Goal: Answer question/provide support

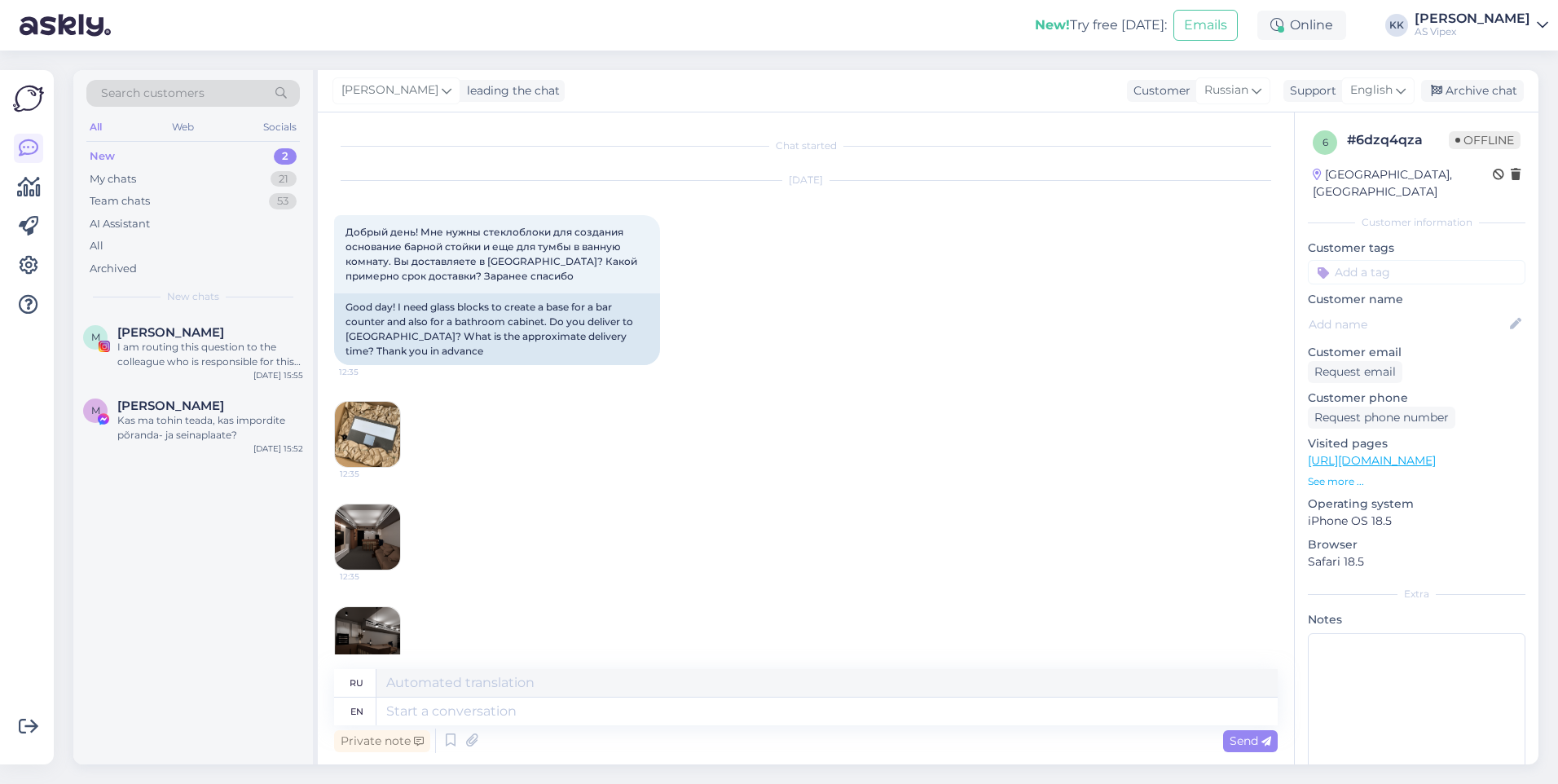
scroll to position [530, 0]
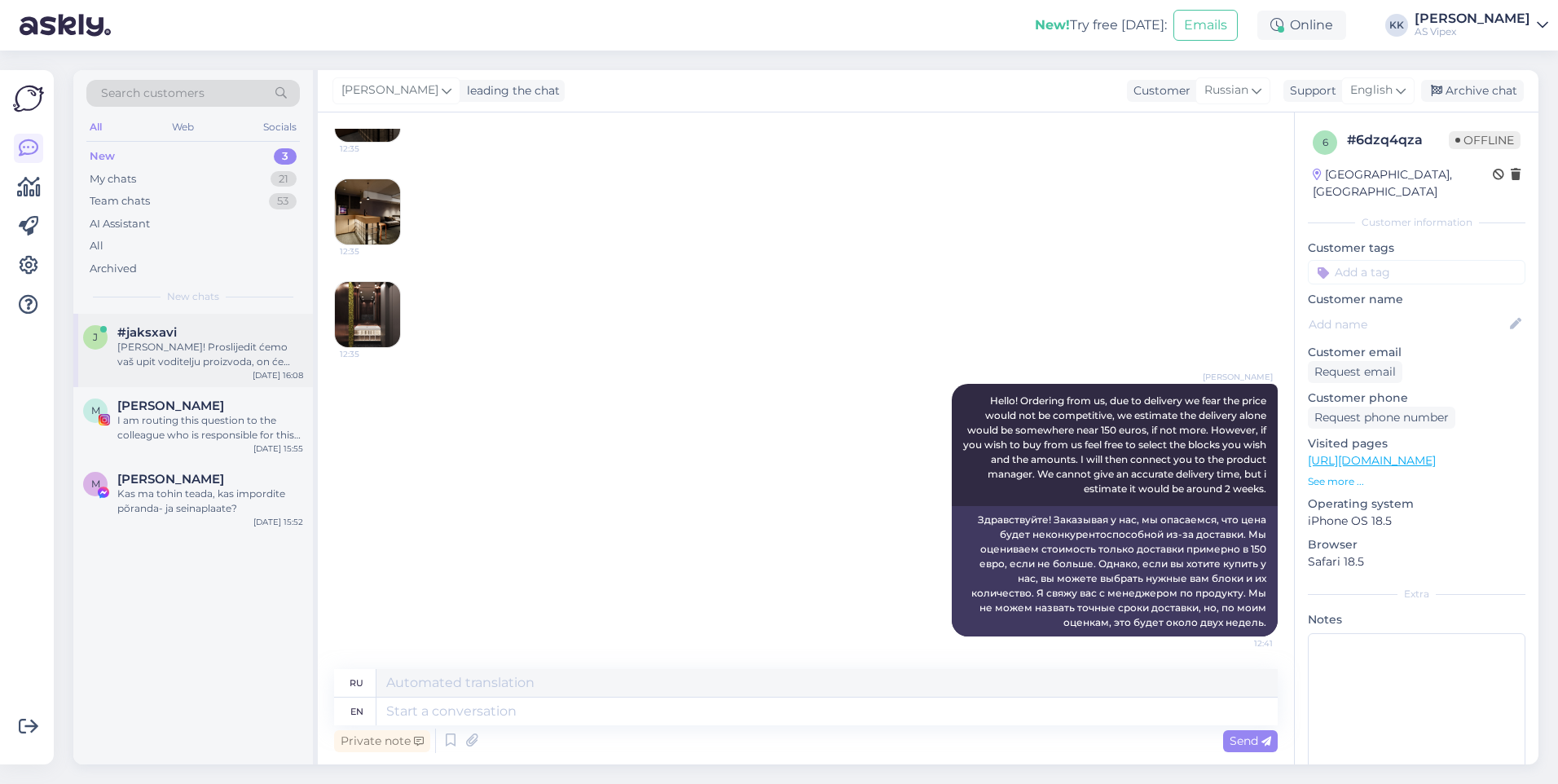
click at [208, 342] on div "[PERSON_NAME]! Proslijedit ćemo vaš upit voditelju proizvoda, on će vam odgovor…" at bounding box center [210, 354] width 186 height 29
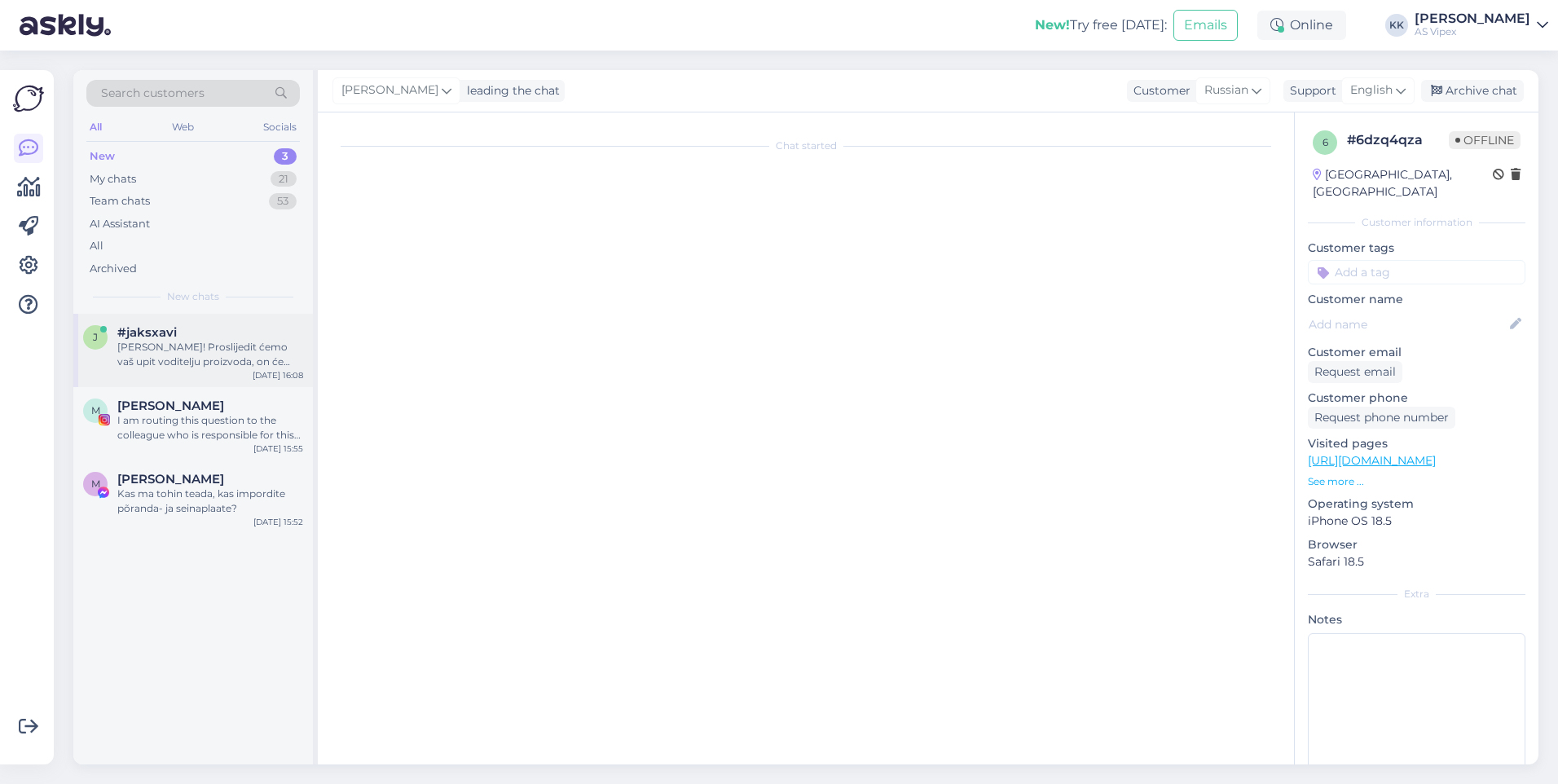
scroll to position [0, 0]
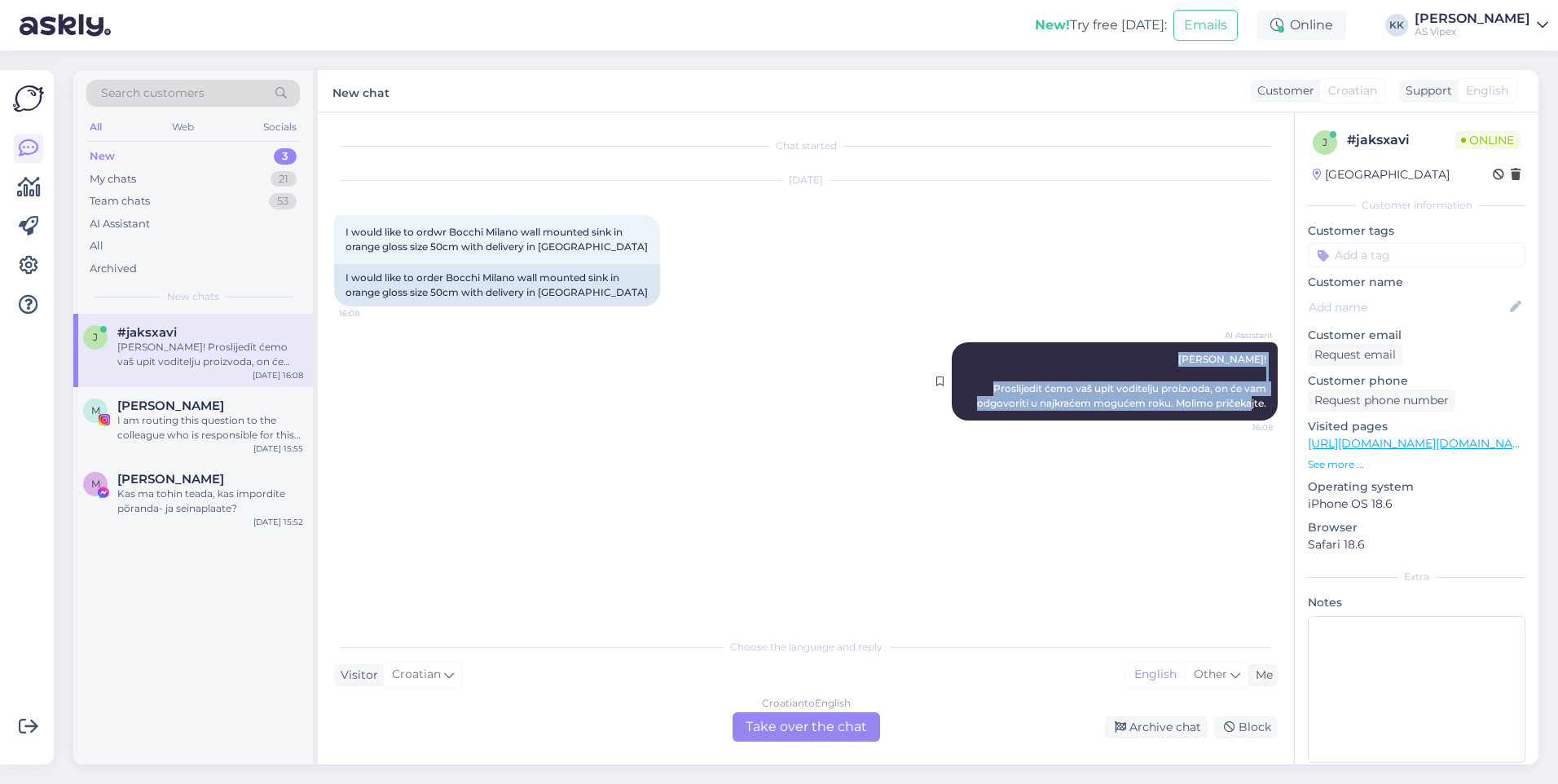
drag, startPoint x: 1210, startPoint y: 359, endPoint x: 1274, endPoint y: 406, distance: 79.4
click at [1274, 406] on div "AI Assistant [PERSON_NAME]! Proslijedit ćemo vaš upit voditelju proizvoda, on ć…" at bounding box center [1115, 382] width 326 height 79
copy span "[PERSON_NAME]! Proslijedit ćemo vaš upit voditelju proizvoda, on će vam odgovor…"
click at [1386, 442] on link "[URL][DOMAIN_NAME][DOMAIN_NAME]" at bounding box center [1420, 442] width 226 height 15
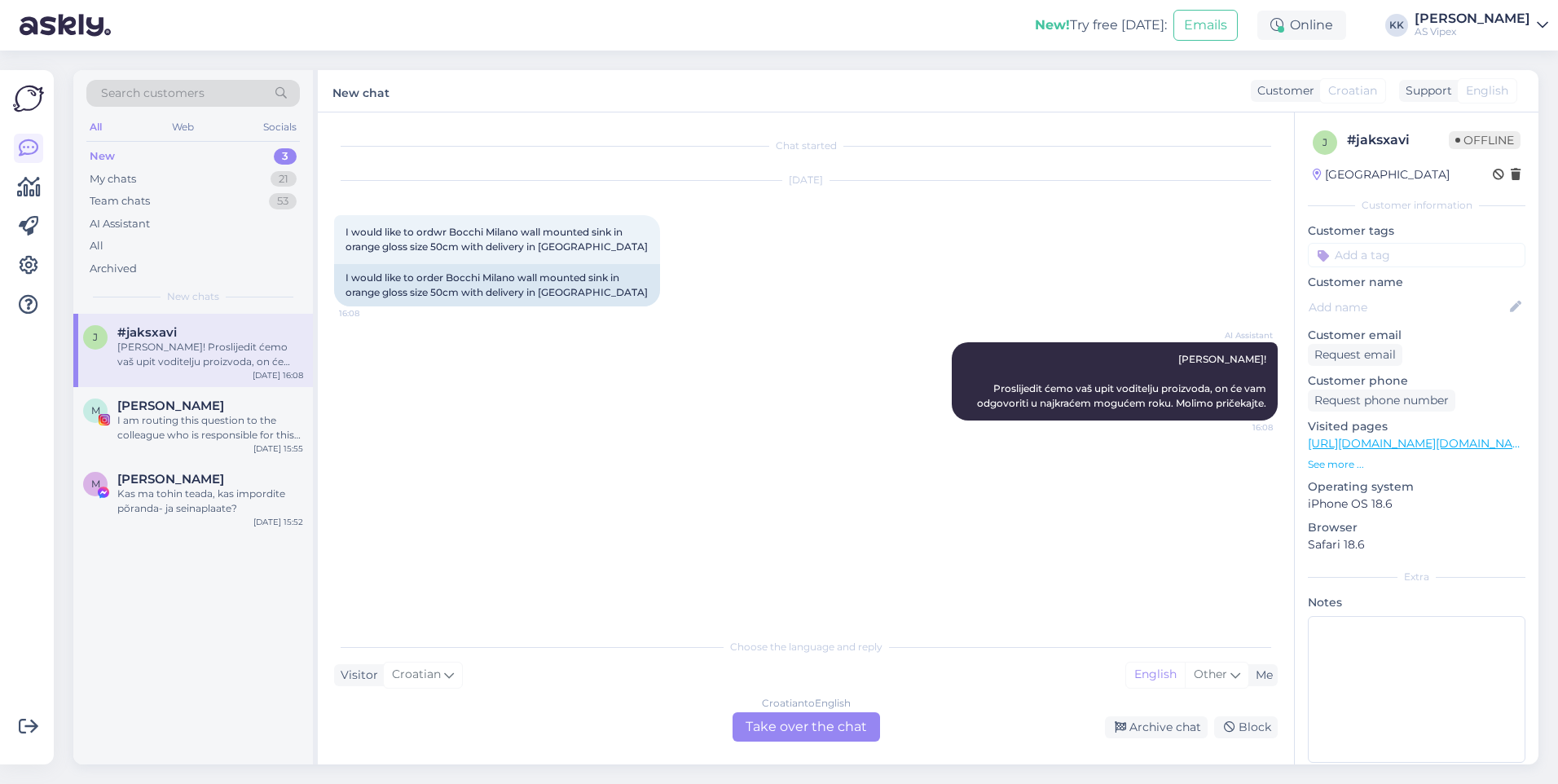
click at [811, 717] on div "Croatian to English Take over the chat" at bounding box center [806, 727] width 148 height 29
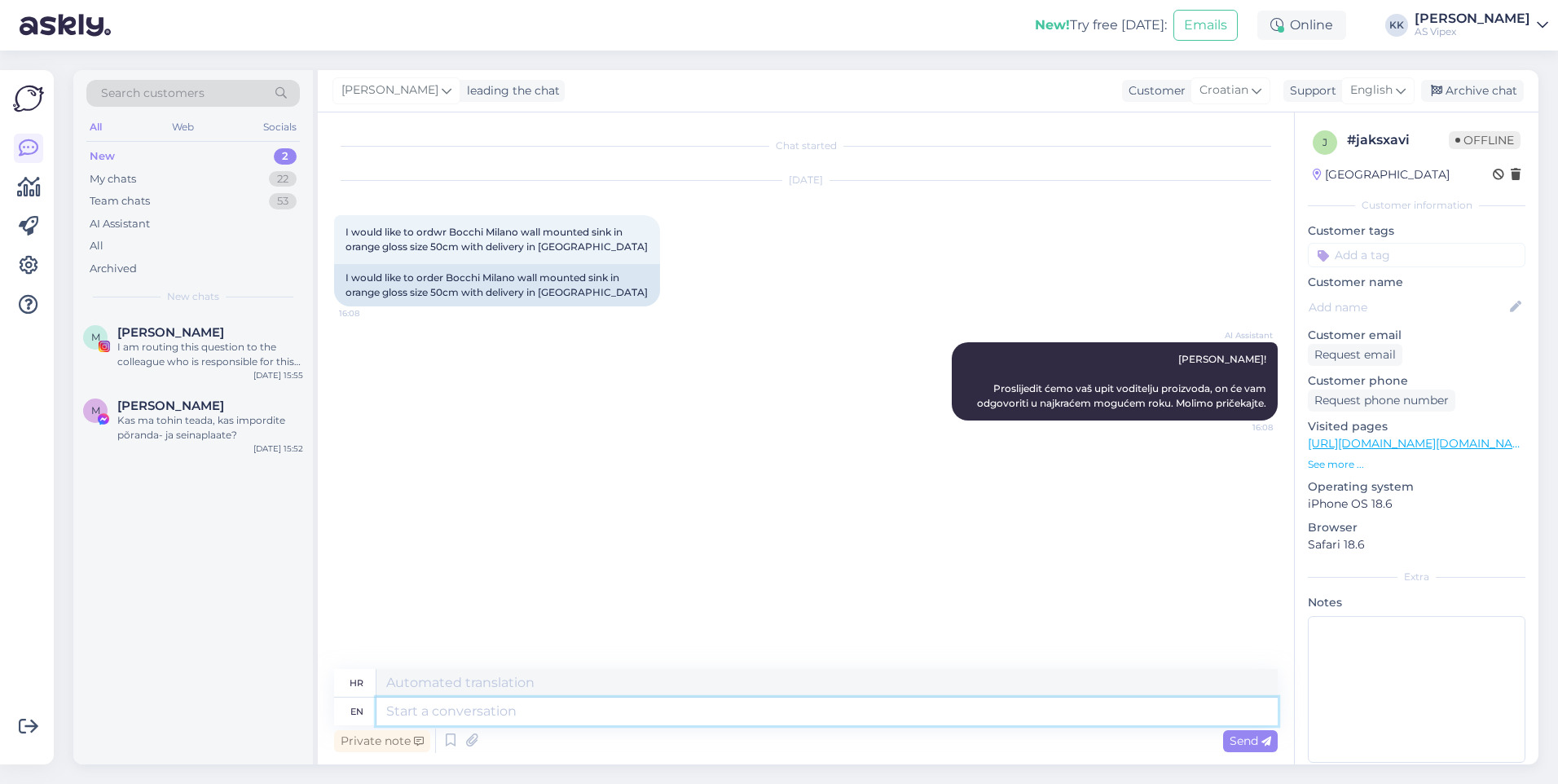
click at [797, 717] on textarea at bounding box center [827, 711] width 901 height 27
type textarea "Greetings! S"
type textarea "Pozdrav!"
type textarea "Greetings! [GEOGRAPHIC_DATA]"
type textarea "Pozdrav! Sadl"
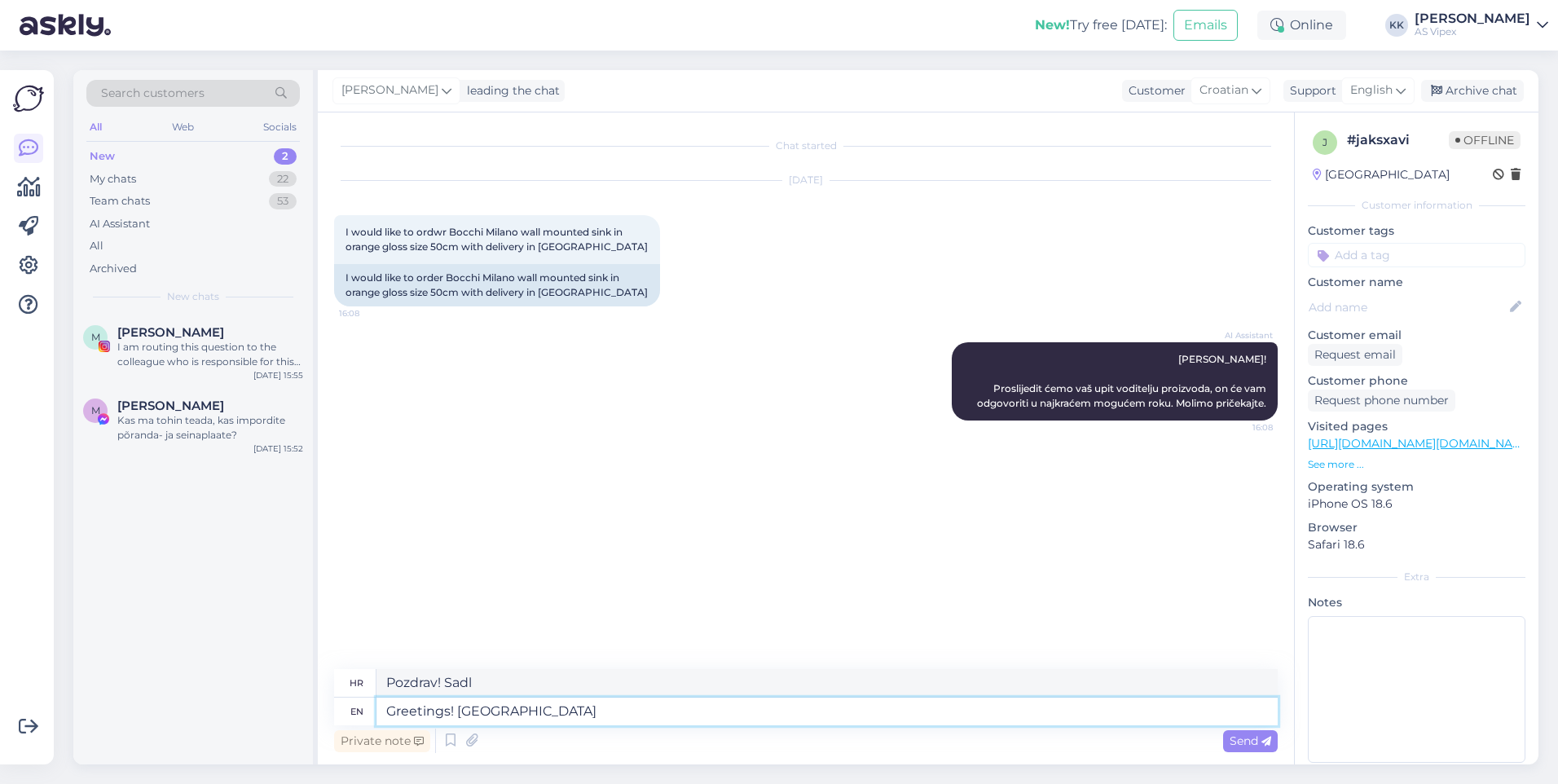
type textarea "Greetings! Sadlt w"
type textarea "Pozdrav! [GEOGRAPHIC_DATA]"
type textarea "Greetings! Sadly w"
type textarea "Pozdrav! Nažalost"
type textarea "Greetings! Sadly we do"
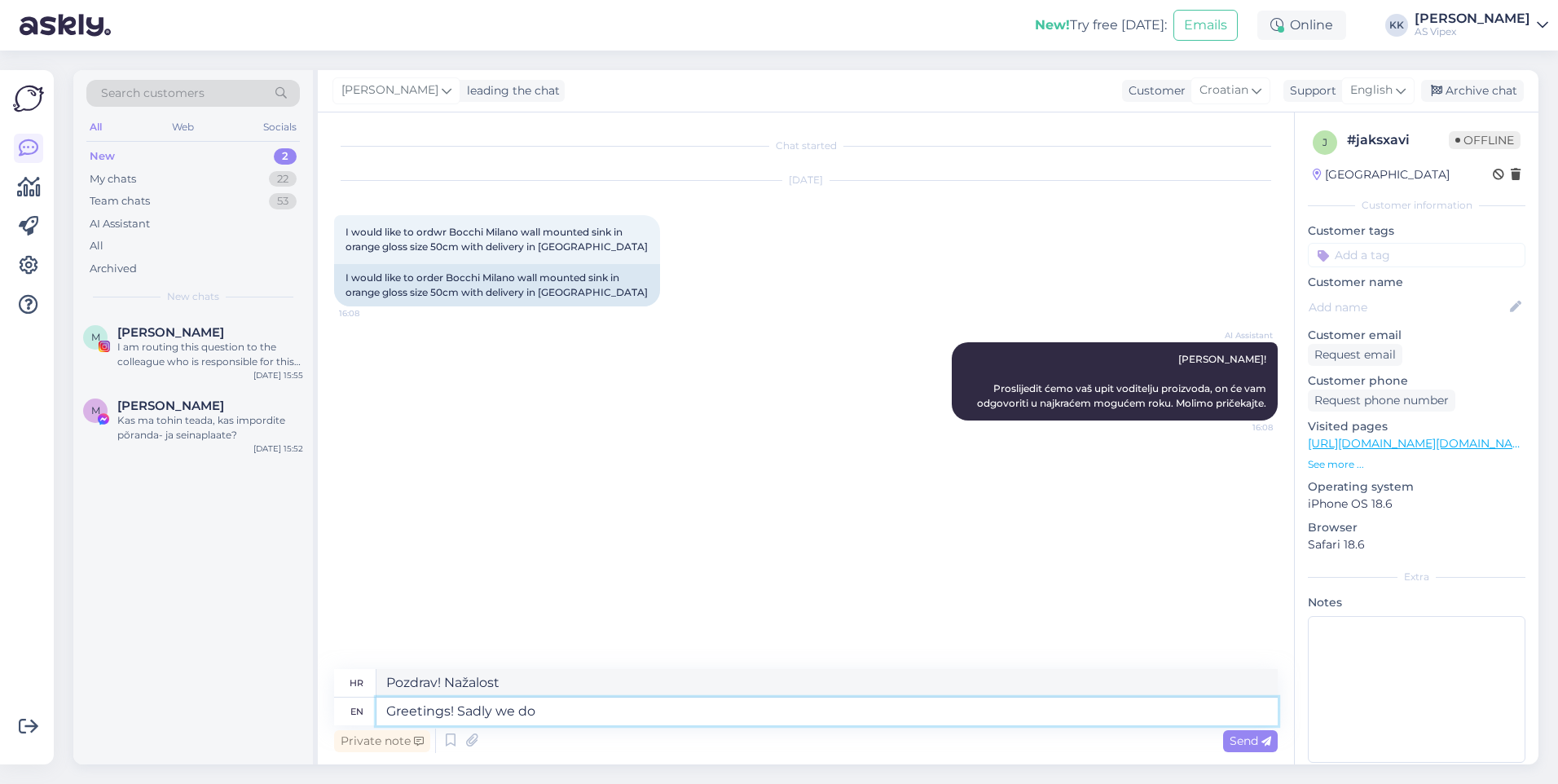
type textarea "Pozdrav! Nažalost, mi"
type textarea "Greetings! Sadly we do n"
type textarea "Pozdrav! Nažalost, imamo"
type textarea "Greetings! Sadly we do not ha"
type textarea "Pozdrav! Nažalost, mi ne"
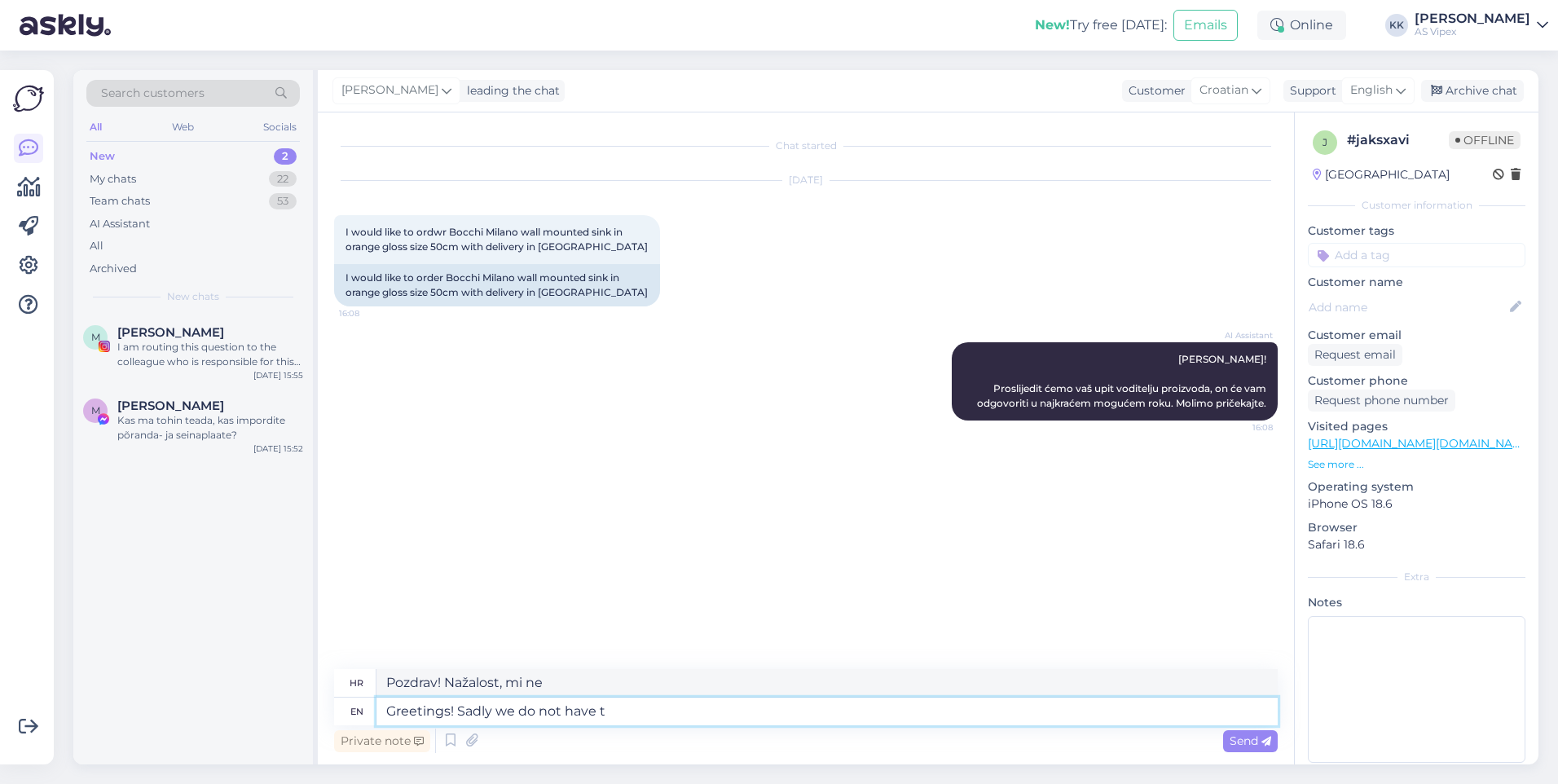
type textarea "Greetings! Sadly we do not have th"
type textarea "Pozdrav! Nažalost, nemamo"
type textarea "Greetings! Sadly we do not have this pr"
type textarea "Pozdrav! Nažalost, ovo nemamo."
type textarea "Greetings! Sadly we do not have this product in"
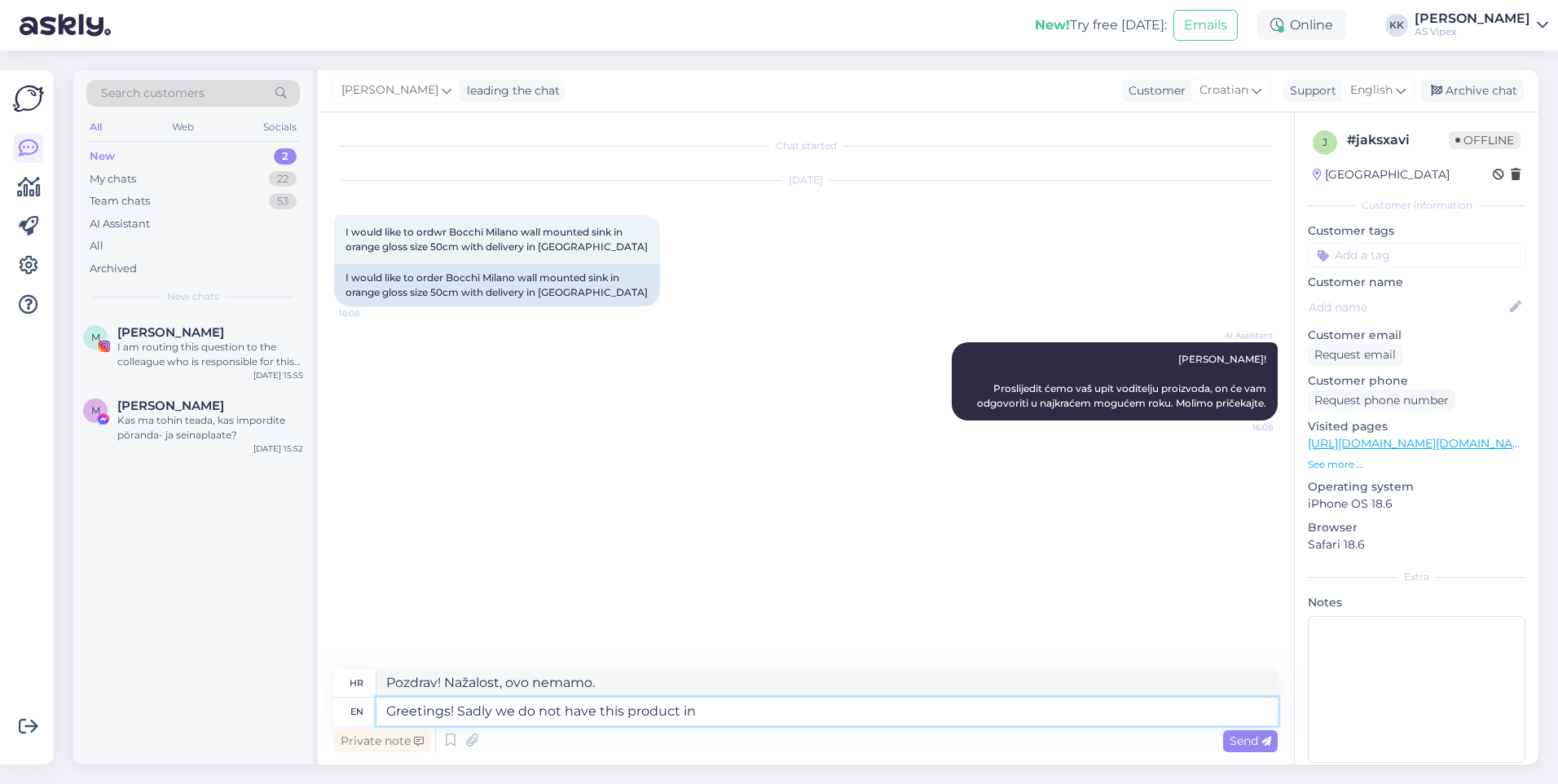
type textarea "Pozdrav! Nažalost, ovaj proizvod nemamo."
type textarea "Greetings! Sadly we do not have this product in s"
type textarea "Pozdrav! Nažalost, ovaj proizvod nemamo u"
type textarea "Greetings! Sadly we do not have this product in stock."
type textarea "Pozdrav! Nažalost, ovaj proizvod nemamo na zalihi."
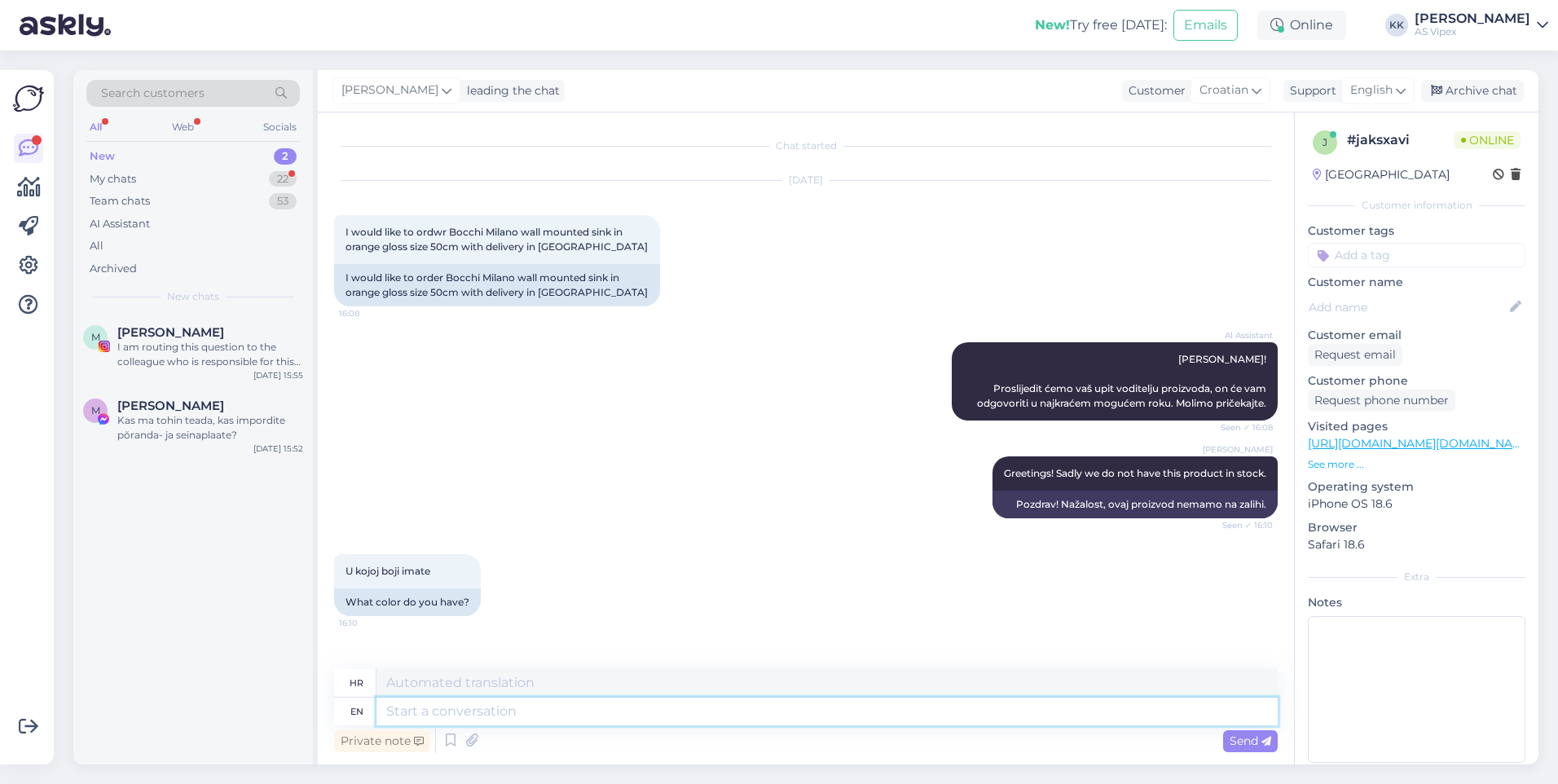
click at [658, 714] on textarea at bounding box center [827, 711] width 901 height 27
click at [633, 720] on textarea at bounding box center [827, 711] width 901 height 27
type textarea "We d"
type textarea "Mi"
type textarea "We sadly d"
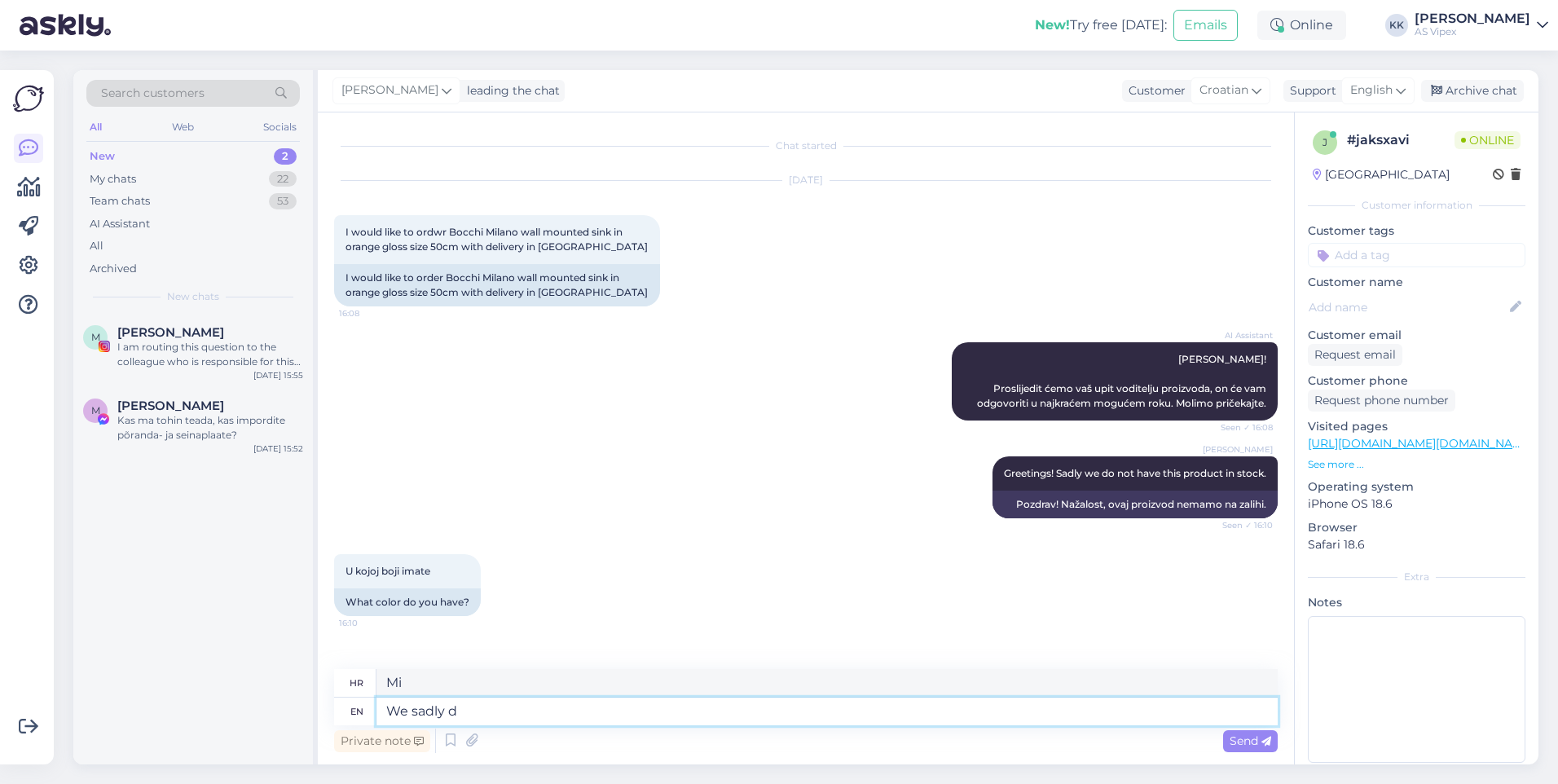
type textarea "Nažalost, mi"
type textarea "We sadly do n"
type textarea "Nažalost, to činimo"
type textarea "We sadly do not ha"
type textarea "Nažalost, ne"
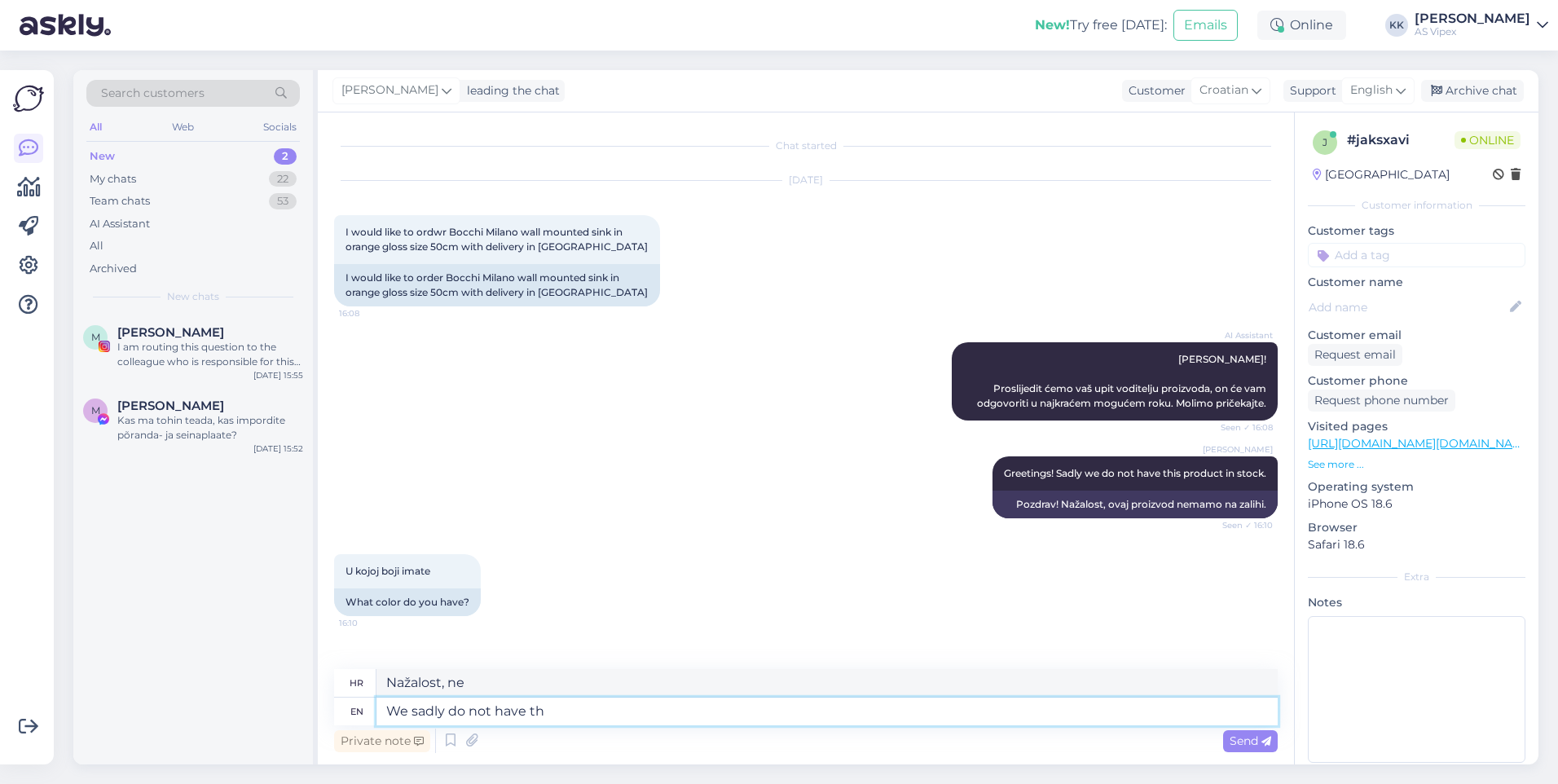
type textarea "We sadly do not have the"
type textarea "Nažalost nemamo"
type textarea "We sadly do not have the M"
type textarea "Nažalost, nemamo"
type textarea "We sadly do not have the Milano s"
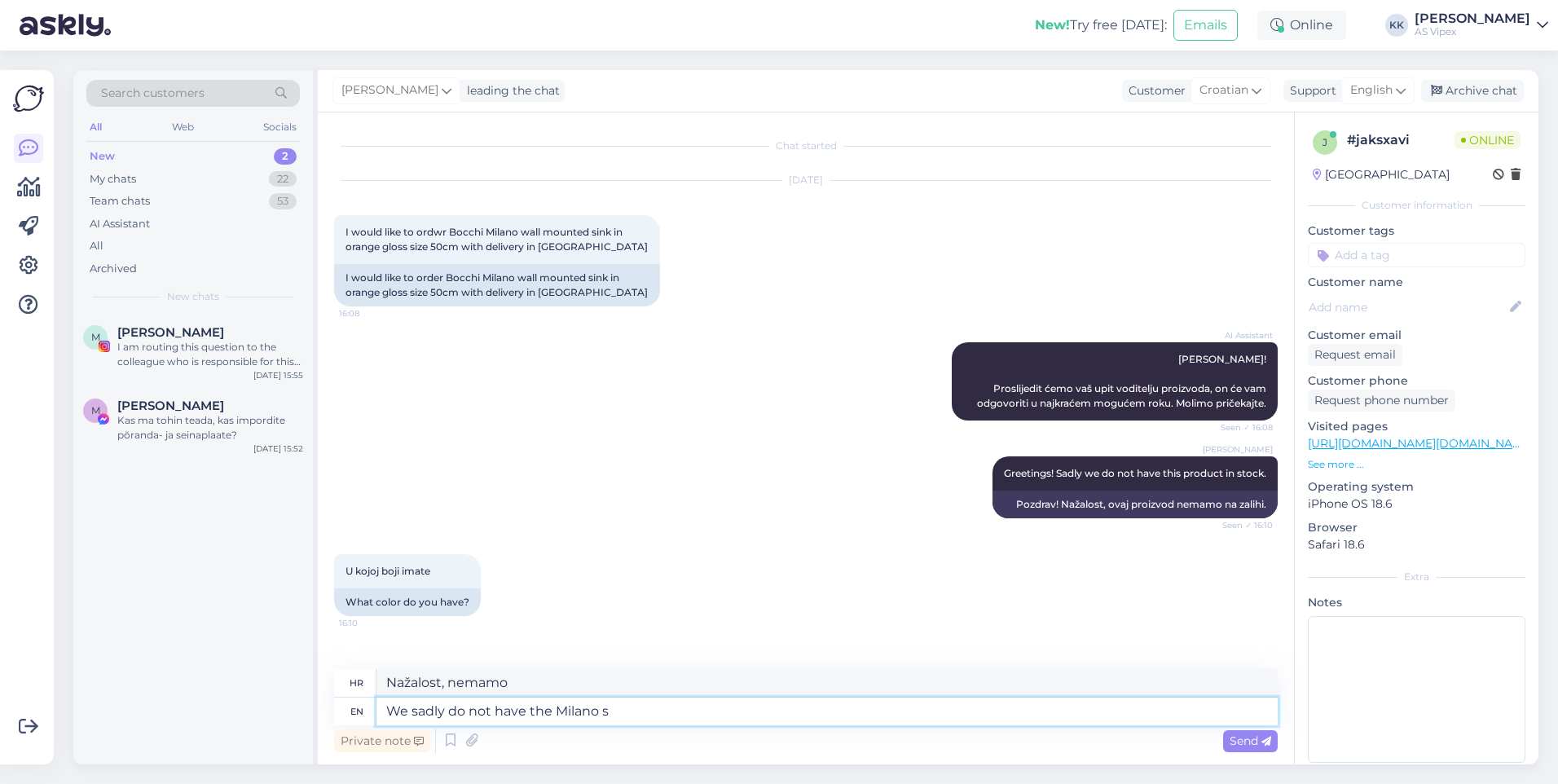
type textarea "Nažalost, nemamo Milano."
type textarea "We sadly do not have the Milano series in"
type textarea "Nažalost nemamo seriju Milano"
type textarea "We sadly do not have the Milano series in s"
type textarea "Nažalost, nemamo seriju Milano u ponudi."
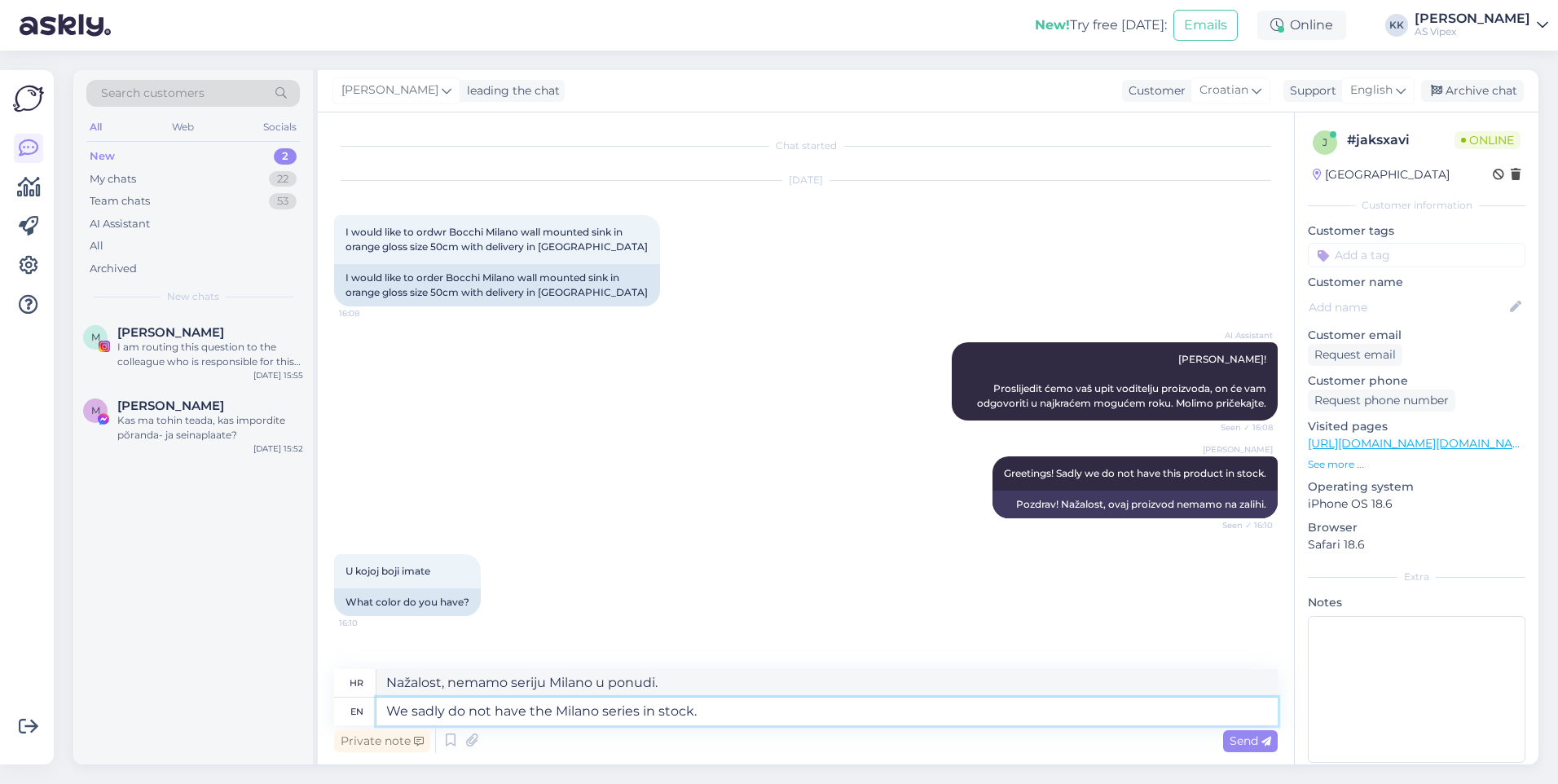
type textarea "We sadly do not have the Milano series in stock."
type textarea "Nažalost, nemamo seriju Milano na zalihi."
drag, startPoint x: 769, startPoint y: 713, endPoint x: 531, endPoint y: 718, distance: 238.1
click at [531, 718] on textarea "We sadly do not have the Milano series in stock." at bounding box center [827, 711] width 901 height 27
type textarea "We sadly do not have"
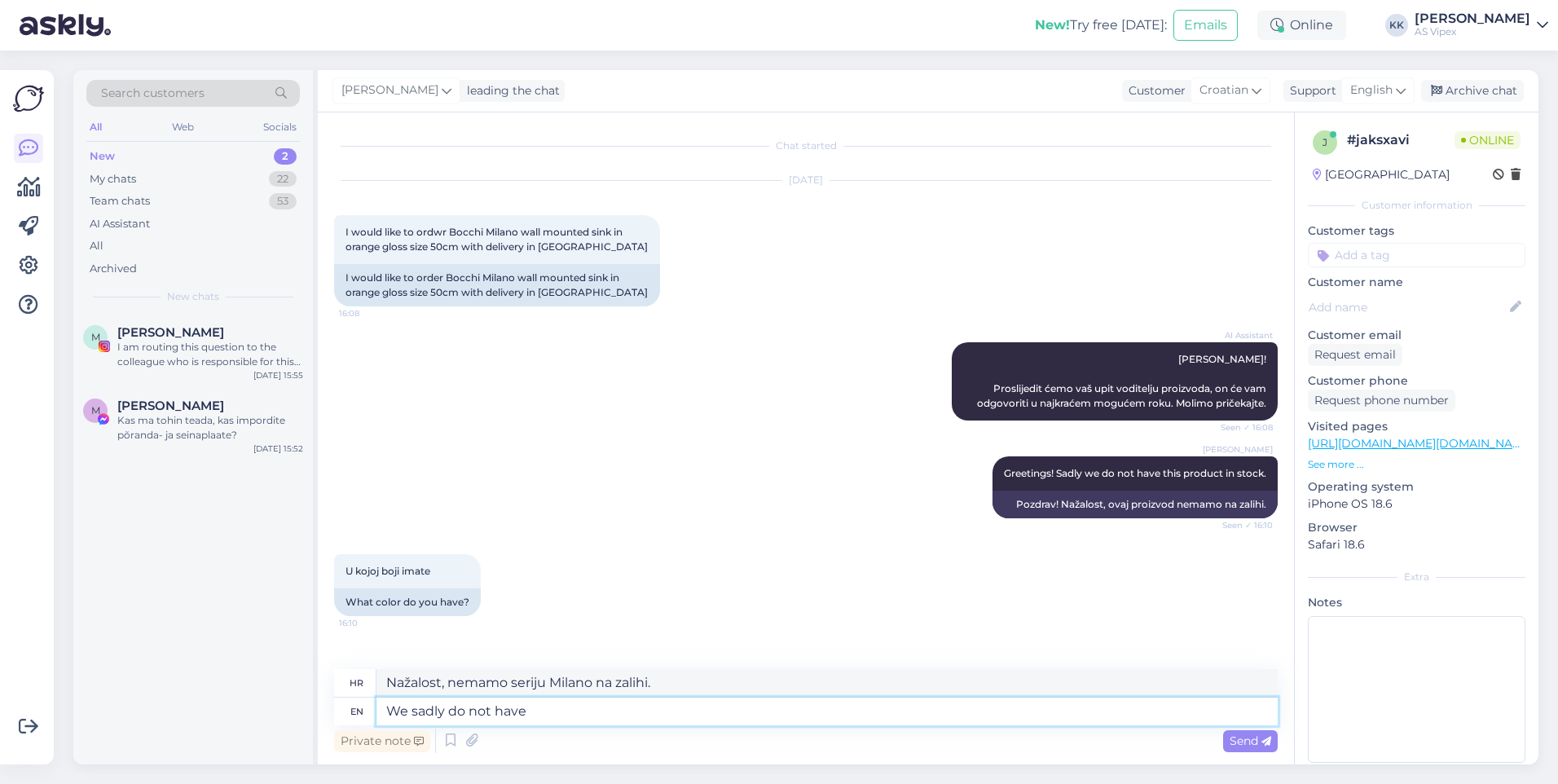
type textarea "Nažalost nemamo"
type textarea "We sadly do not have Bocchi p"
type textarea "Nažalost [PERSON_NAME]"
type textarea "We sadly do not have Bocchi products i"
type textarea "Nažalost nemamo Bocchi proizvode."
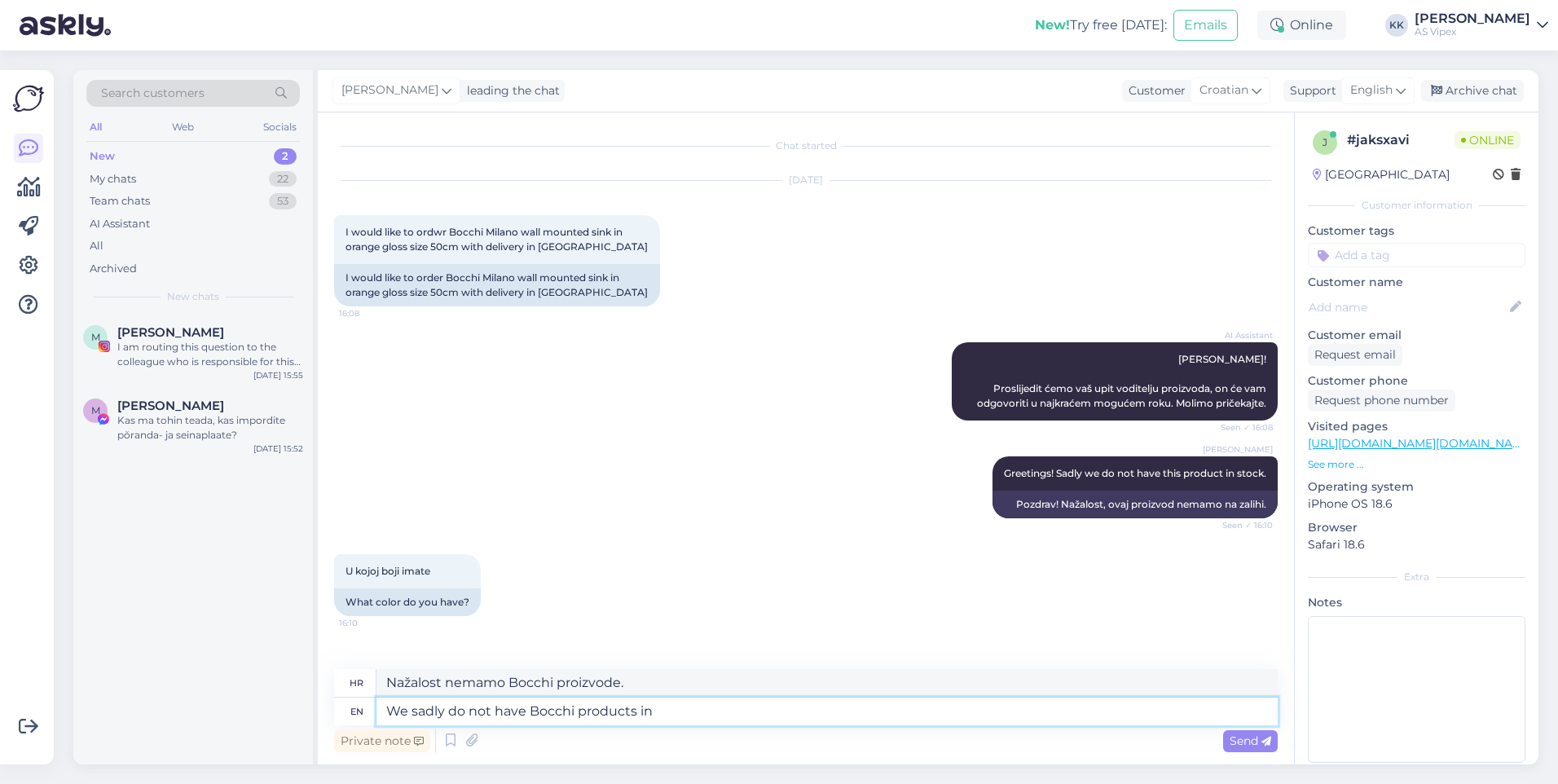
type textarea "We sadly do not have Bocchi products in s"
type textarea "Nažalost nemamo Bocchi proizvode u"
type textarea "We sadly do not have Bocchi products in stock, t"
type textarea "Nažalost, nemamo Bocchi proizvode na zalihi."
click at [769, 700] on textarea "We sadly do not have Bocchi products in stock, t" at bounding box center [827, 711] width 901 height 27
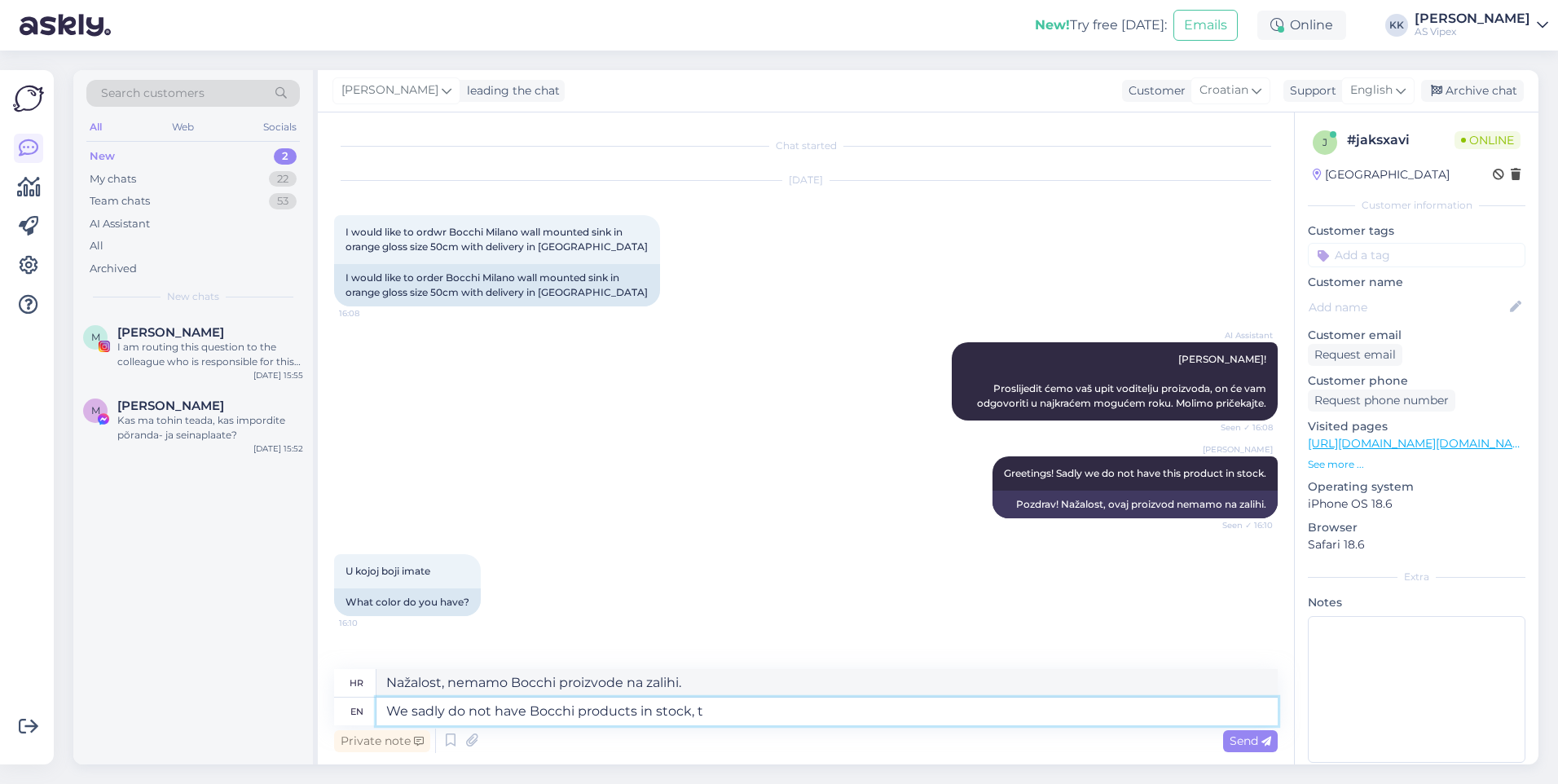
drag, startPoint x: 769, startPoint y: 700, endPoint x: 161, endPoint y: 735, distance: 609.0
click at [161, 735] on div "Search customers All Web Socials New 2 My chats 22 Team chats 53 AI Assistant A…" at bounding box center [805, 417] width 1465 height 694
type textarea "One s"
type textarea "Jedan"
type textarea "One second p"
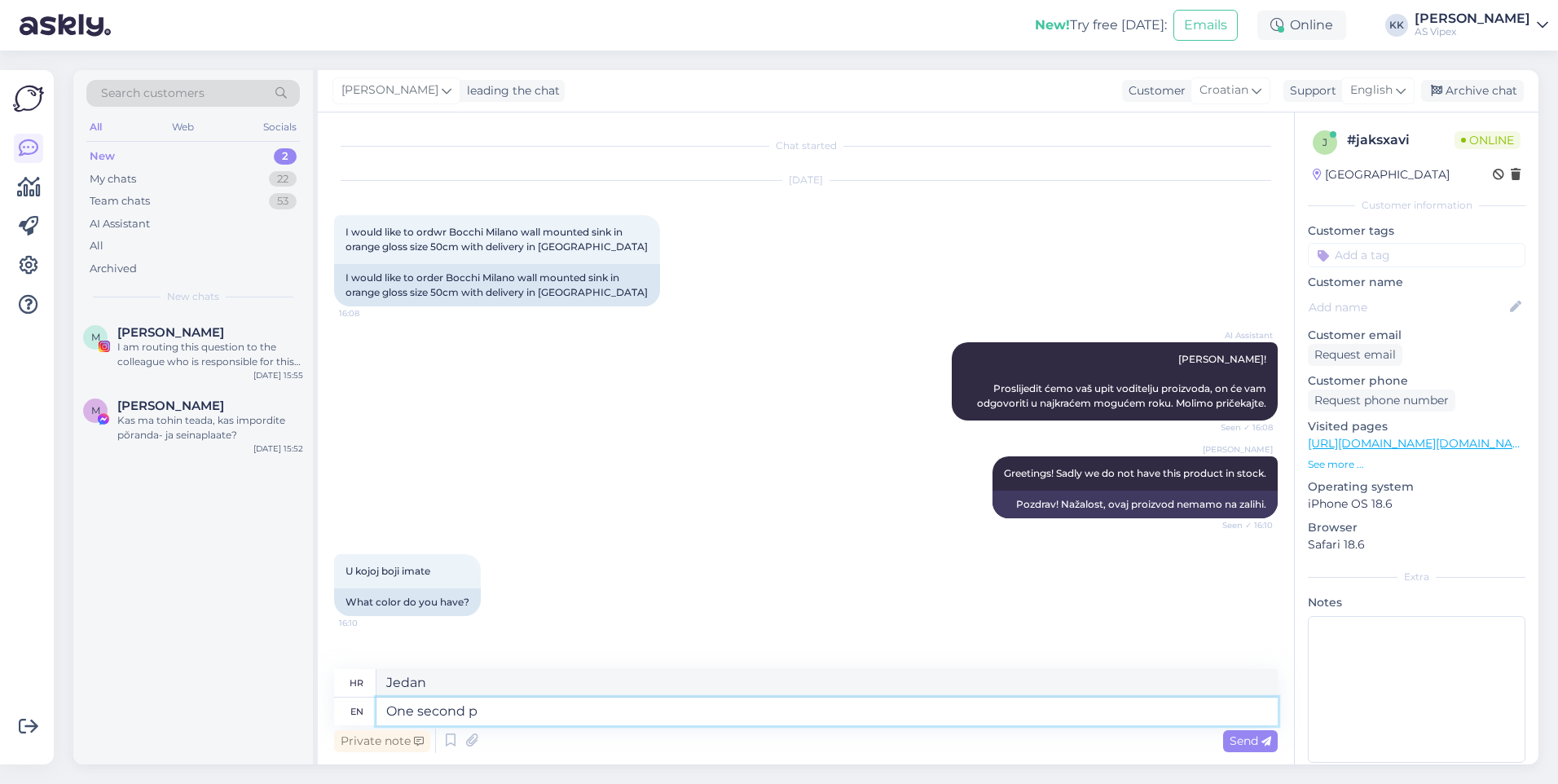
type textarea "Jedna sekunda"
type textarea "One second please, le"
type textarea "Jednu sekundu molim,"
type textarea "One second please, let me"
type textarea "Samo sekundu, molim vas, dopustite"
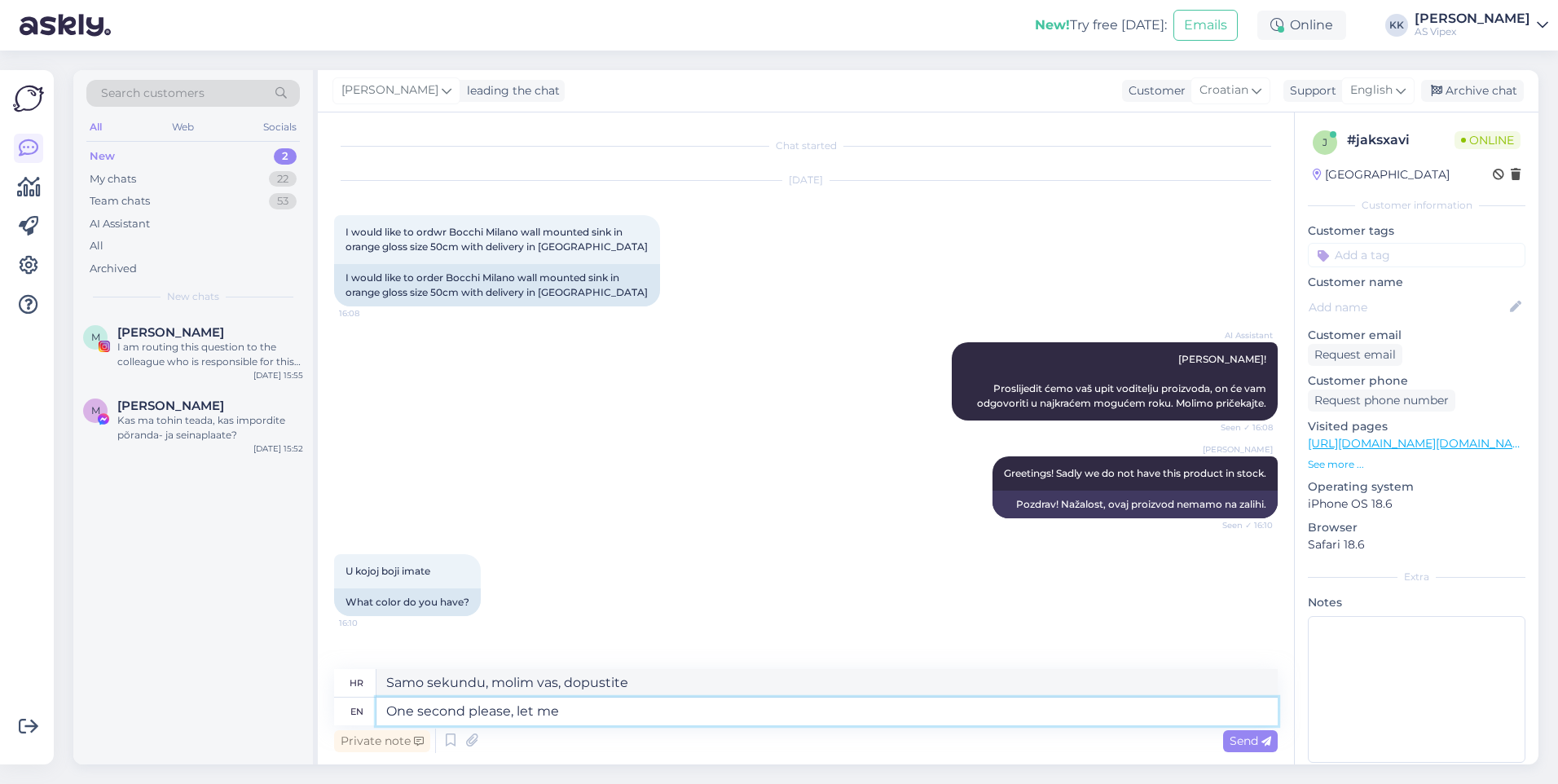
type textarea "One second please, let me"
type textarea "Samo sekundu, molim te, dopusti mi"
type textarea "One second please, let me check."
type textarea "Samo sekundu, molim vas, da provjerim."
type textarea "One second please, let me check."
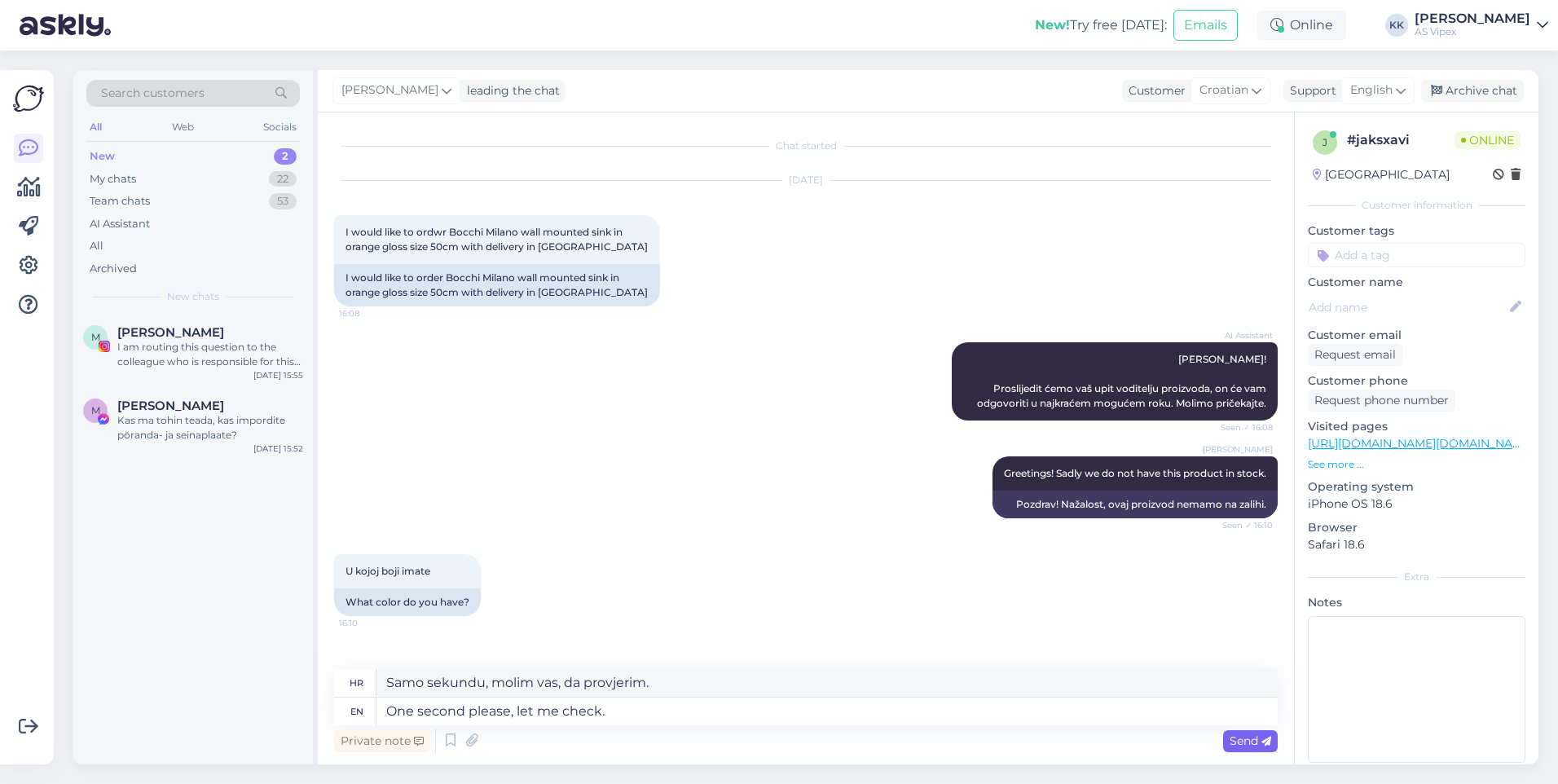
click at [1263, 746] on icon at bounding box center [1266, 740] width 9 height 9
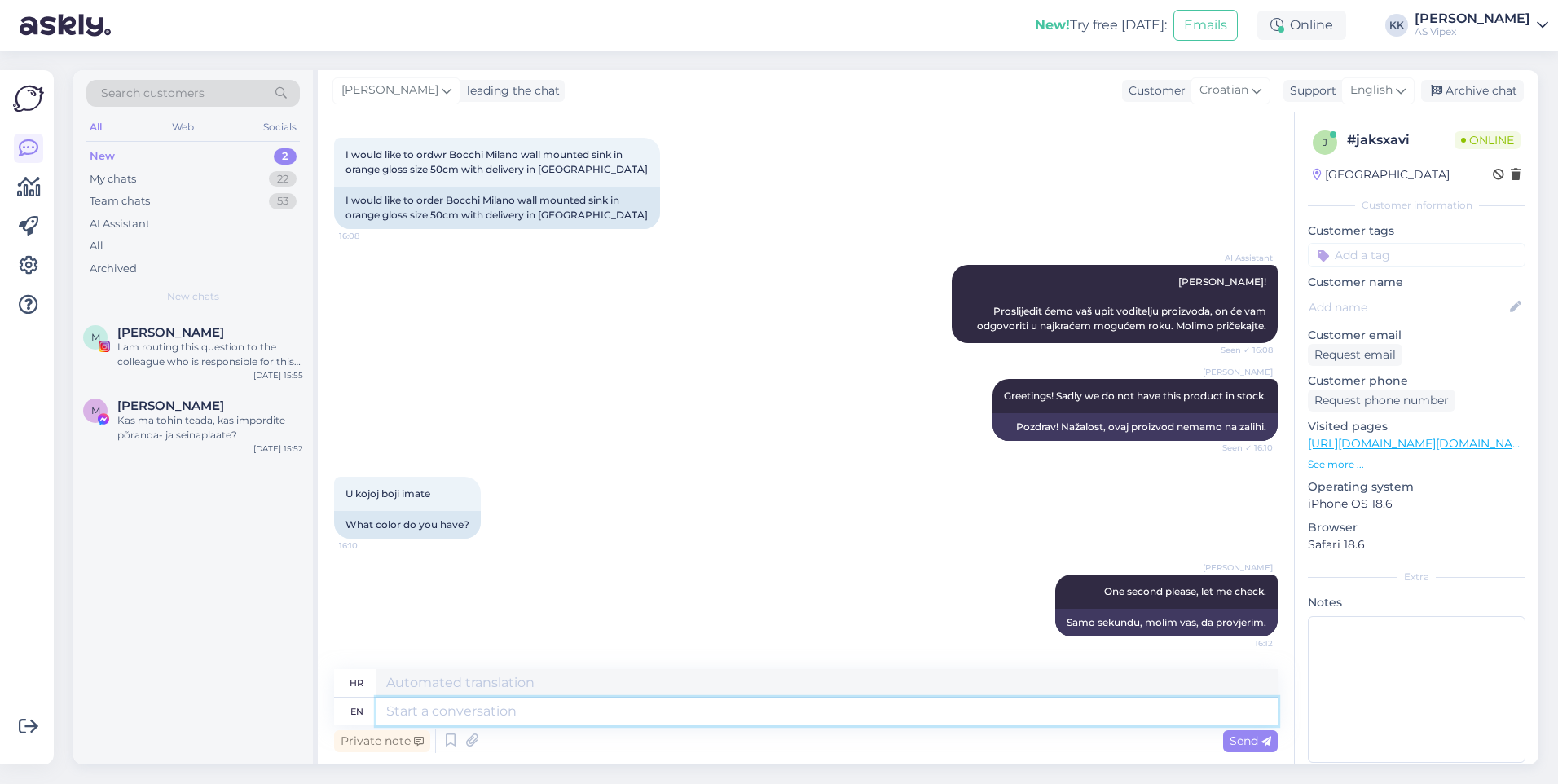
click at [802, 710] on textarea at bounding box center [827, 711] width 901 height 27
type textarea "We h"
type textarea "Mi"
type textarea "We have t"
type textarea "[DEMOGRAPHIC_DATA]"
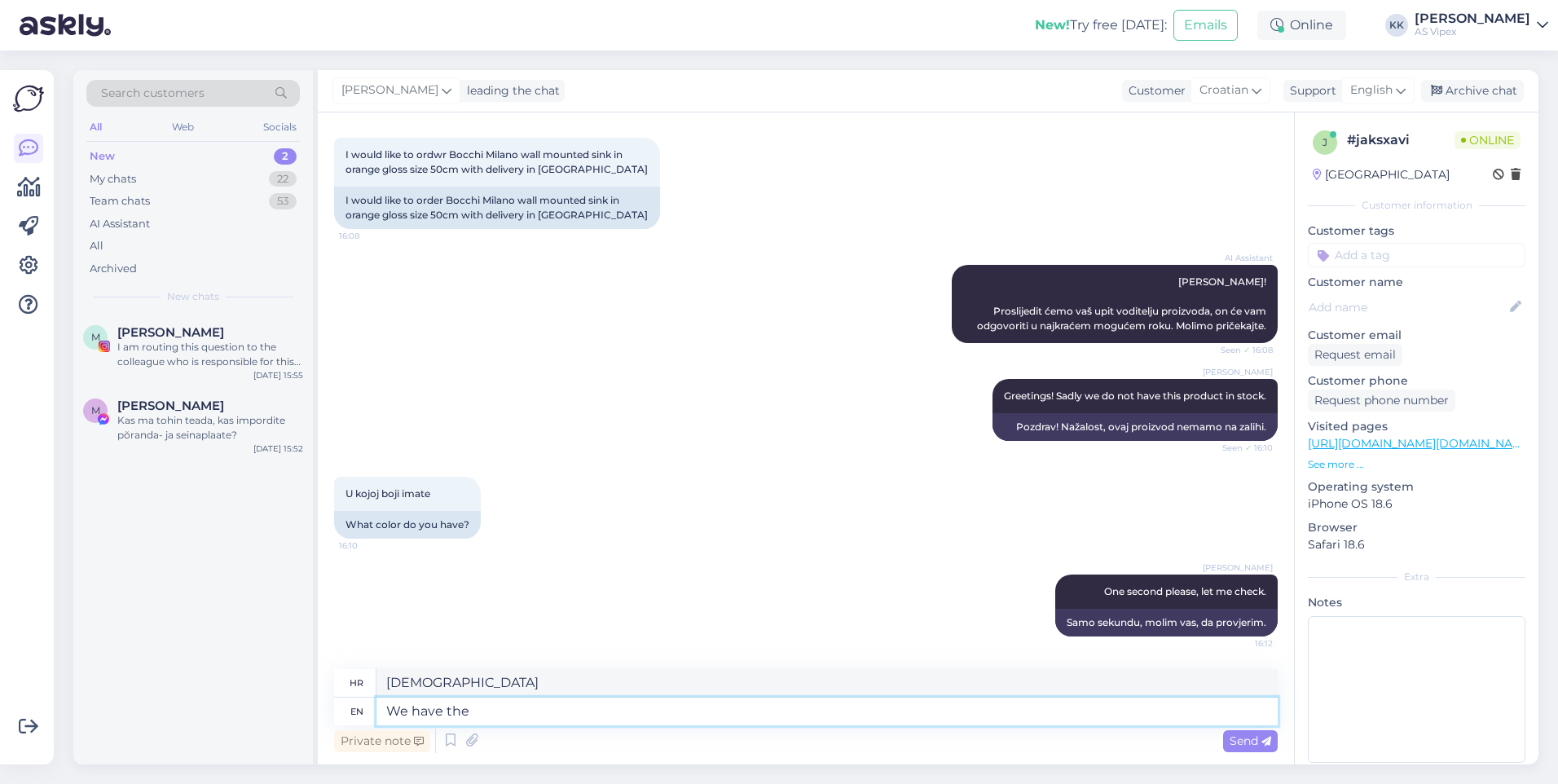
type textarea "We have the"
type textarea "Mi imamo"
type textarea "We have the Bocchi"
type textarea "[PERSON_NAME]"
type textarea "We have the Bocchi Milano"
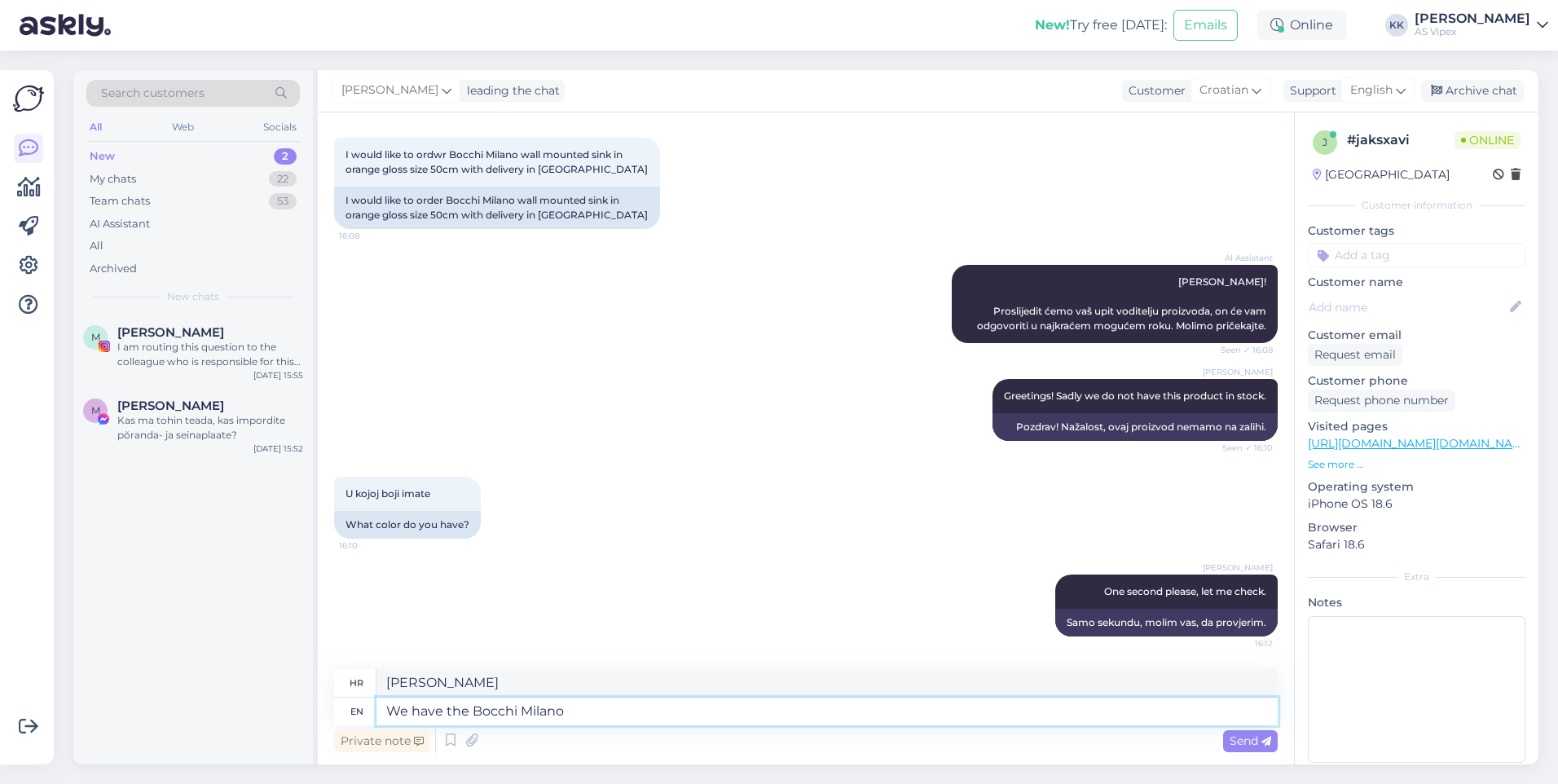
type textarea "Imamo Bocchi Milano"
type textarea "We have the Bocchi Milano 1216"
type textarea "Imamo Bocchi Milano 1216"
type textarea "We have the Bocchi Milano 1216 50cm in gl"
type textarea "Imamo Bocchi Milano 1216 50 cm"
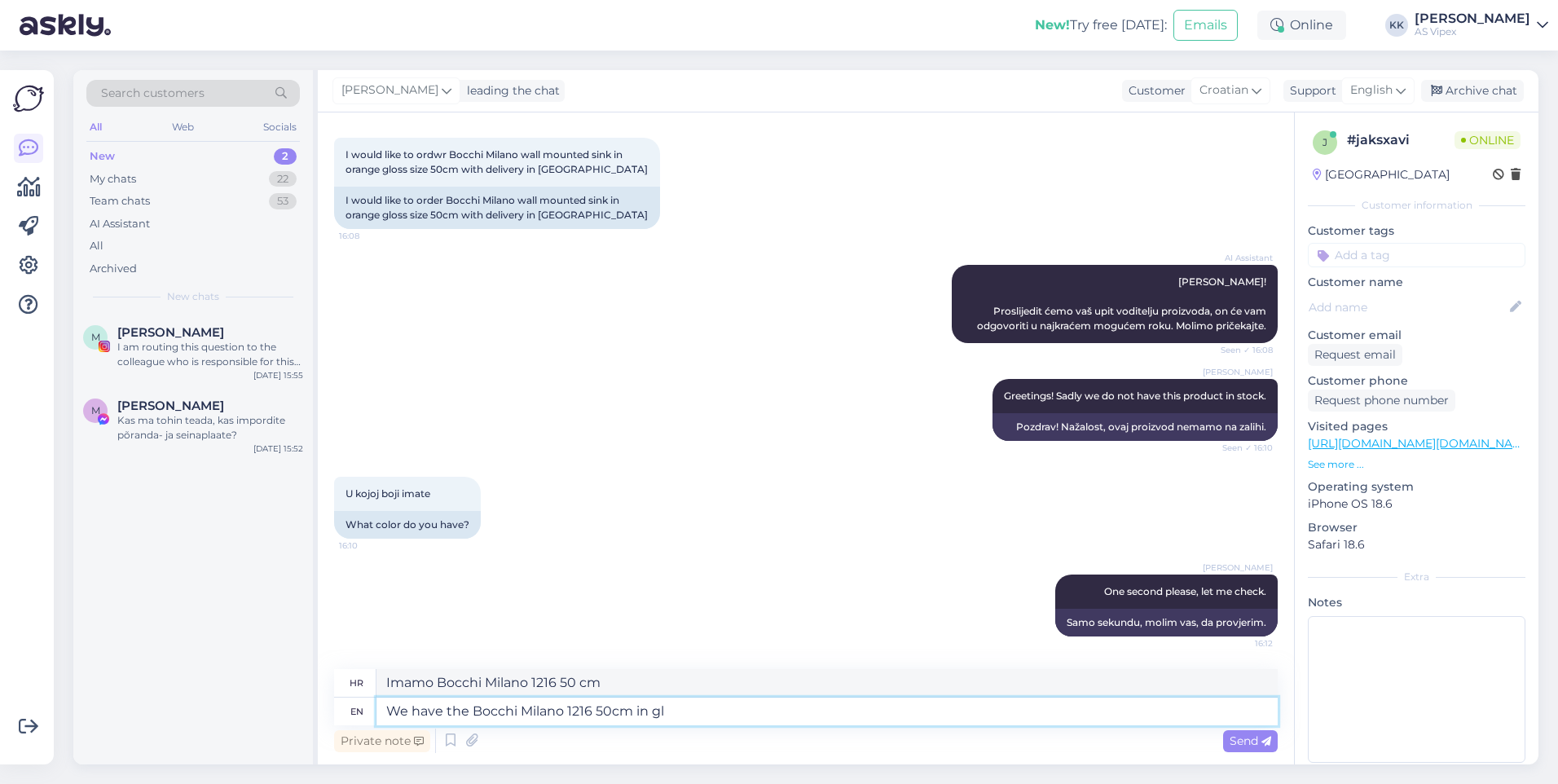
type textarea "We have the Bocchi Milano 1216 50cm in glo"
type textarea "Imamo Bocchi Milano 1216 50 cm u"
type textarea "We have the Bocchi Milano 1216 50cm in glossy b"
type textarea "[PERSON_NAME] Milano 1216 50 cm u sjajnoj boji."
type textarea "We have the Bocchi Milano 1216 50cm in glossy black an"
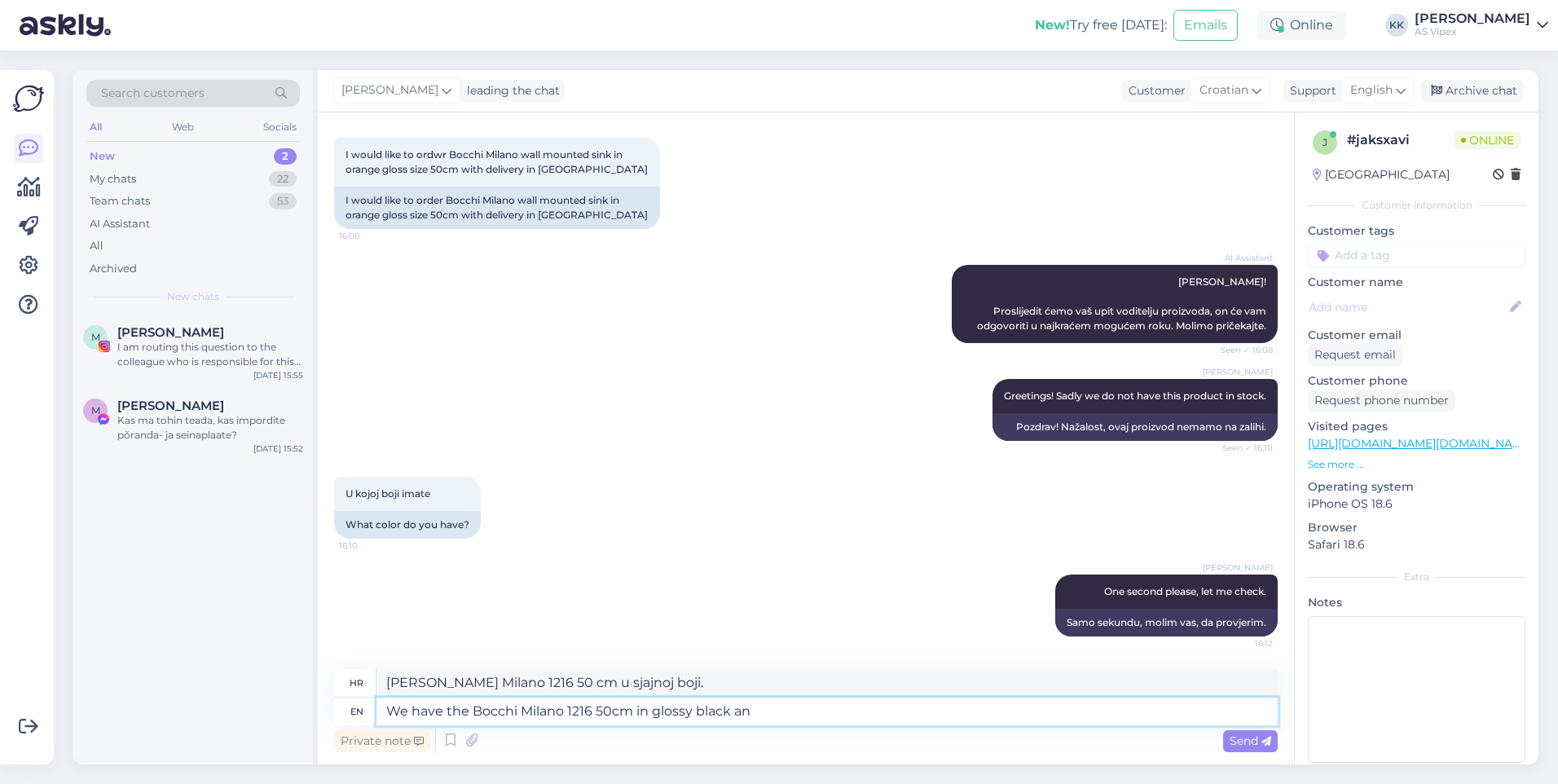
type textarea "Imamo Bocchi Milano 1216 50cm u sjajno crnoj boji"
type textarea "We have the Bocchi Milano 1216 50cm in glossy black and"
type textarea "Imamo Bocchi Milano 1216 50cm u sjajnoj crnoj boji i"
drag, startPoint x: 778, startPoint y: 708, endPoint x: 728, endPoint y: 699, distance: 50.8
click at [728, 699] on textarea "We have the Bocchi Milano 1216 50cm in glossy black and" at bounding box center [827, 711] width 901 height 27
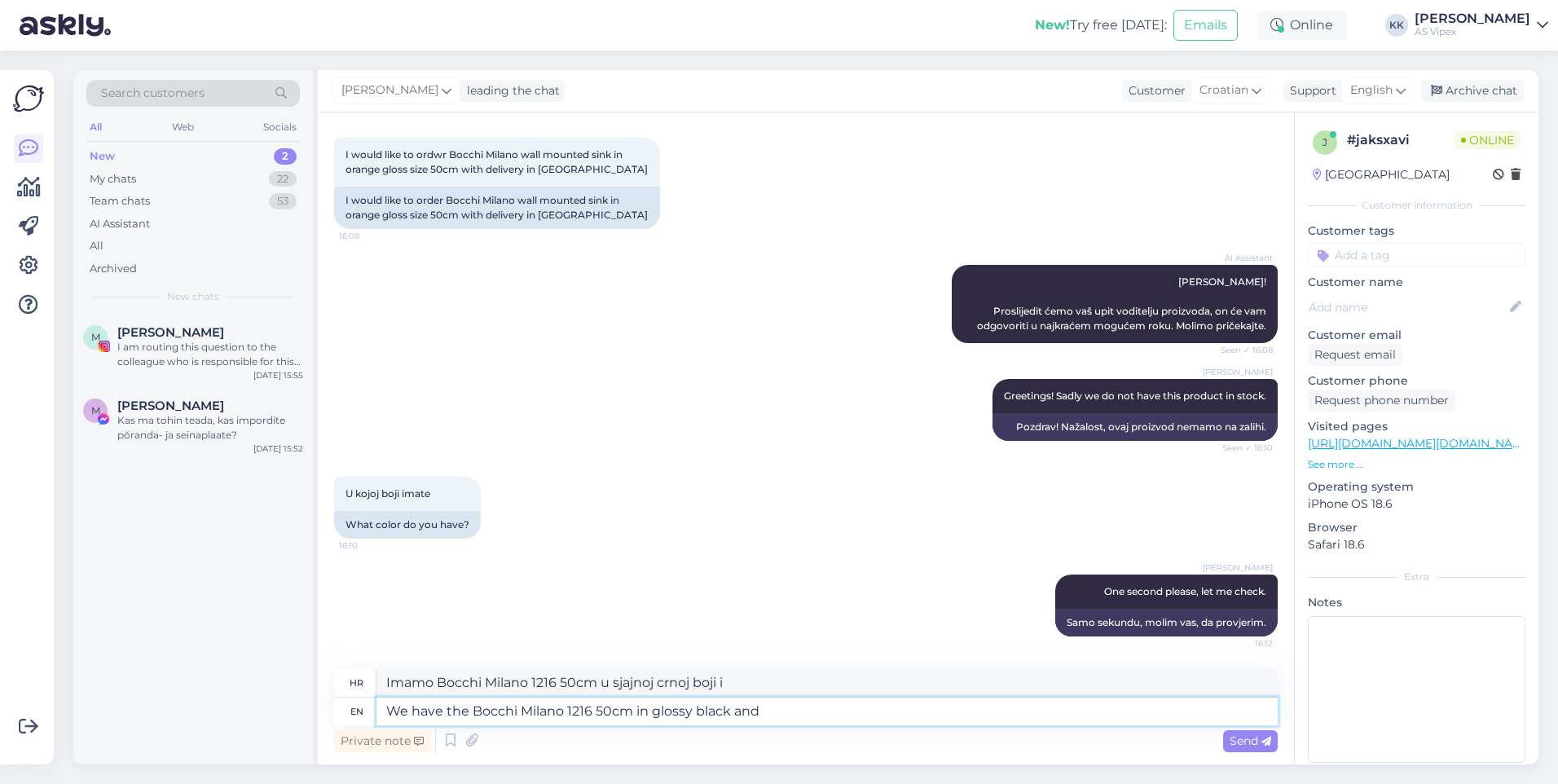
type textarea "We have the Bocchi Milano 1216 50cm in glossy black"
type textarea "Imamo Bocchi Milano 1216 50cm u sjajno crnoj boji"
click at [787, 706] on textarea "We have the Bocchi Milano 1216 50cm in glossy black" at bounding box center [827, 711] width 901 height 27
type textarea "We have the Bocchi Milano 1216 50cm in glossy black"
type textarea "Imamo Bocchi Milano 1216 50cm u sjajno crnoj boji."
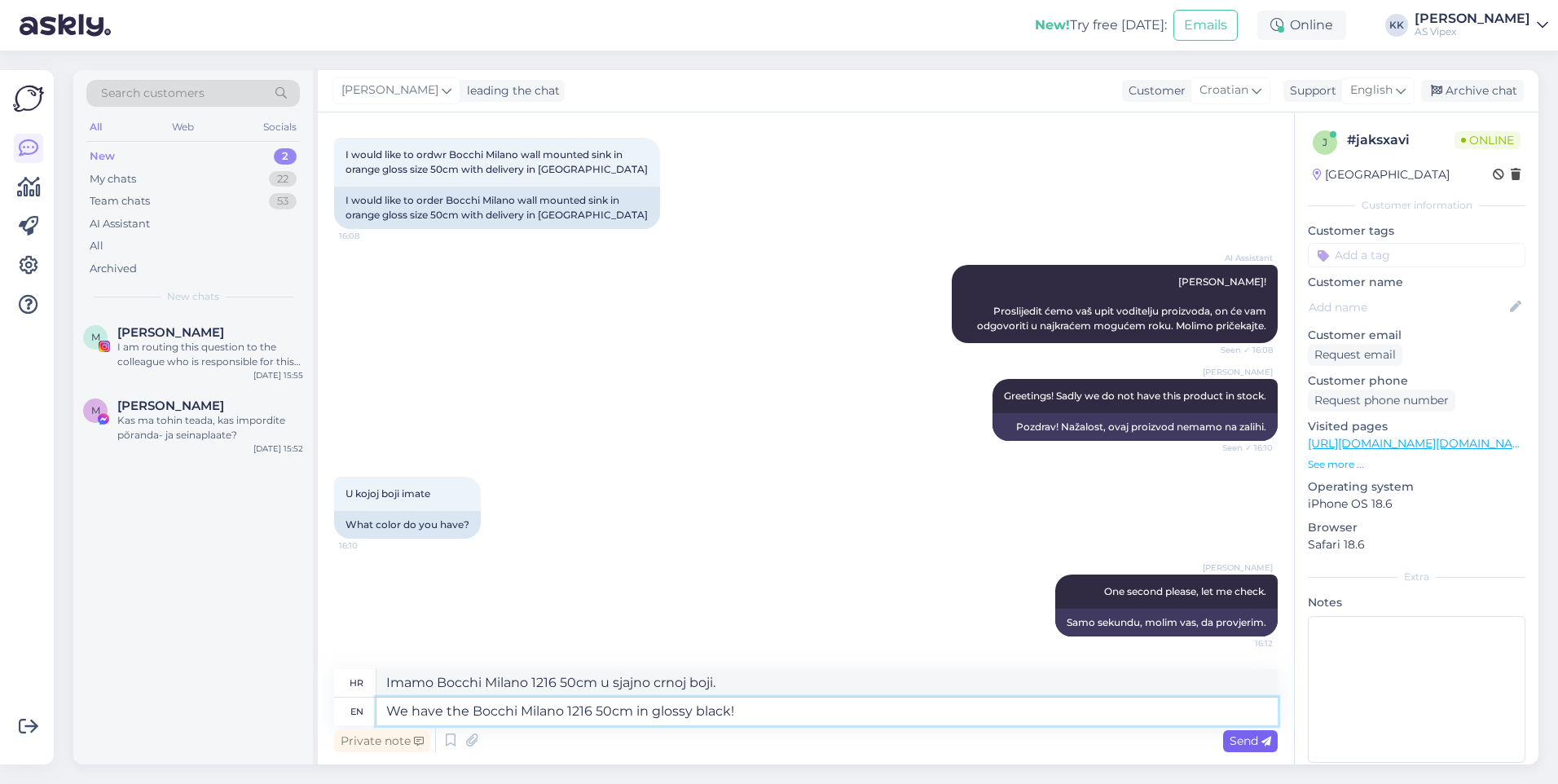
type textarea "We have the Bocchi Milano 1216 50cm in glossy black!"
click at [1256, 740] on span "Send" at bounding box center [1250, 740] width 42 height 15
type textarea "Imamo Bocchi Milano 1216 50cm u sjajno crnoj boji!"
click at [825, 595] on div "[PERSON_NAME] One second please, let me check. 16:12 Samo sekundu, molim vas, d…" at bounding box center [805, 606] width 944 height 97
click at [775, 701] on textarea "We have the Bocchi Milano 1216 50cm in glossy black!" at bounding box center [827, 711] width 901 height 27
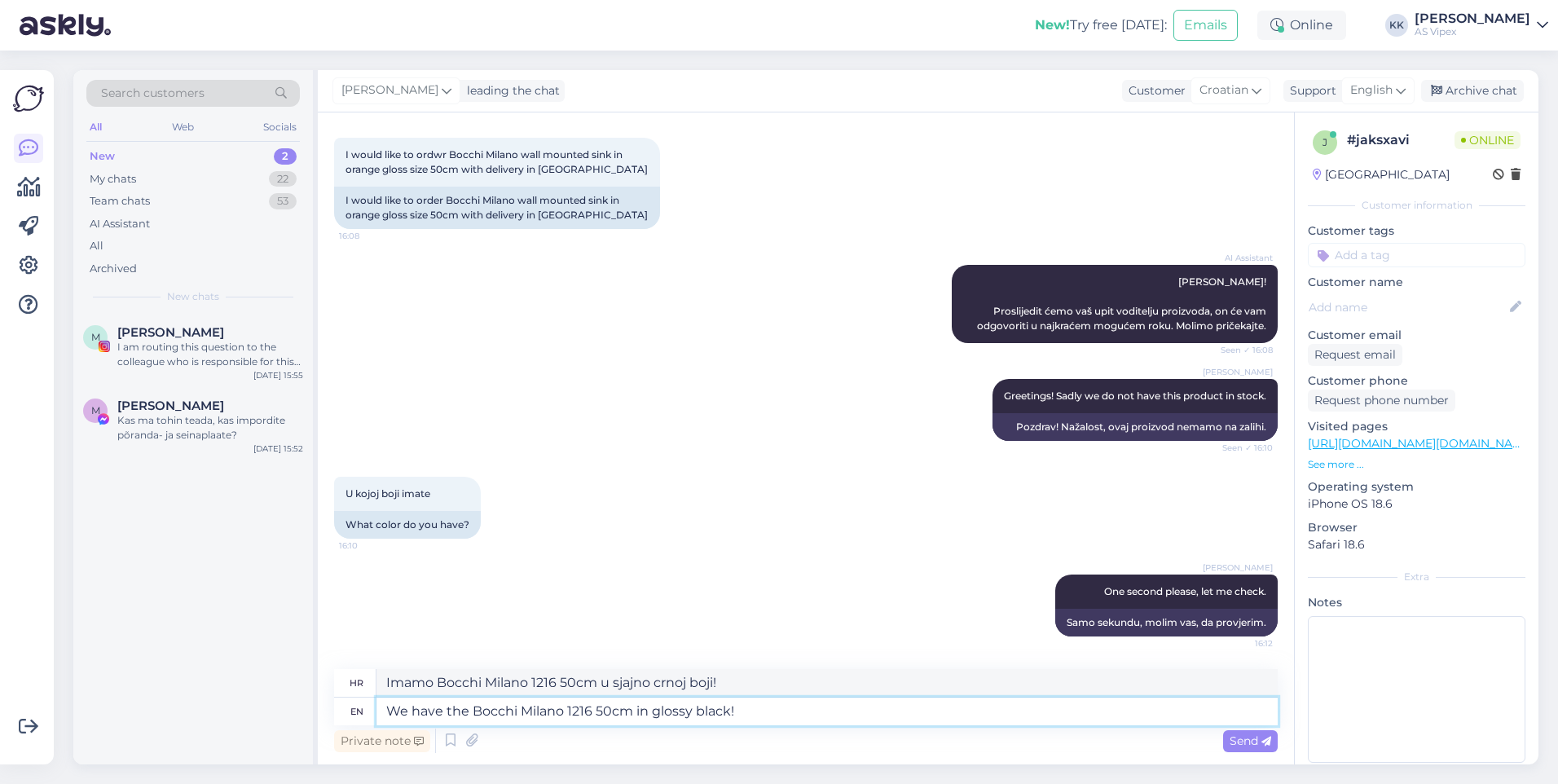
click at [667, 710] on textarea "We have the Bocchi Milano 1216 50cm in glossy black!" at bounding box center [827, 711] width 901 height 27
click at [1245, 734] on span "Send" at bounding box center [1250, 740] width 42 height 15
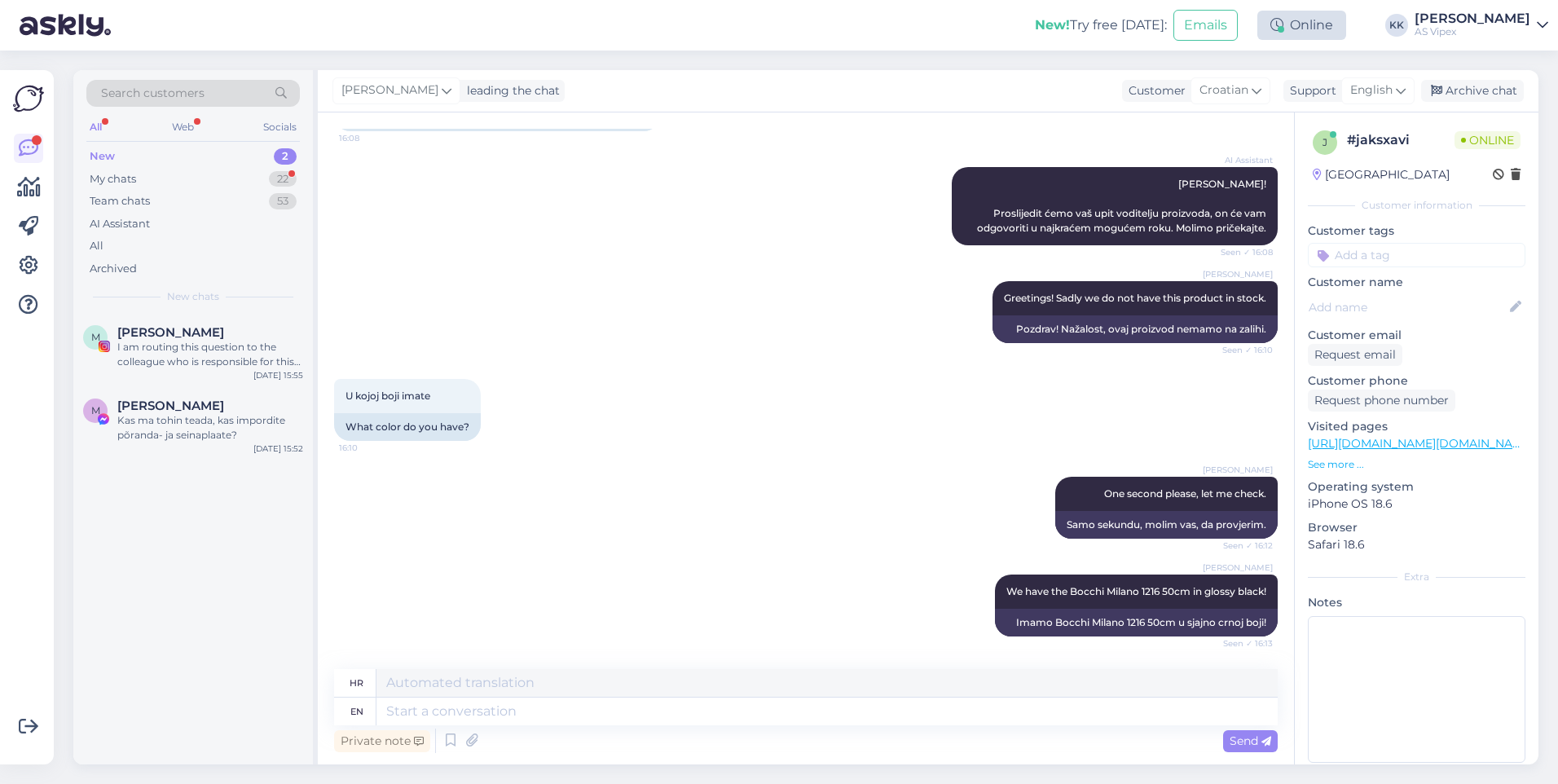
scroll to position [302, 0]
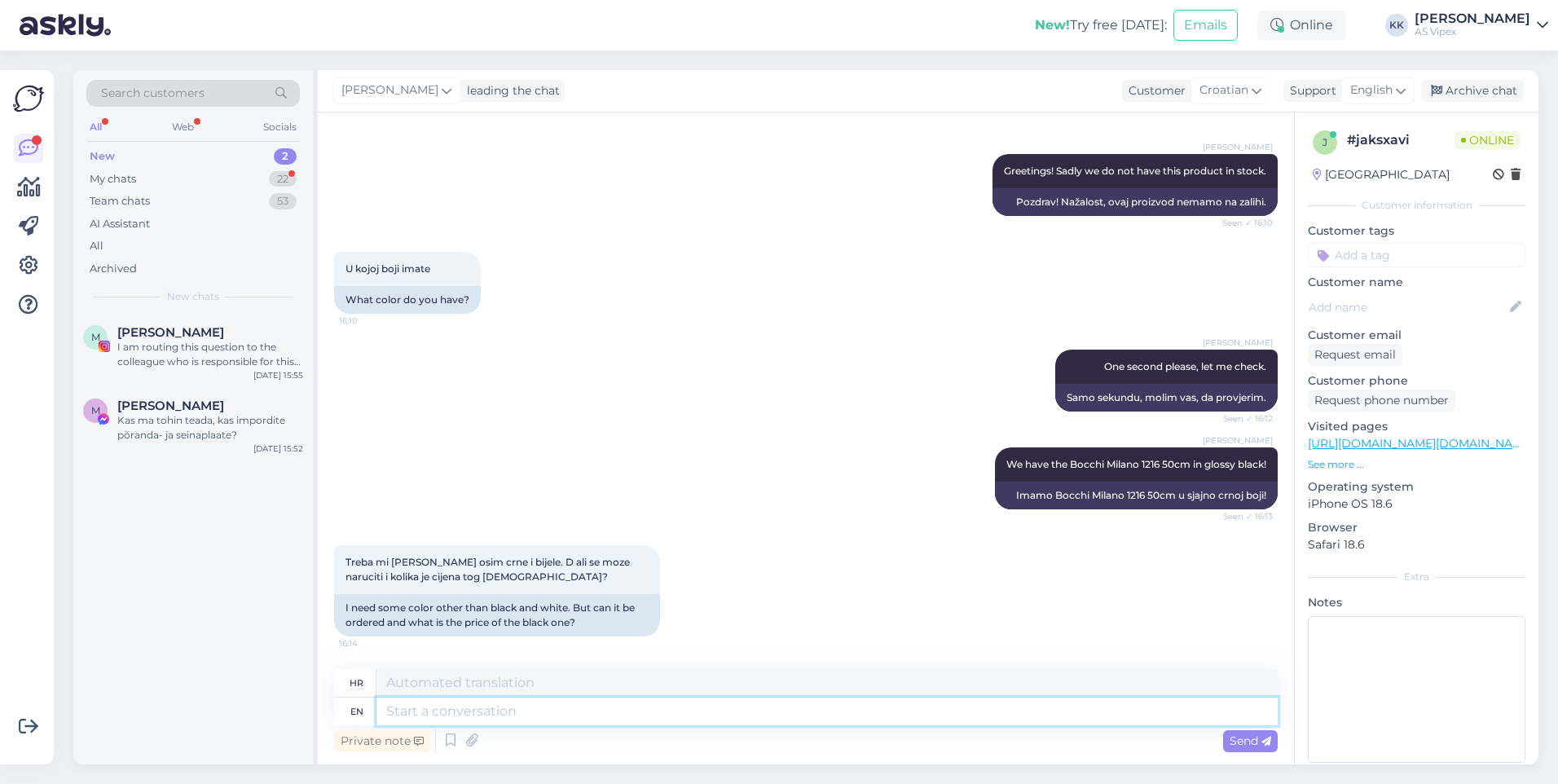
click at [618, 719] on textarea at bounding box center [827, 711] width 901 height 27
type textarea "It i"
type textarea "To"
type textarea "It is 2"
type textarea "To je"
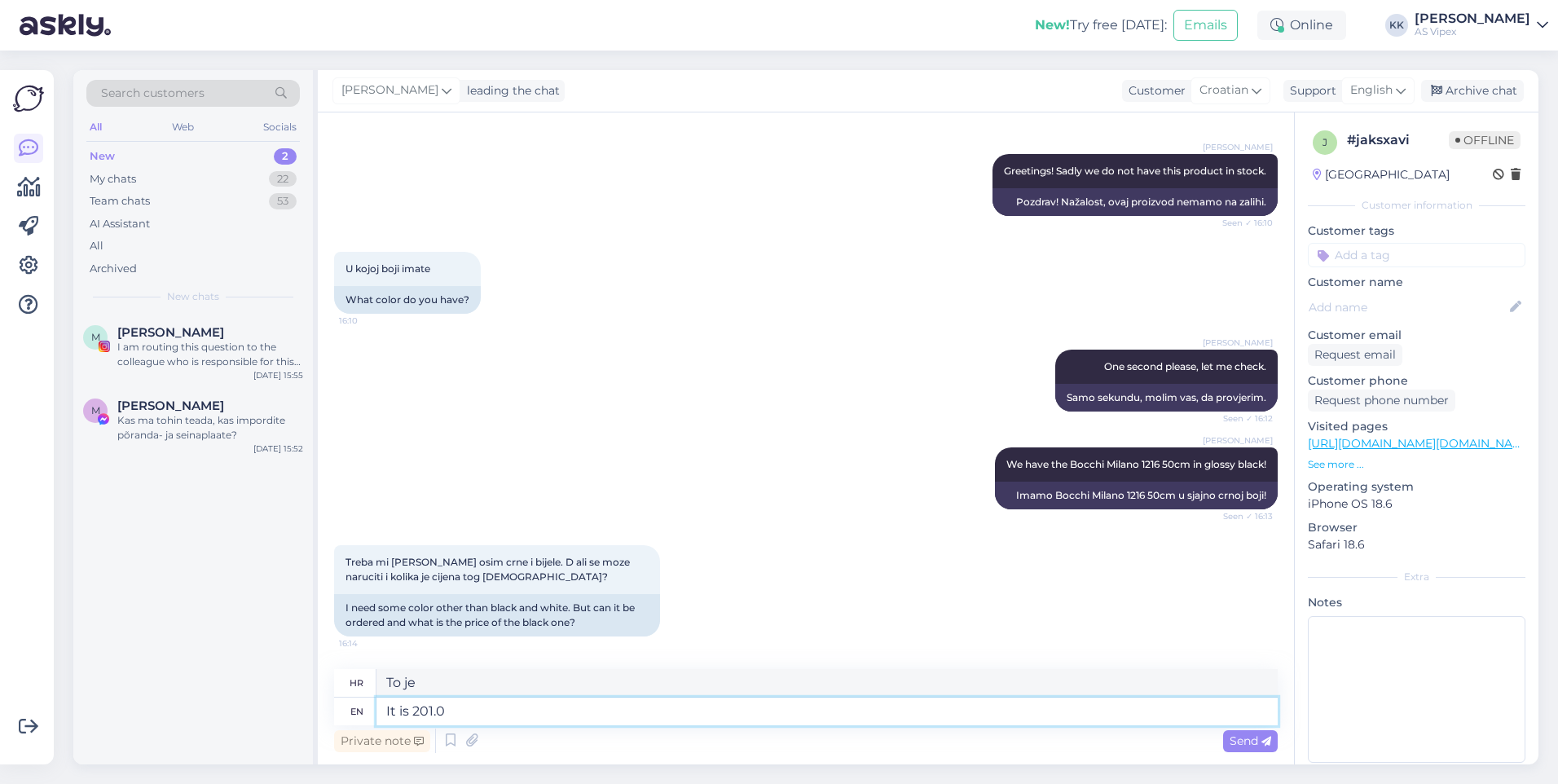
type textarea "It is 201.08"
type textarea "To je 201.08"
type textarea "It is 201.08€"
type textarea "To je 201.08 €"
type textarea "It is 201.08€,"
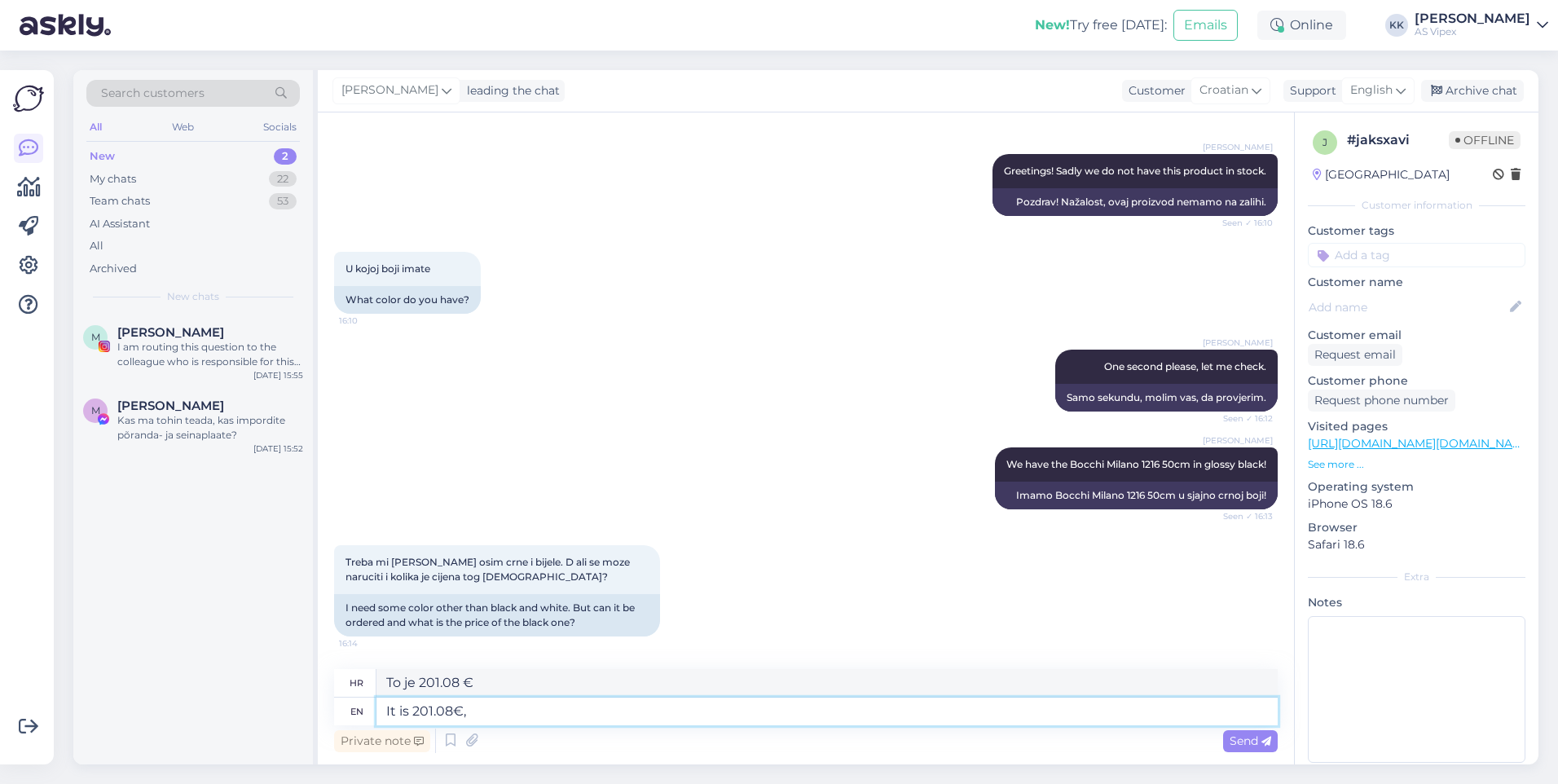
type textarea "To je 201.08 €,"
drag, startPoint x: 409, startPoint y: 711, endPoint x: 378, endPoint y: 711, distance: 31.0
click at [378, 711] on textarea "It is 201.08€," at bounding box center [827, 711] width 901 height 27
type textarea "The black one is 201.08€,"
type textarea "Crna je 201.08 €,"
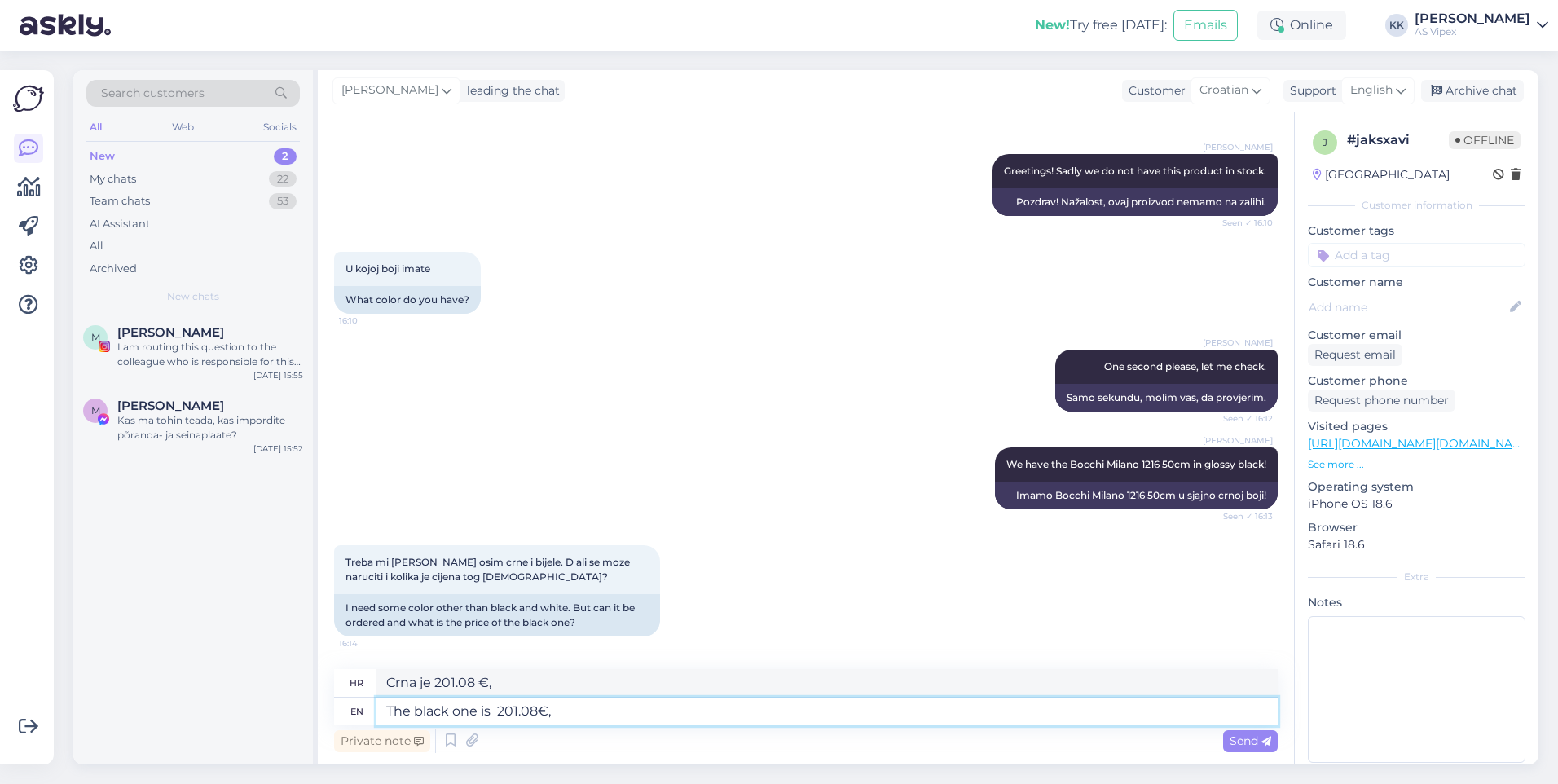
click at [550, 710] on textarea "The black one is 201.08€," at bounding box center [827, 711] width 901 height 27
type textarea "The black one is 201.08€ wi"
type textarea "Crna je 201.08 €"
type textarea "The black one is 201.08€ without d"
type textarea "Crna je 201.08 € bez"
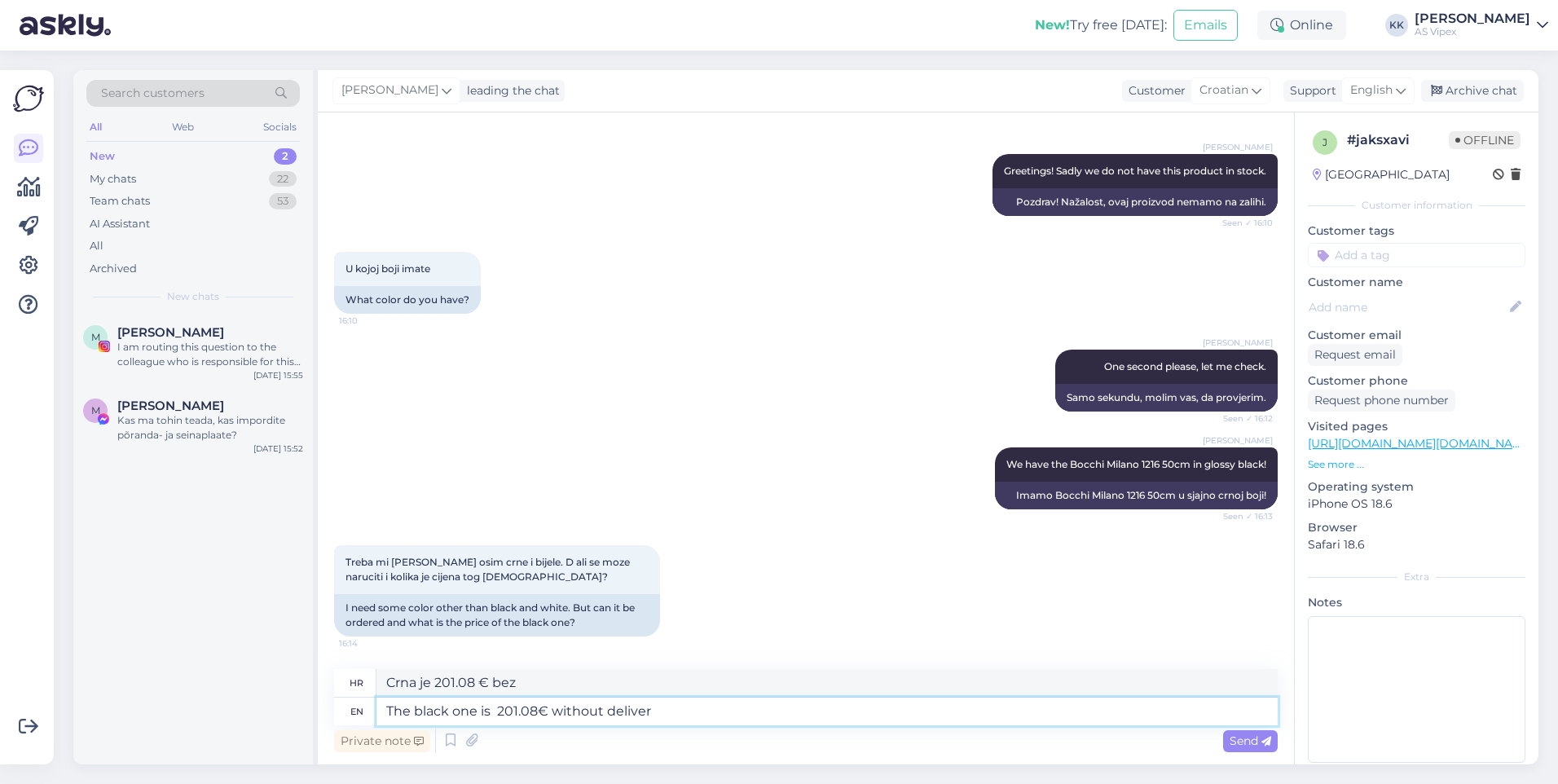
type textarea "The black one is 201.08€ without delivery"
type textarea "Crna je 201.08 € bez dostave"
type textarea "The black one is 201.08€ without delivery,"
type textarea "Crna je 201.08 € bez dostave,"
type textarea "The black one is 201.08€ without deliv"
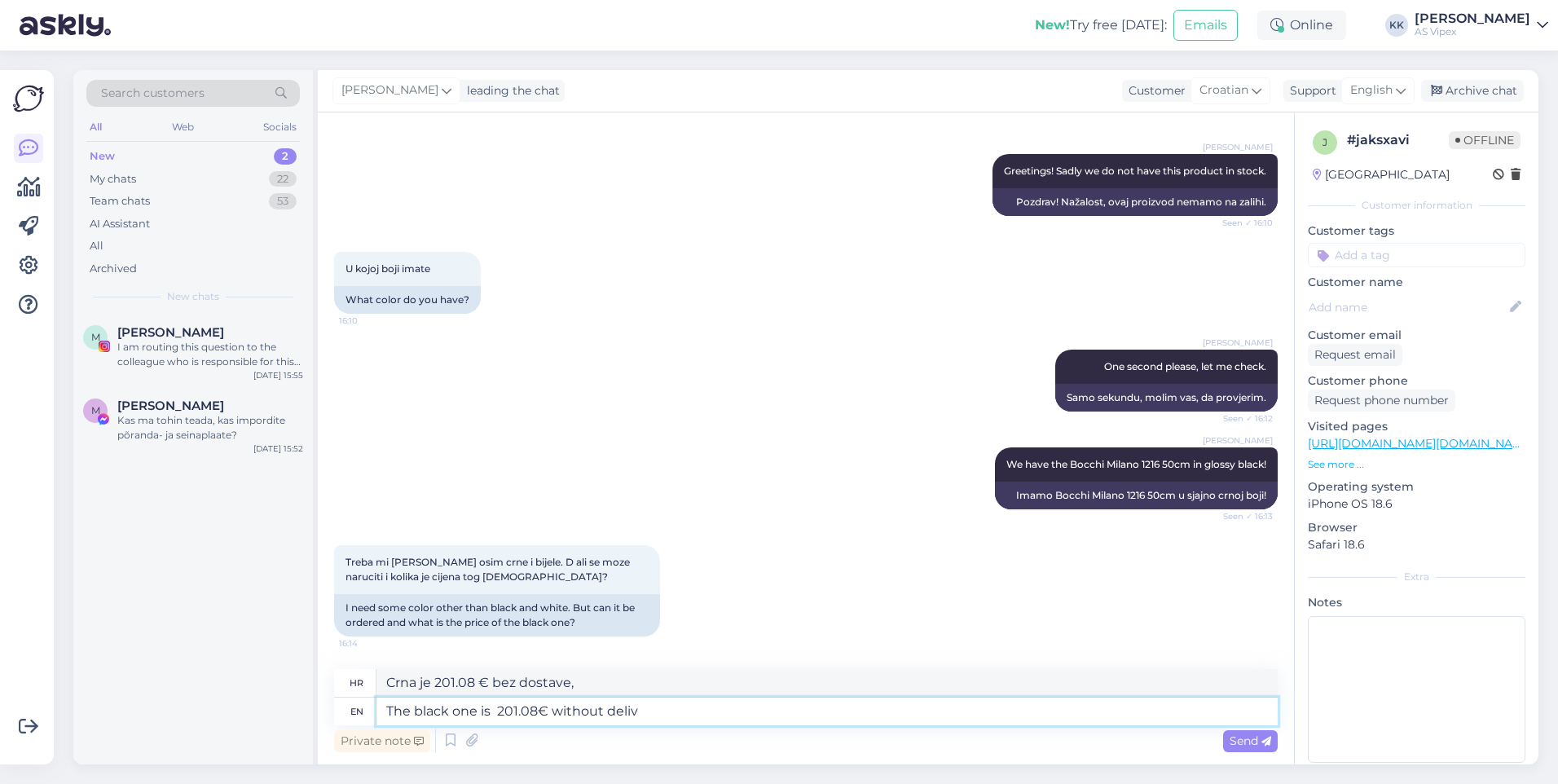
type textarea "Crna je 201.08 € bez poreza."
type textarea "The black one is 201.08€ without delivery an"
type textarea "Crna je 201.08 € bez dostave"
type textarea "The black one is 201.08€ without delivery and wit"
type textarea "Crna je 201.08 € bez dostave i"
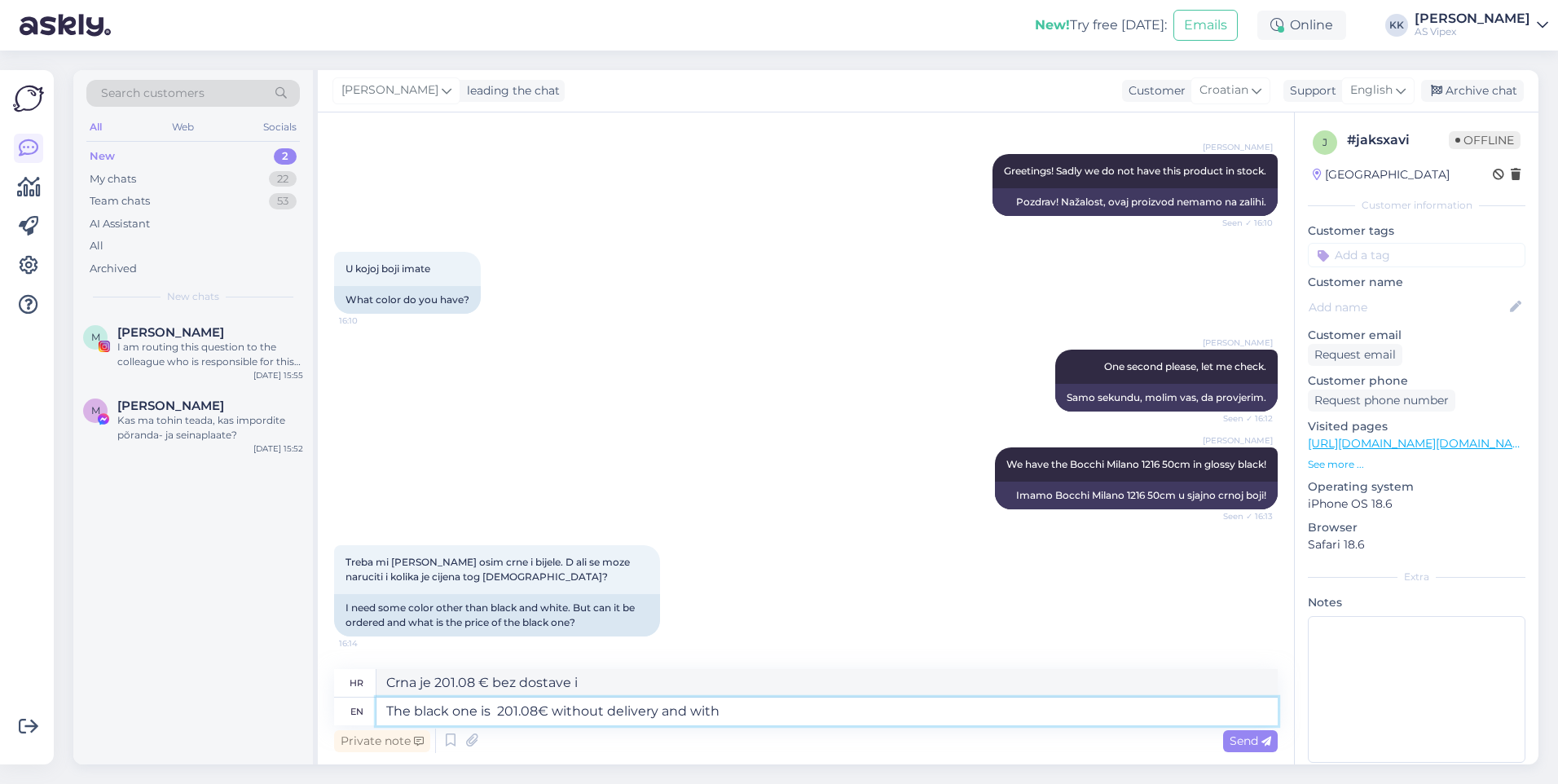
type textarea "The black one is 201.08€ without delivery and with E"
type textarea "Crna je 201.08 € bez dostave i s"
type textarea "The black one is 201.08€ without delivery and with Estonian"
type textarea "Crna je 201.08 € bez dostave i s estonskim..."
click at [789, 706] on textarea "The black one is 201.08€ without delivery and with Estonian" at bounding box center [827, 711] width 901 height 27
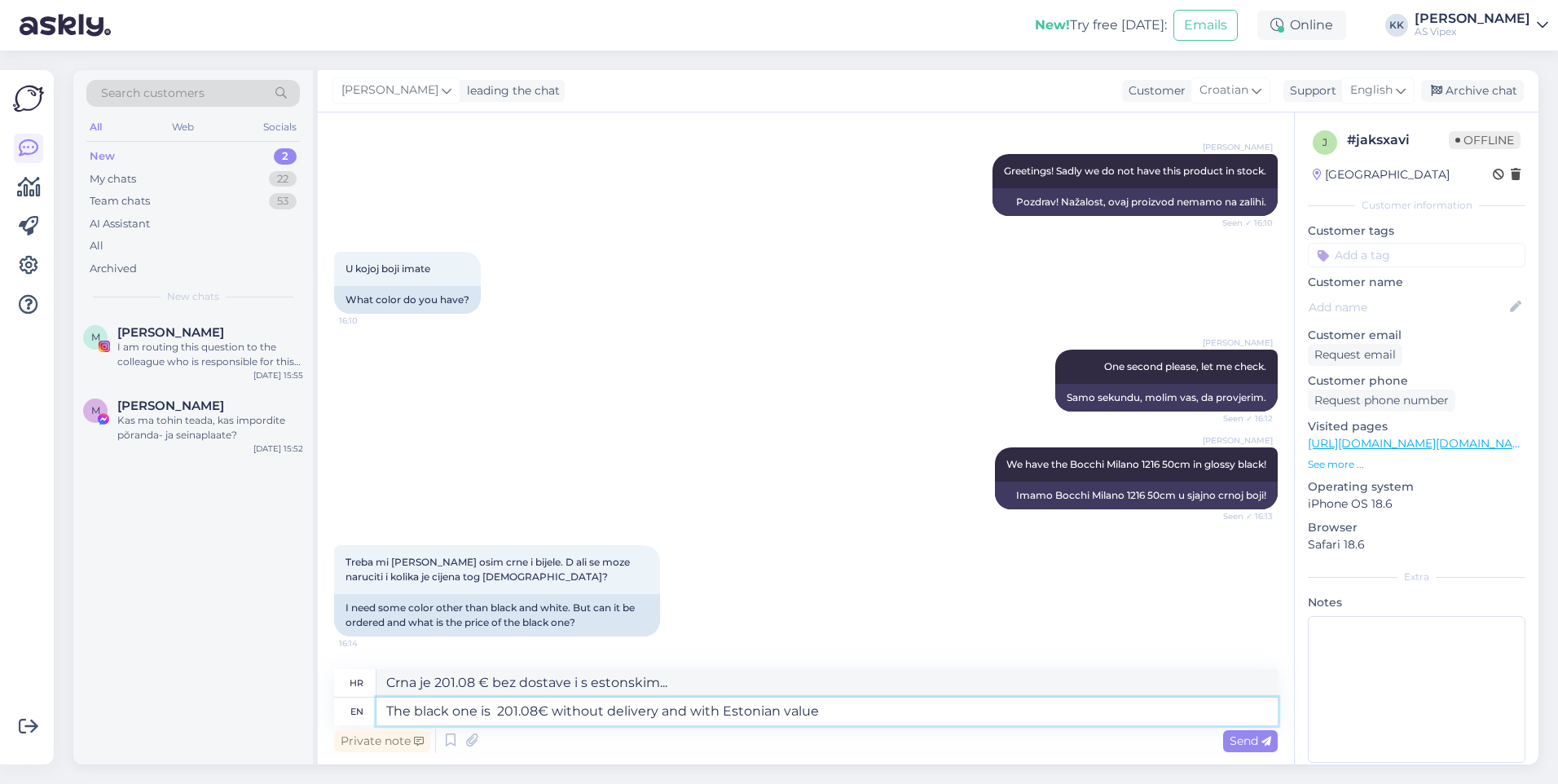
type textarea "The black one is 201.08€ without delivery and with Estonian value a"
type textarea "Crni je 201.08 € bez dostave i s estonskom vrijednošću"
type textarea "The black one is 201.08€ without delivery and with Estonian value added ta"
type textarea "Crni je 201.08 € bez dostave i s estonskom dodanom vrijednošću."
type textarea "The black one is 201.08€ without delivery and with Estonian value added tax"
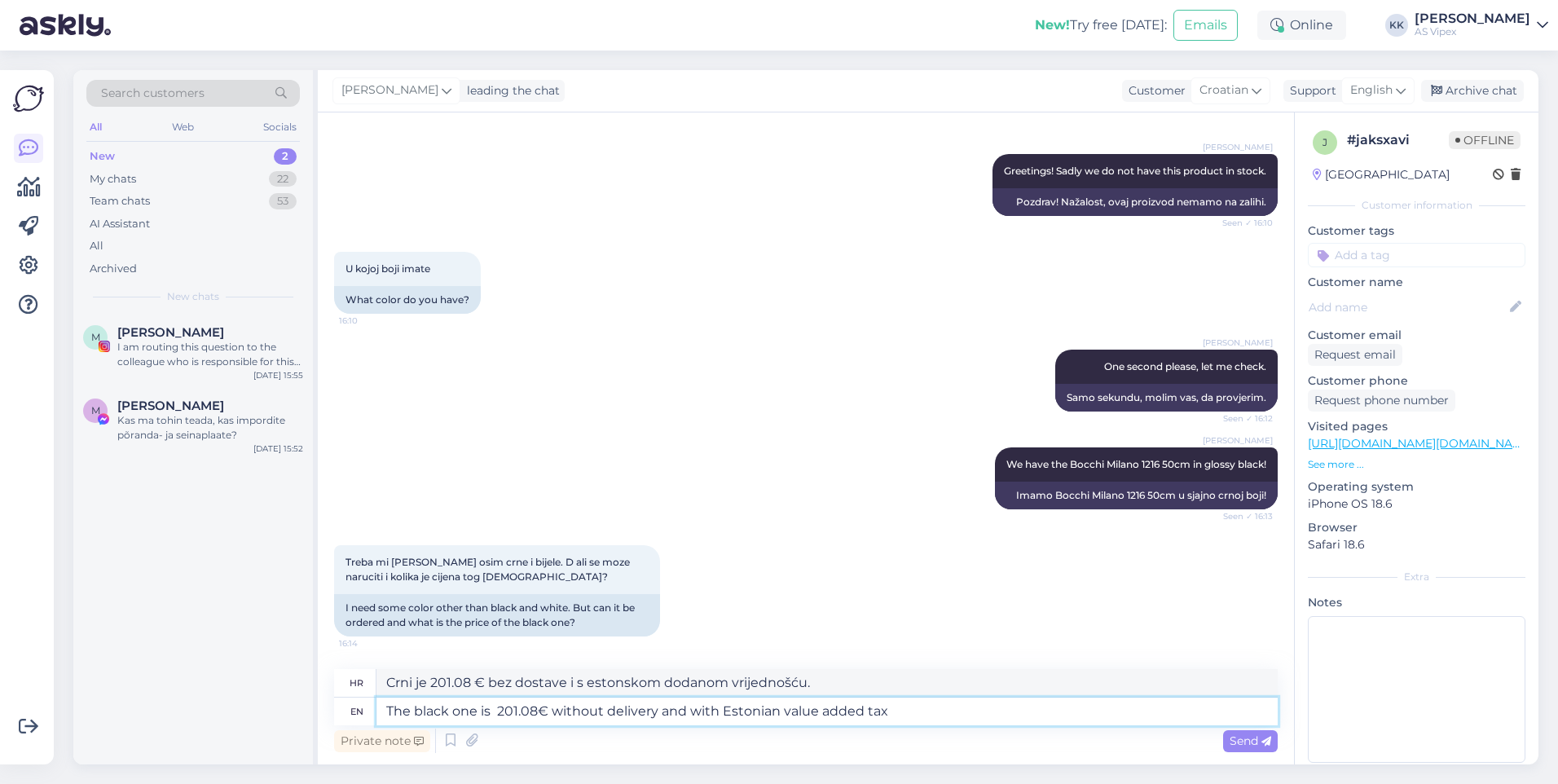
type textarea "Crna je 201.08 € bez dostave i s estonskim porezom na dodanu vrijednost."
type textarea "The black one is 201.08€ without delivery and with Estonian value"
type textarea "Crni je 201.08 € bez dostave i s estonskom dodanom vrijednošću."
type textarea "The black one is 201.08€ without delivery and with Estonian valu"
type textarea "Crni je 201.08 € bez dostave i s estonskom vrijednošću"
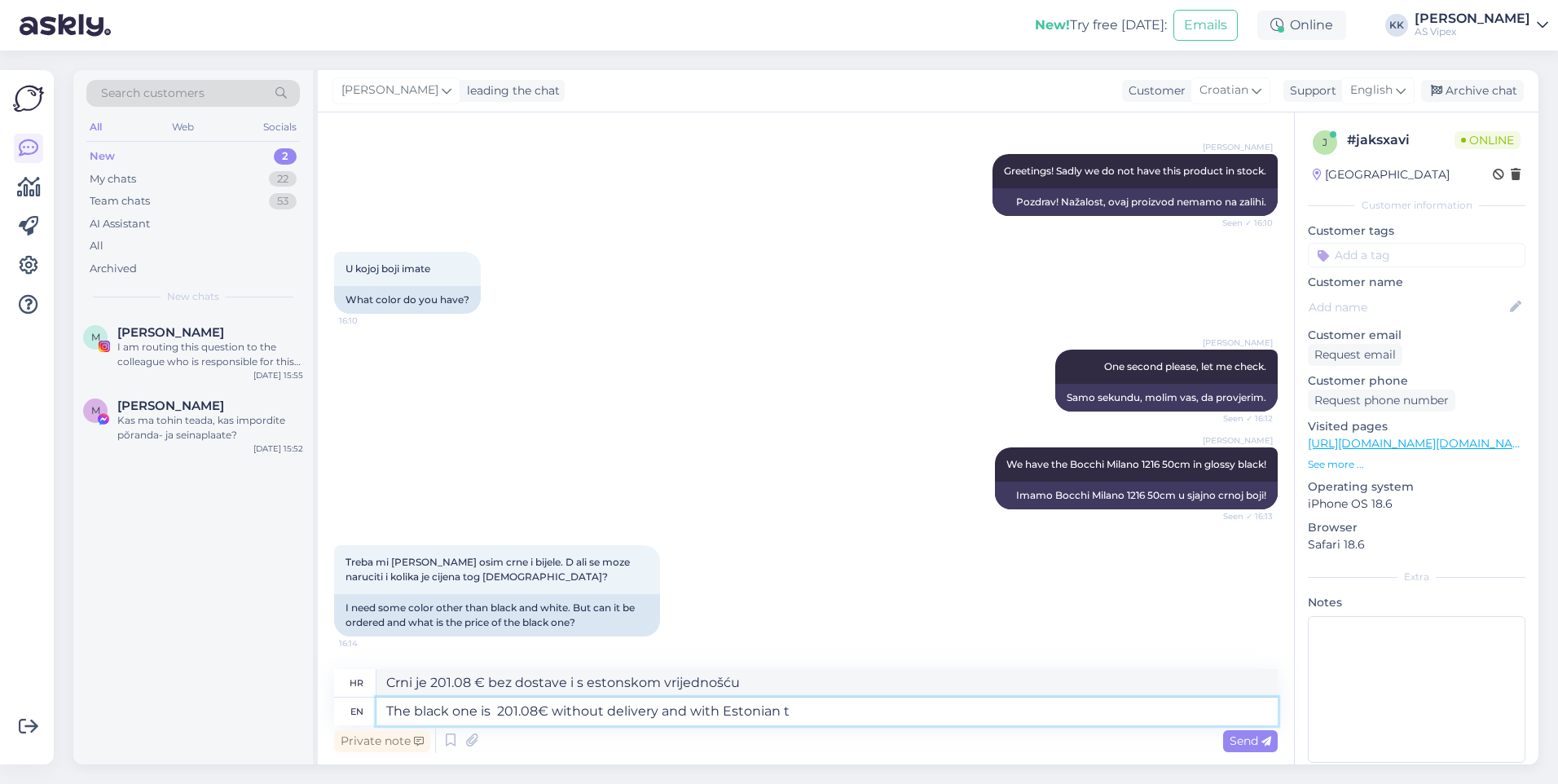
type textarea "The black one is 201.08€ without delivery and with Estonian ta"
type textarea "Crna je 201.08 € bez dostave i s estonskim..."
type textarea "The black one is 201.08€ without delivery and with Estonian"
type textarea "Crna je 201.08 € bez dostave i s estonskim..."
type textarea "The black one is 201.08€ without delivery and with Estonian VAT"
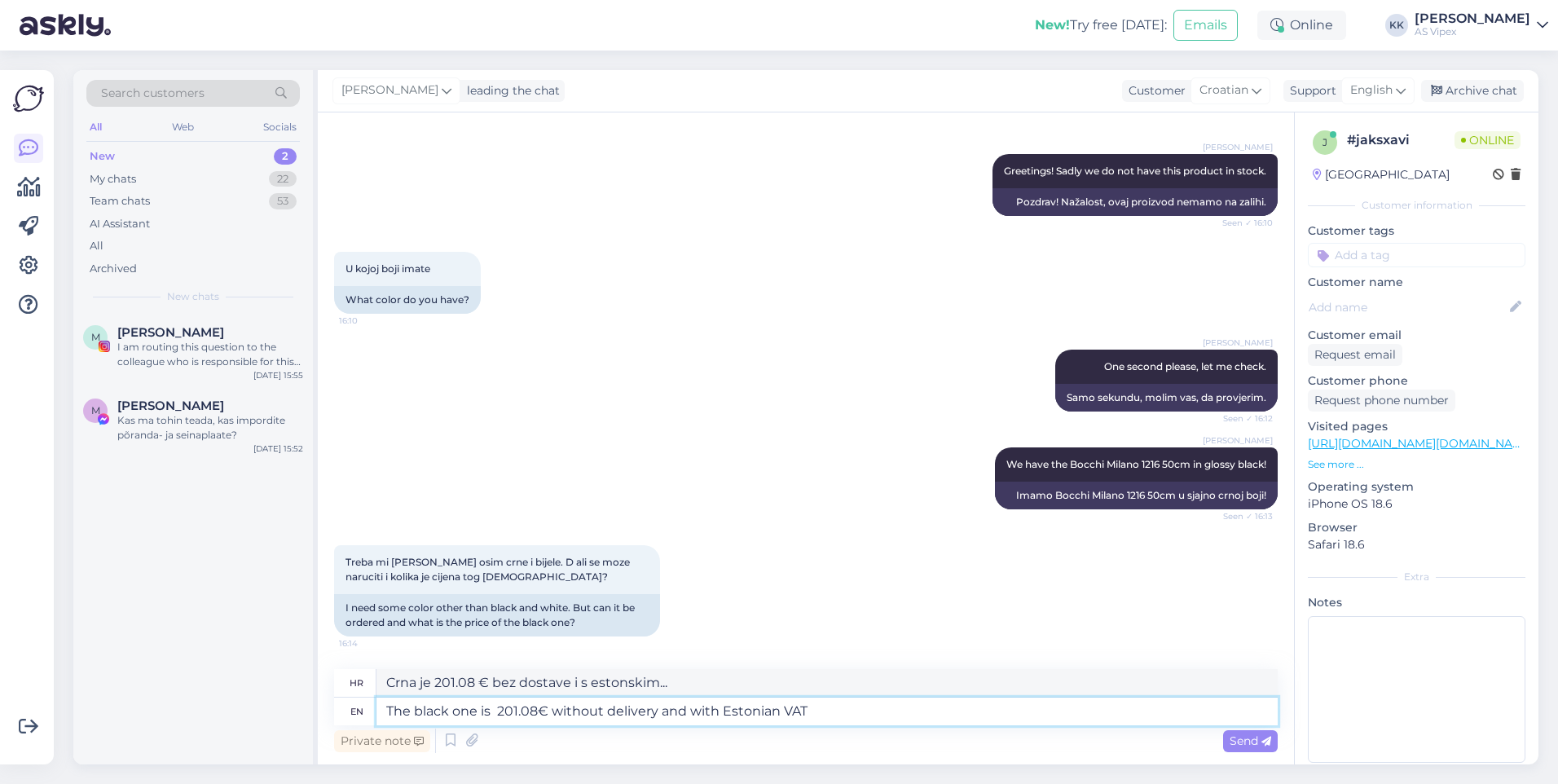
type textarea "Crna je 201.08 € bez dostave i s estonskim PDV-om."
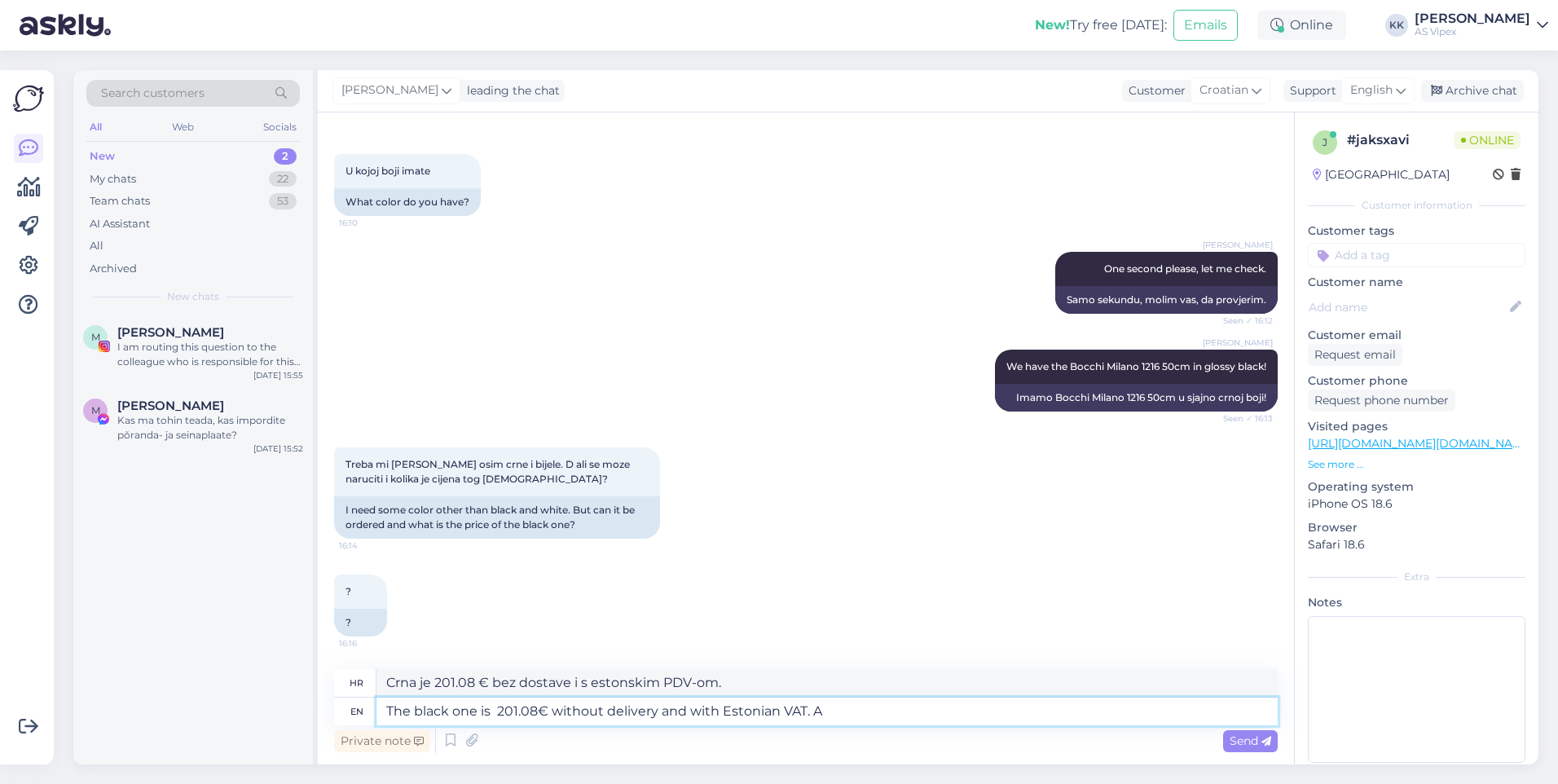
type textarea "The black one is 201.08€ without delivery and with Estonian VAT."
type textarea "Crna je 201.08 € bez dostave i s estonskim PDV-om."
type textarea "The black one is 201.08€ without delivery and with Estonian VAT. As f"
type textarea "Crna je 201.08 € bez dostave i s estonskim PDV-om. Kao"
type textarea "The black one is 201.08€ without delivery and with Estonian VAT. As for if"
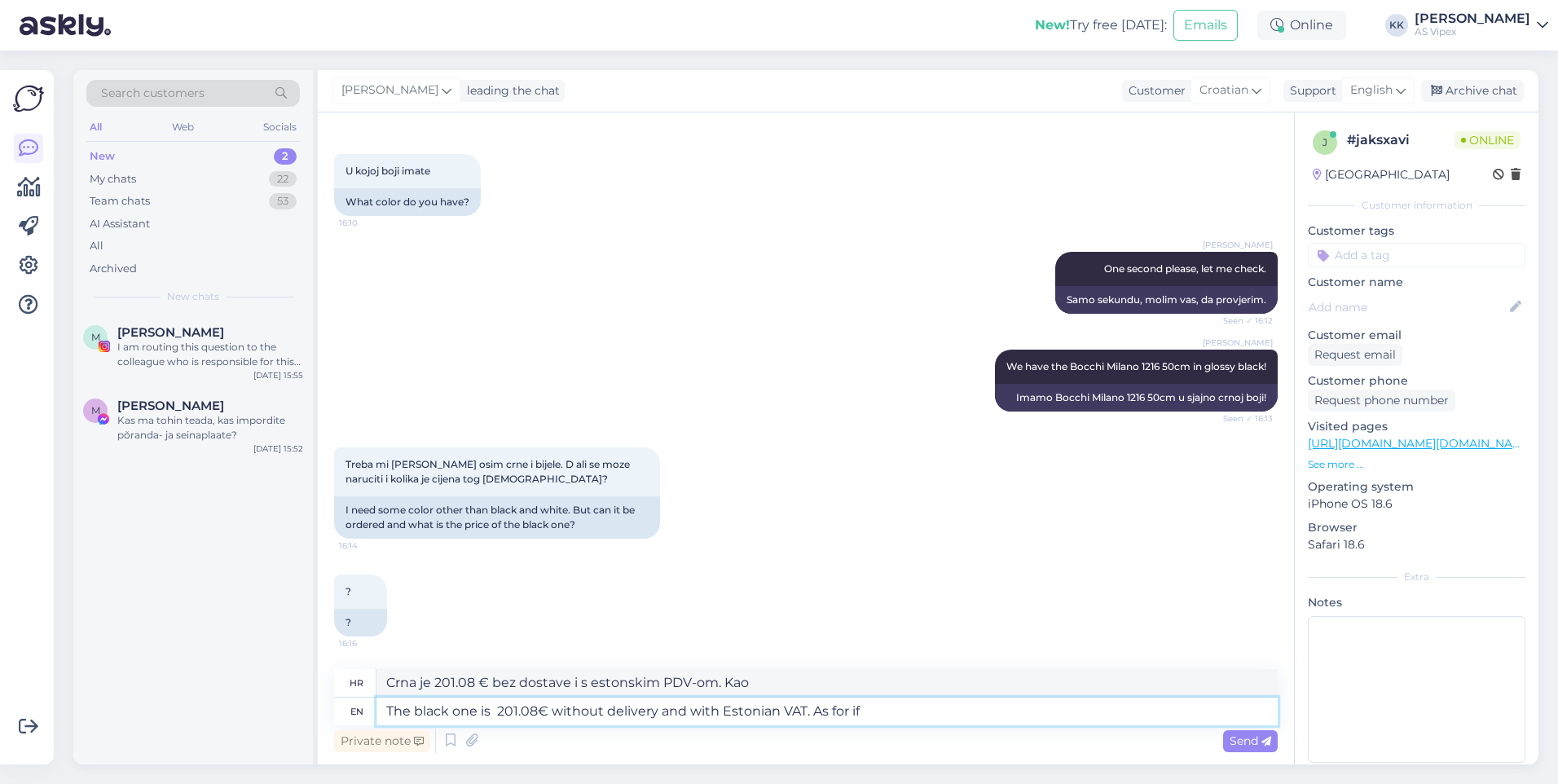
type textarea "Crni je 201.08 € bez dostave i s estonskim PDV-om. Što [PERSON_NAME]"
type textarea "The black one is 201.08€ without delivery and with Estonian VAT. As for if t"
type textarea "Crni je 201.08 € bez dostave i s estonskim PDV-om. Što [PERSON_NAME] ako"
type textarea "The black one is 201.08€ without delivery and with Estonian VAT. As for if the …"
type textarea "Crni je 201.08 € bez dostave i s estonskim PDV-om. Što [PERSON_NAME] toga da je"
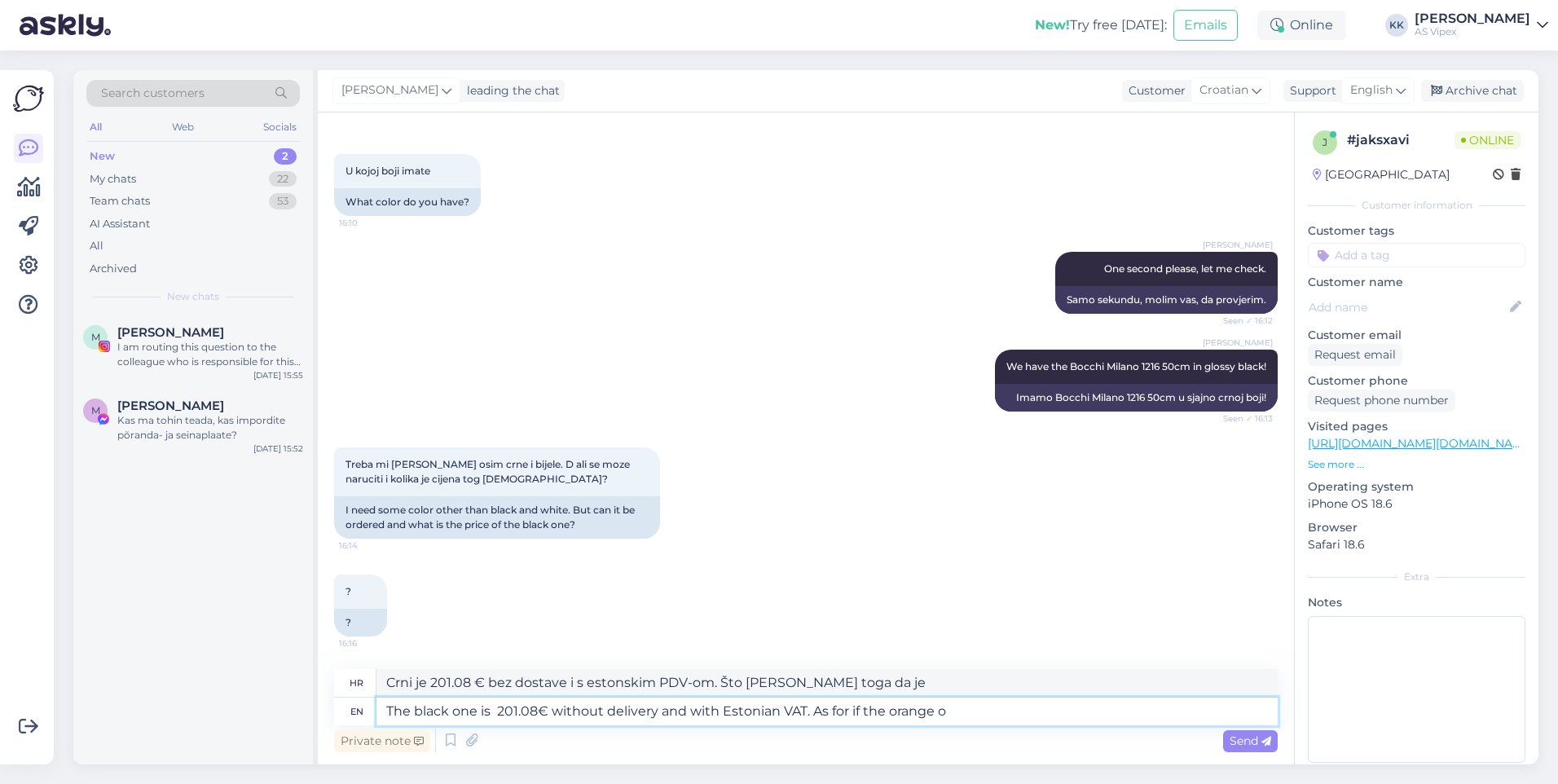
type textarea "The black one is 201.08€ without delivery and with Estonian VAT. As for if the …"
type textarea "Crni je 201.08 € bez dostave i s estonskim PDV-om. Što [PERSON_NAME] narančasto…"
type textarea "The black one is 201.08€ without delivery and with Estonian VAT. As for if the …"
type textarea "Crni je 201.08 € bez dostave i s estonskim PDV-om. Što [PERSON_NAME] toga [PERS…"
type textarea "The black one is 201.08€ without delivery and with Estonian VAT. As for if the …"
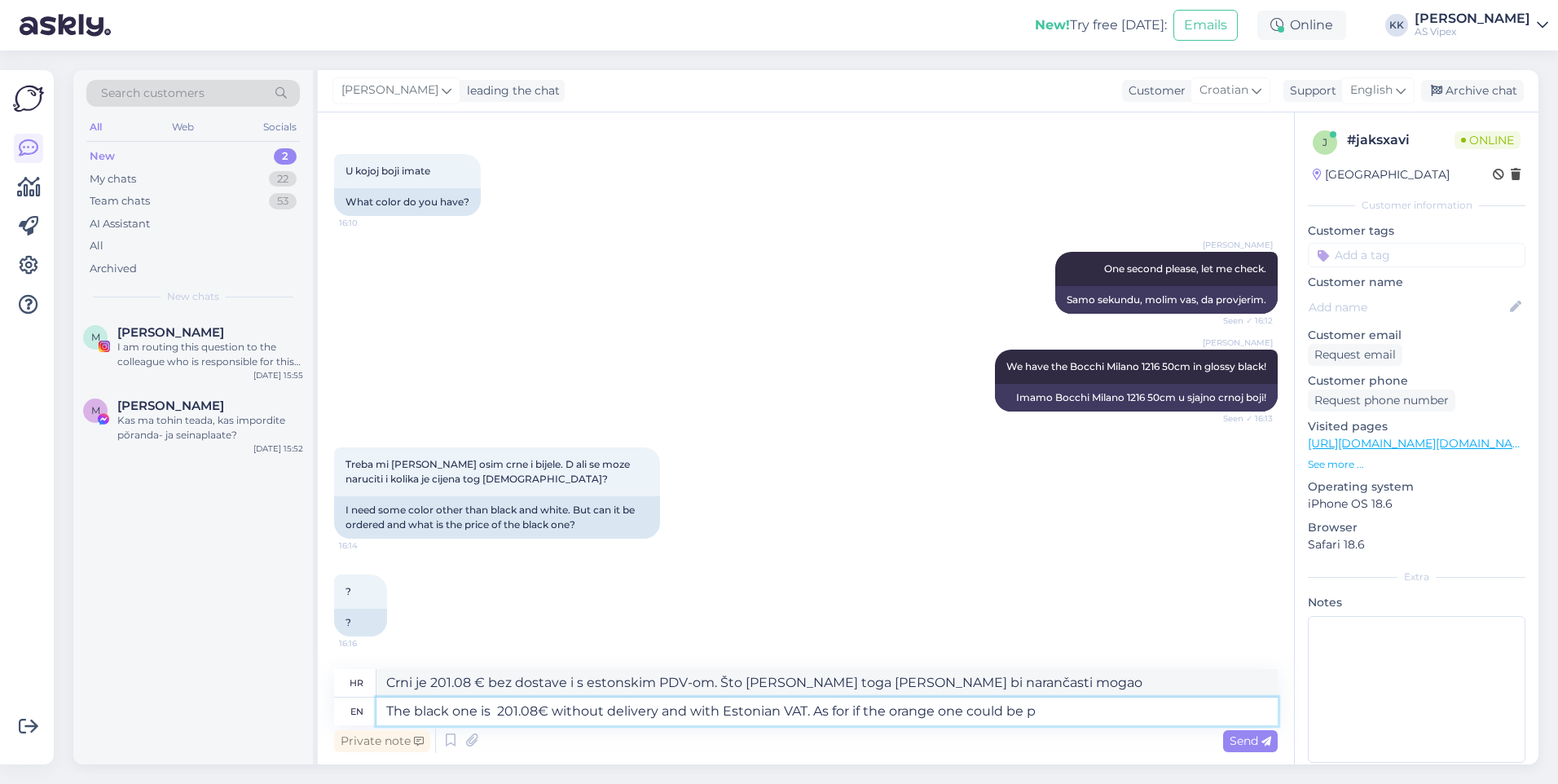
type textarea "Crni je 201.08 € bez dostave i s estonskim PDV-om. Što [PERSON_NAME] toga [PERS…"
type textarea "The black one is 201.08€ without delivery and with Estonian VAT. As for if the …"
type textarea "Crni je 201.08 € bez dostave i s estonskim PDV-om. Što [PERSON_NAME] toga može …"
type textarea "The black one is 201.08€ without delivery and with Estonian VAT. As for if the …"
type textarea "Crni je 201.08 € bez dostave i s estonskim PDV-om. Što [PERSON_NAME] toga može …"
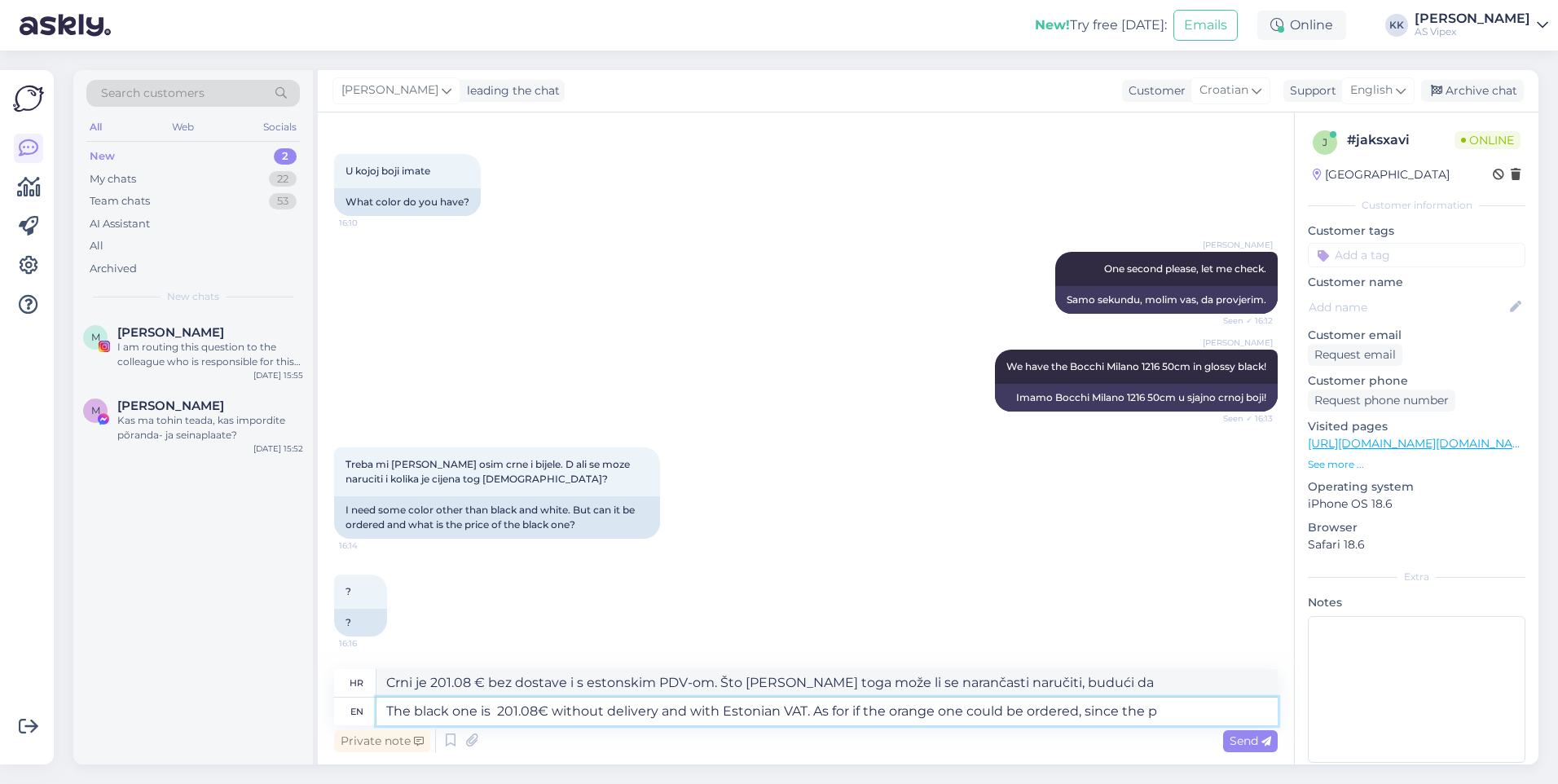
type textarea "The black one is 201.08€ without delivery and with Estonian VAT. As for if the …"
type textarea "Crni je 201.08 € bez dostave i s estonskim PDV-om. Što [PERSON_NAME] toga može …"
type textarea "The black one is 201.08€ without delivery and with Estonian VAT. As for if the …"
type textarea "Crni je 201.08 € bez dostave i s estonskim PDV-om. Što [PERSON_NAME] toga može …"
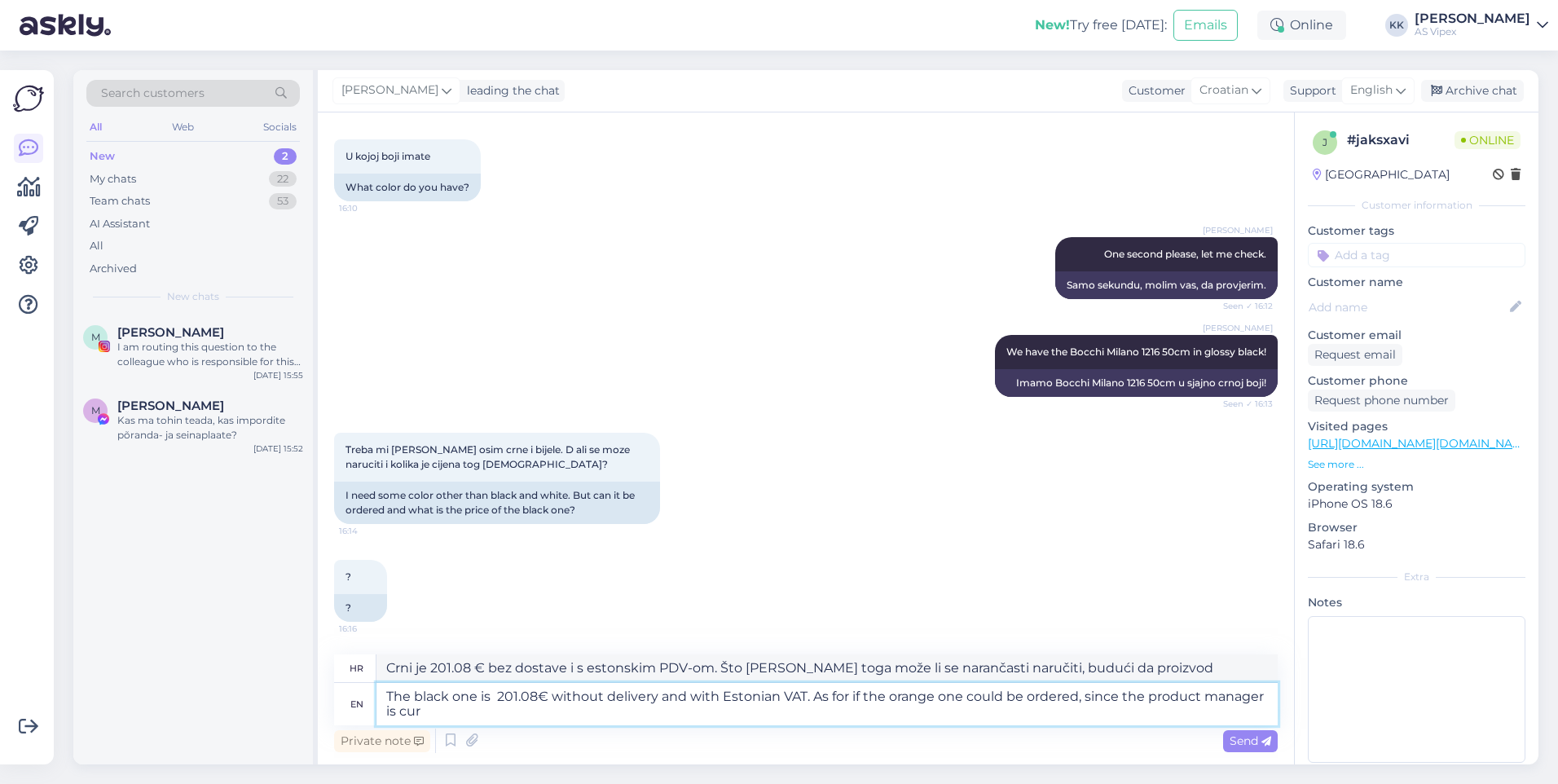
type textarea "The black one is 201.08€ without delivery and with Estonian VAT. As for if the …"
type textarea "Crni je 201.08 € bez dostave i s estonskim PDV-om. Što [PERSON_NAME] toga može …"
type textarea "The black one is 201.08€ without delivery and with Estonian VAT. As for if the …"
type textarea "Crni je 201.08 € bez dostave i s estonskim PDV-om. Što [PERSON_NAME] toga može …"
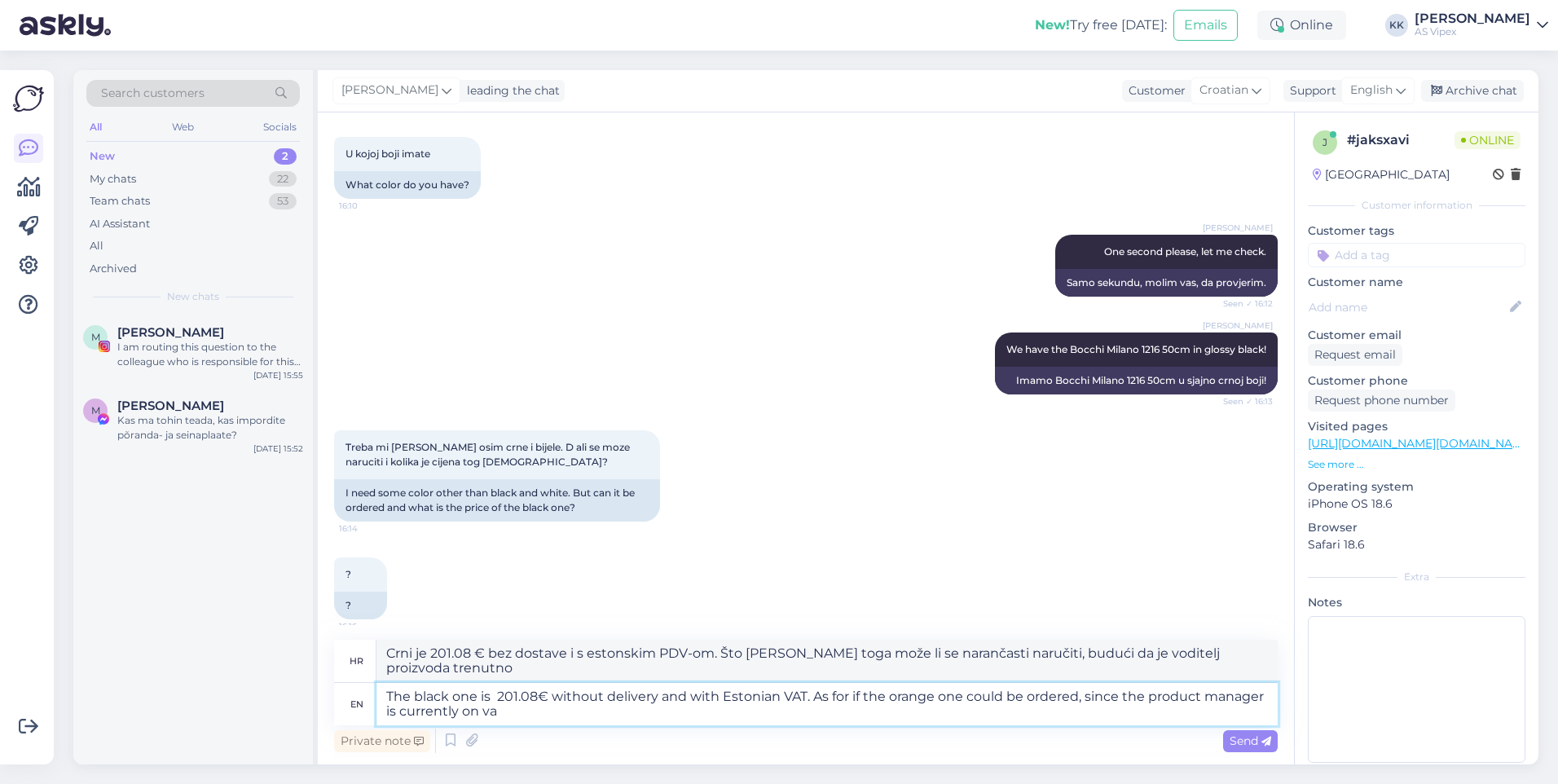
type textarea "The black one is 201.08€ without delivery and with Estonian VAT. As for if the …"
type textarea "Crni je 201.08 € bez dostave i s estonskim PDV-om. Što [PERSON_NAME] toga može …"
type textarea "The black one is 201.08€ without delivery and with Estonian VAT. As for if the …"
type textarea "Crni je 201.08 € bez dostave i s estonskim PDV-om. Što [PERSON_NAME] toga može …"
type textarea "The black one is 201.08€ without delivery and with Estonian VAT. As for if the …"
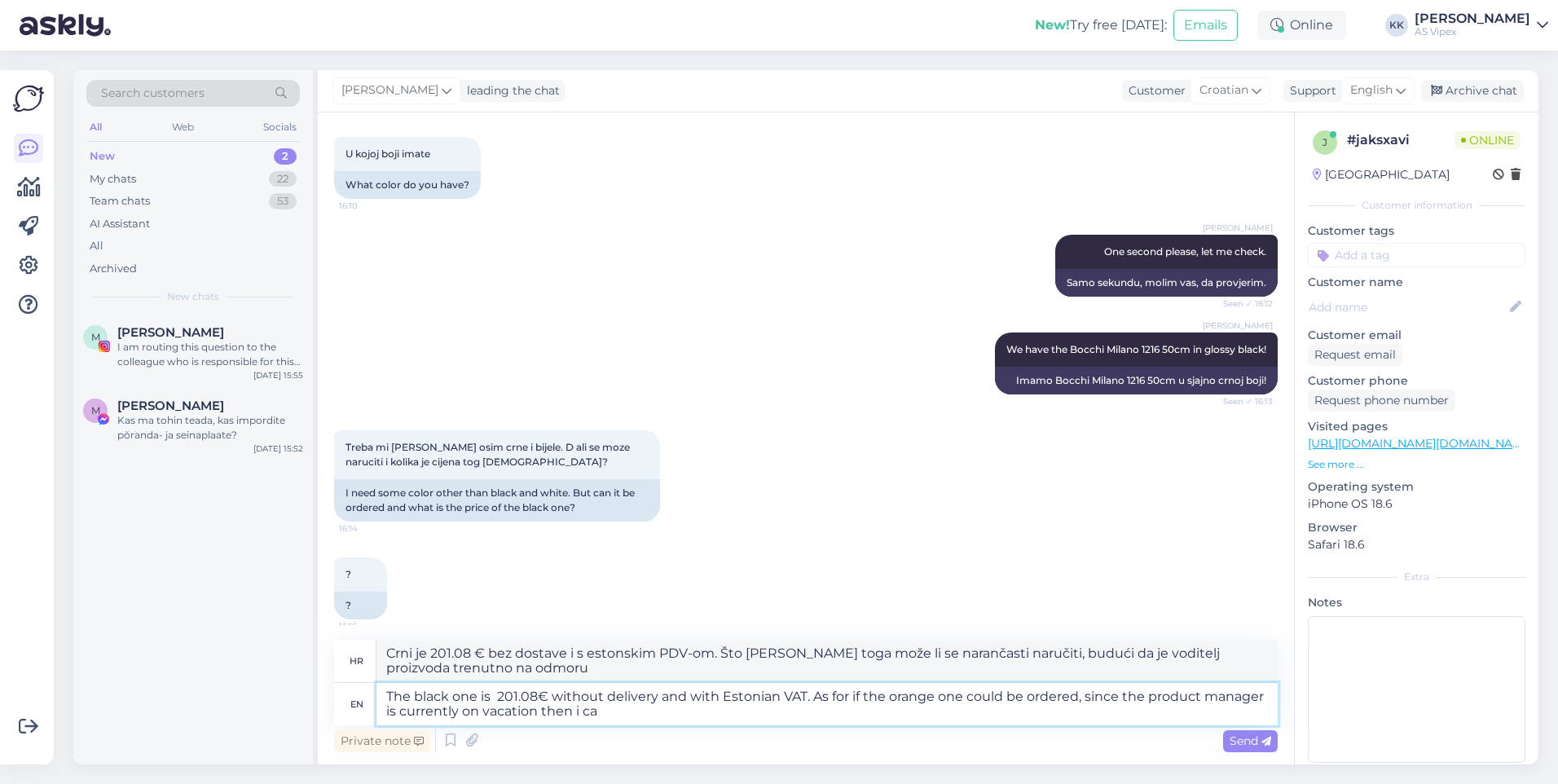
type textarea "Crni je 201.08 € bez dostave i s estonskim PDV-om. Što [PERSON_NAME] toga može …"
type textarea "The black one is 201.08€ without delivery and with Estonian VAT. As for if the …"
type textarea "Crni je 201.08 € bez dostave i s estonskim PDV-om. Što [PERSON_NAME] toga može …"
type textarea "The black one is 201.08€ without delivery and with Estonian VAT. As for if the …"
type textarea "Crni je 201.08 € bez dostave i s estonskim PDV-om. Što [PERSON_NAME] toga može …"
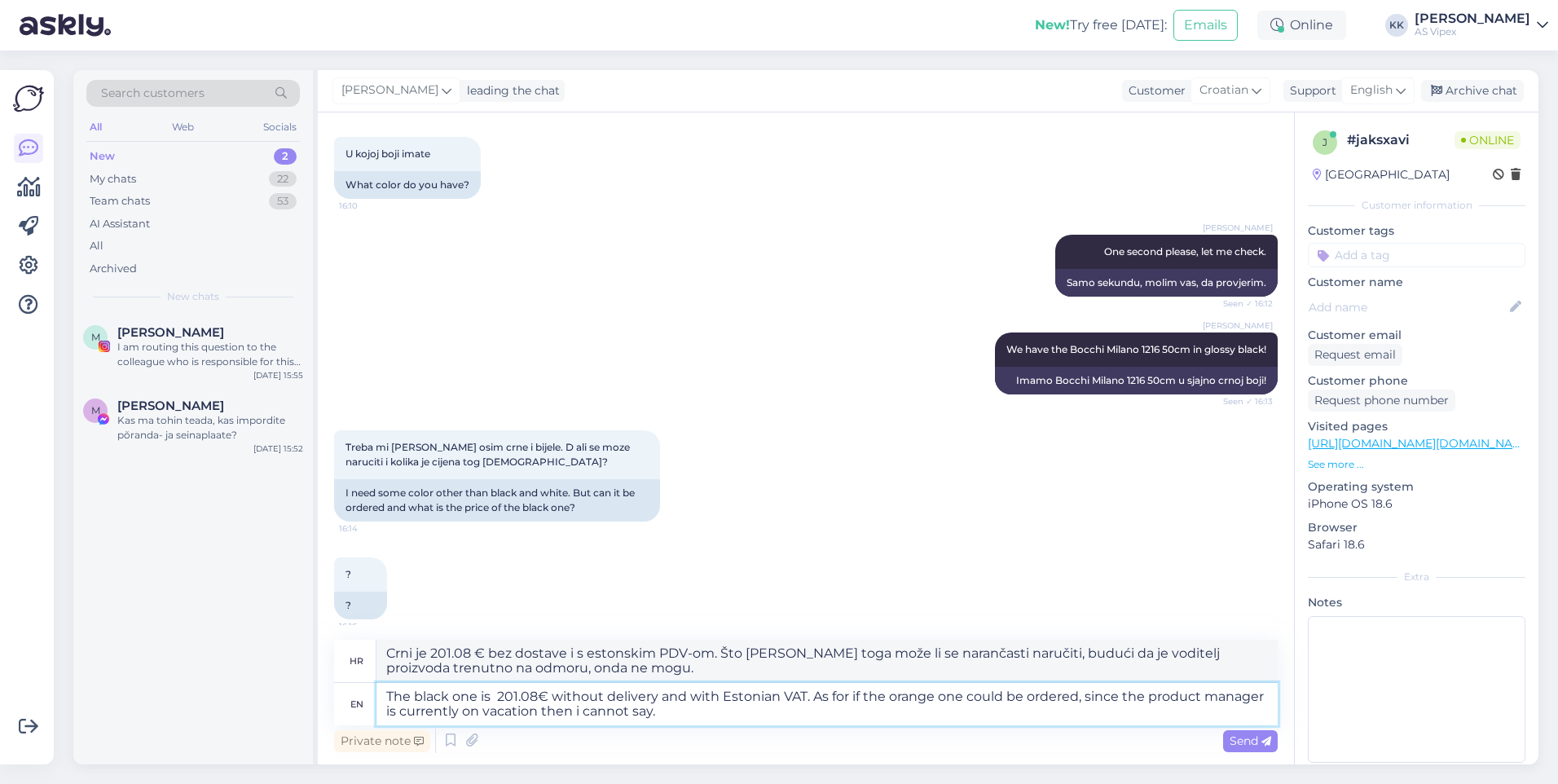
type textarea "The black one is 201.08€ without delivery and with Estonian VAT. As for if the …"
type textarea "Crni je 201.08 € bez dostave i s estonskim PDV-om. Što [PERSON_NAME] toga može …"
type textarea "The black one is 201.08€ without delivery and with Estonian VAT. As for if the …"
type textarea "Crni je 201.08 € bez dostave i s estonskim PDV-om. Što [PERSON_NAME] toga može …"
type textarea "The black one is 201.08€ without delivery and with Estonian VAT. As for if the …"
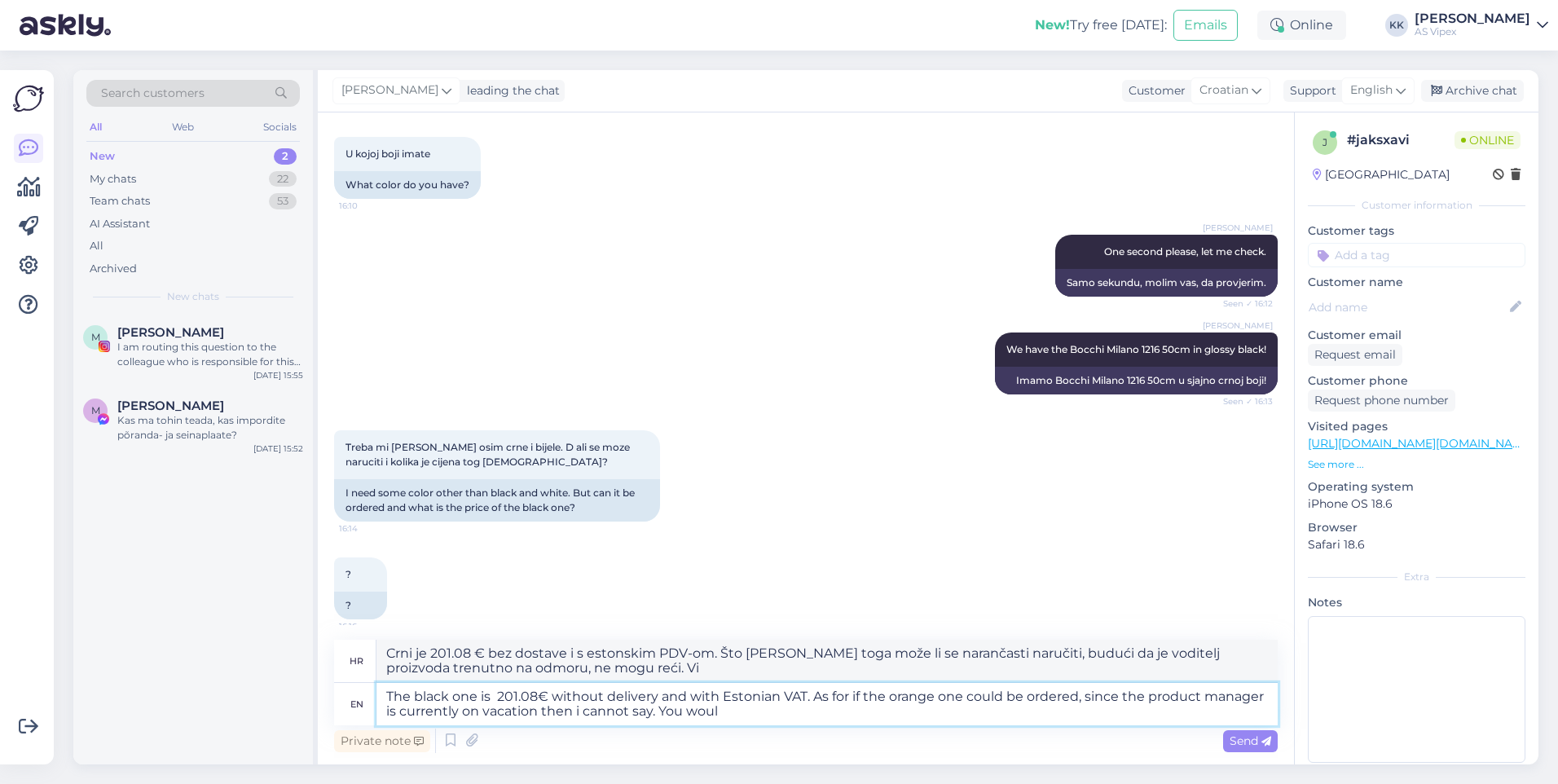
type textarea "Crni je 201.08 € bez dostave i s estonskim PDV-om. Što [PERSON_NAME] toga može …"
type textarea "The black one is 201.08€ without delivery and with Estonian VAT. As for if the …"
type textarea "Crni je 201.08 € bez dostave i s estonskim PDV-om. Što [PERSON_NAME] narančasto…"
type textarea "The black one is 201.08€ without delivery and with Estonian VAT. As for if the …"
type textarea "Crni je 201.08 € bez dostave i s estonskim PDV-om. Što [PERSON_NAME] toga može …"
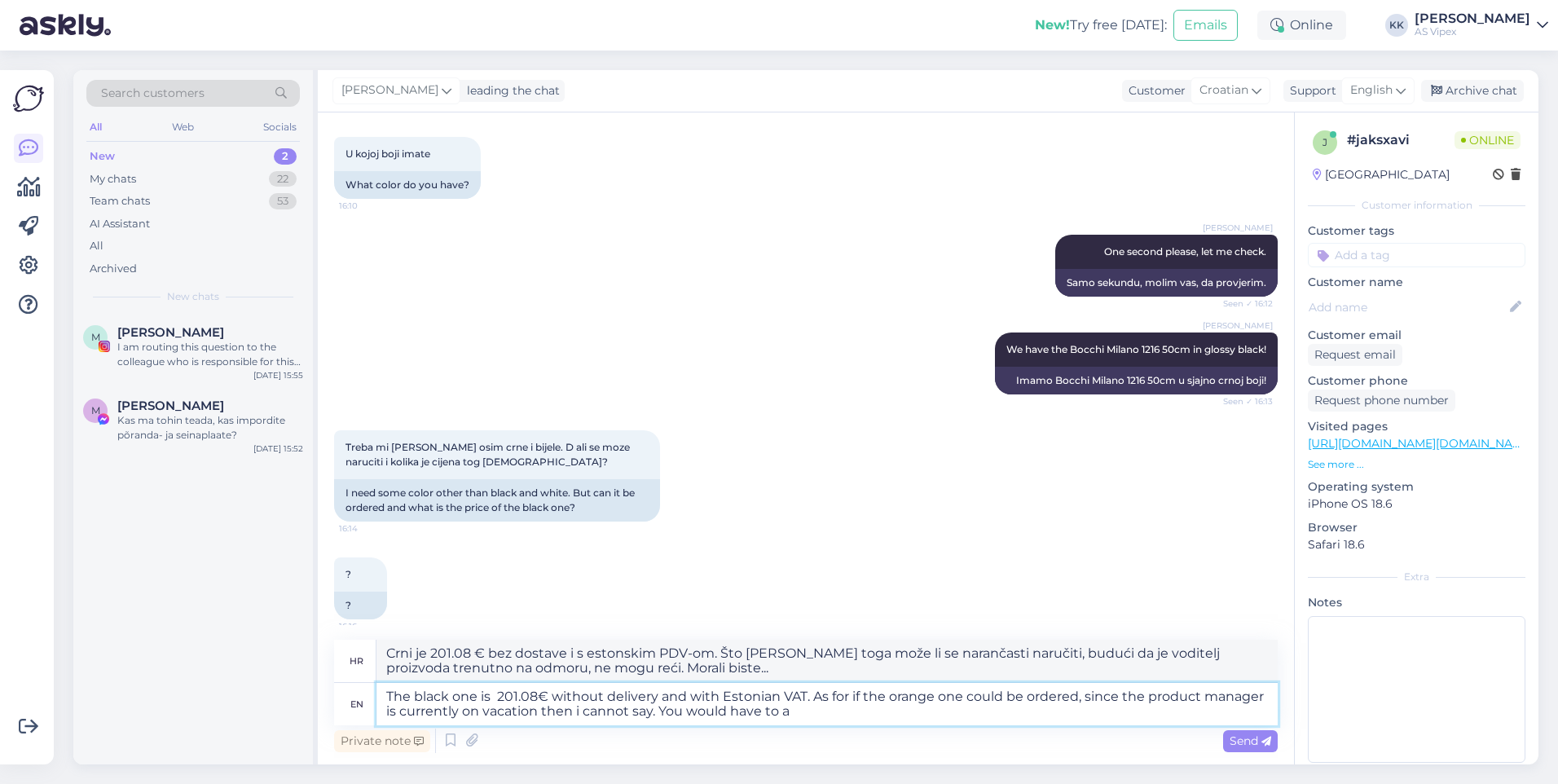
type textarea "The black one is 201.08€ without delivery and with Estonian VAT. As for if the …"
type textarea "Crni je 201.08 € bez dostave i s estonskim PDV-om. Što [PERSON_NAME] narančasto…"
type textarea "The black one is 201.08€ without delivery and with Estonian VAT. As for if the …"
type textarea "Crni je 201.08 € bez dostave i s estonskim PDV-om. Što [PERSON_NAME] toga može …"
type textarea "The black one is 201.08€ without delivery and with Estonian VAT. As for if the …"
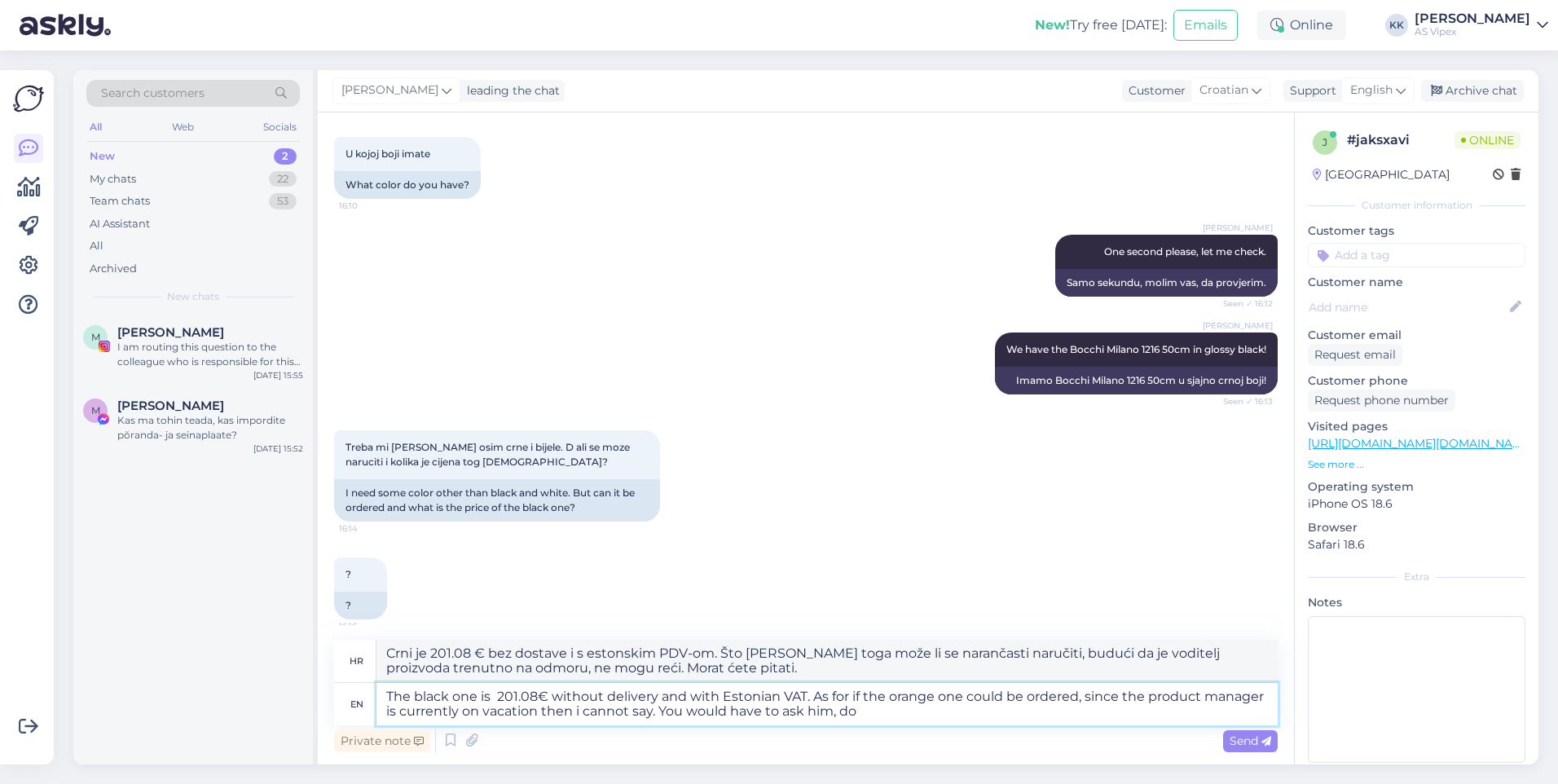
type textarea "Crni je 201.08 € bez dostave i s estonskim PDV-om. Što [PERSON_NAME] toga može …"
type textarea "The black one is 201.08€ without delivery and with Estonian VAT. As for if the …"
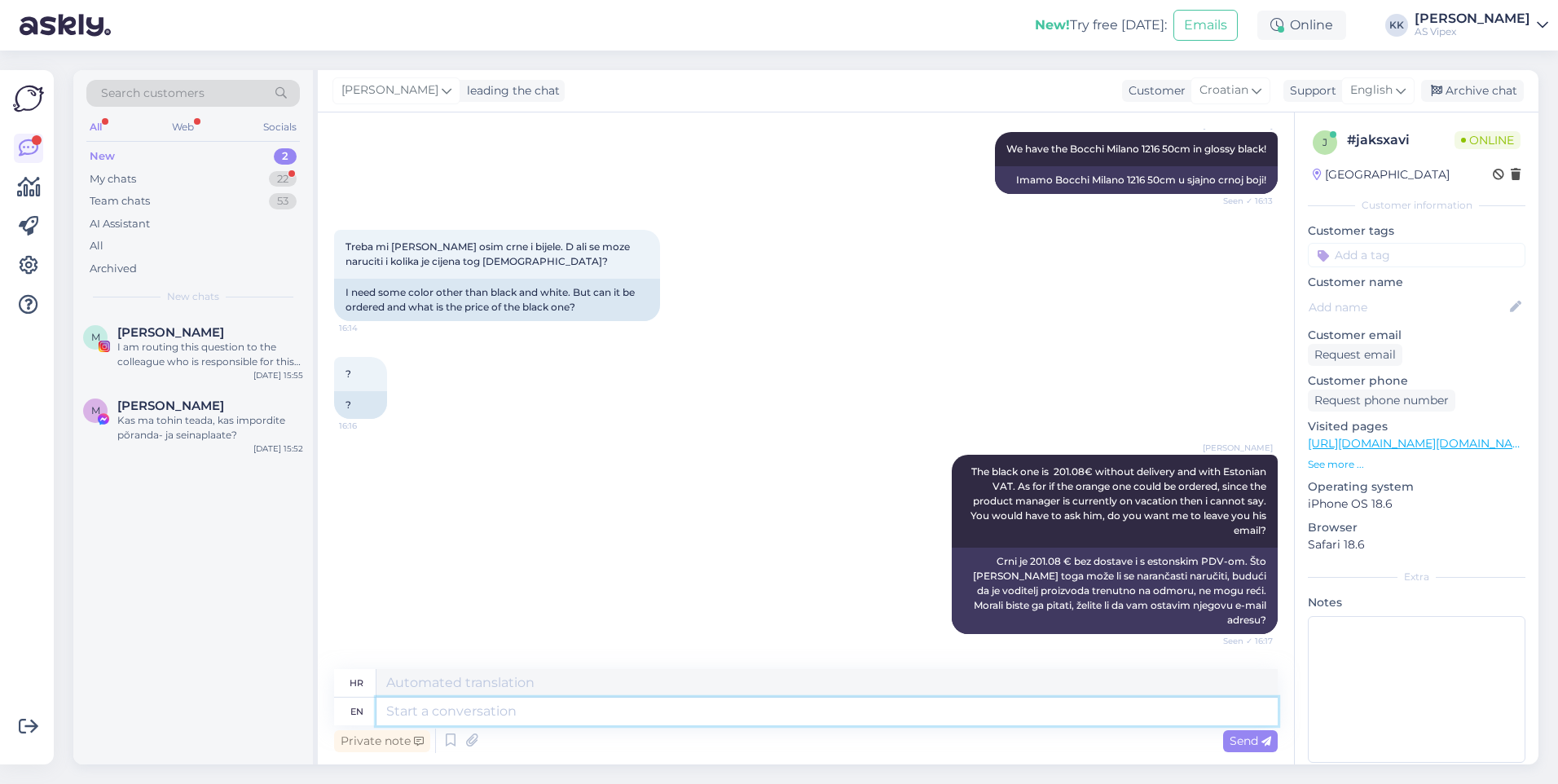
scroll to position [699, 0]
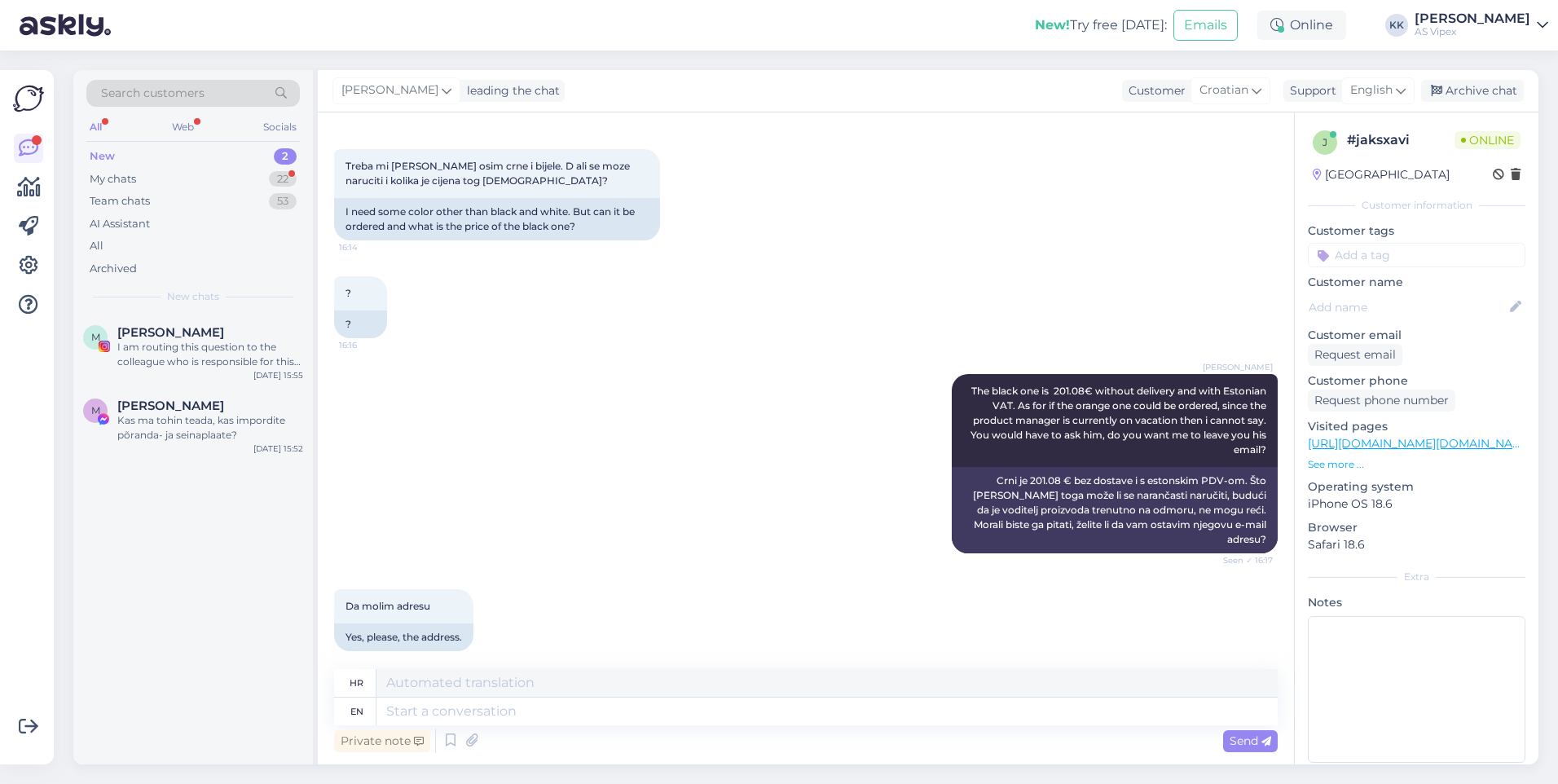
drag, startPoint x: 664, startPoint y: 728, endPoint x: 655, endPoint y: 699, distance: 30.4
click at [664, 728] on div "Private note Send" at bounding box center [805, 740] width 944 height 31
click at [655, 699] on textarea at bounding box center [827, 711] width 901 height 27
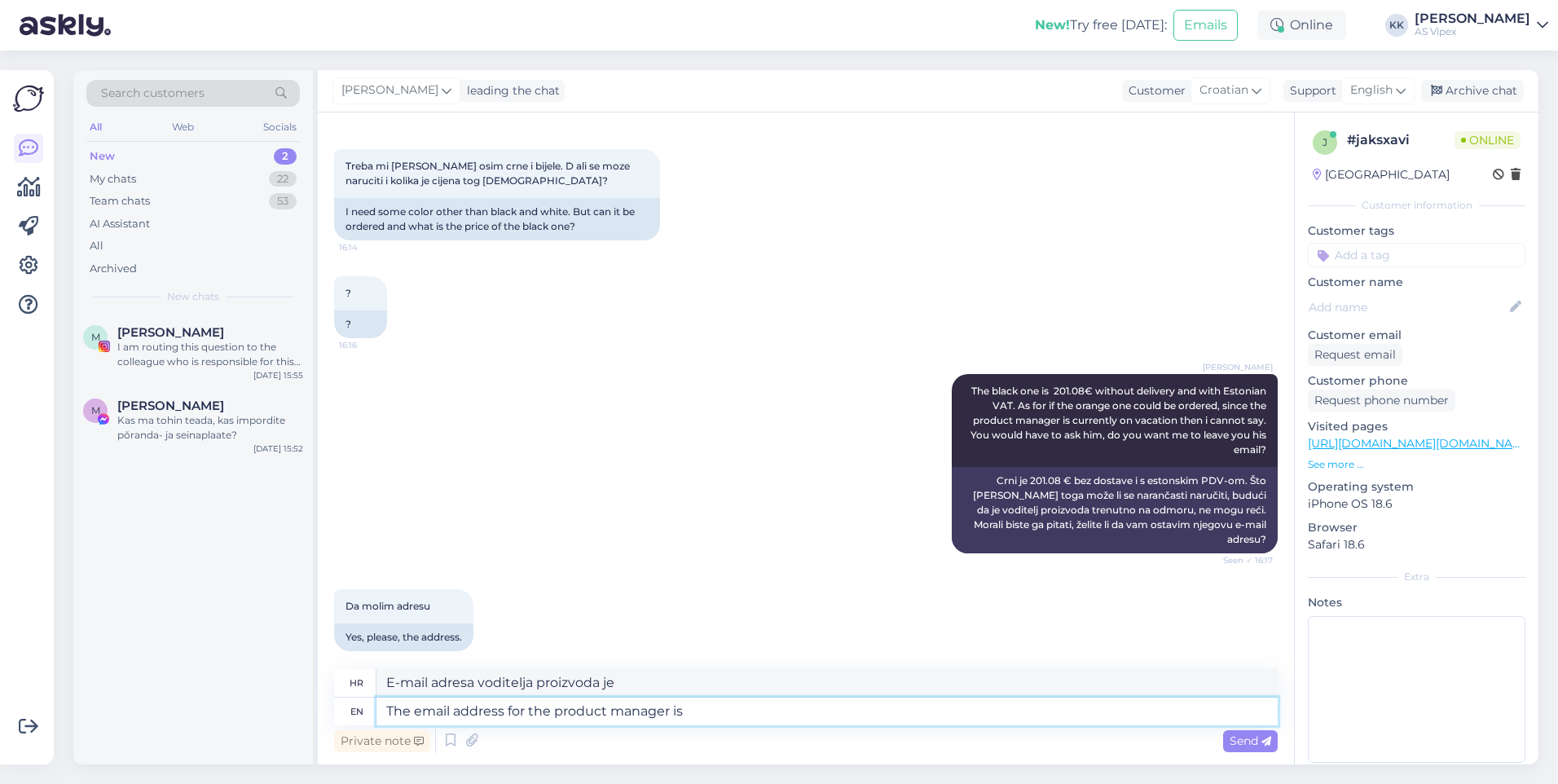
paste textarea "[EMAIL_ADDRESS][DOMAIN_NAME]"
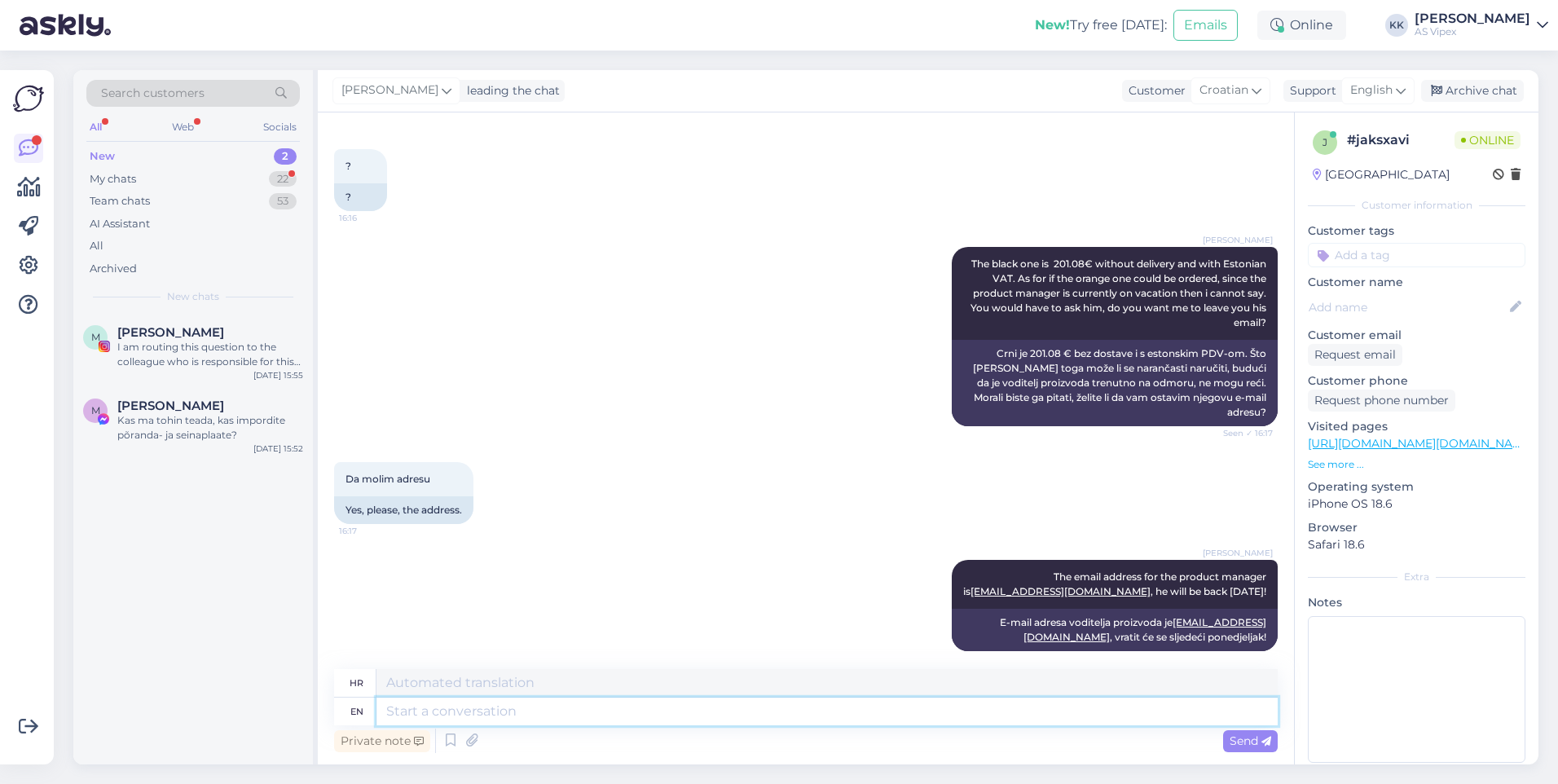
scroll to position [923, 0]
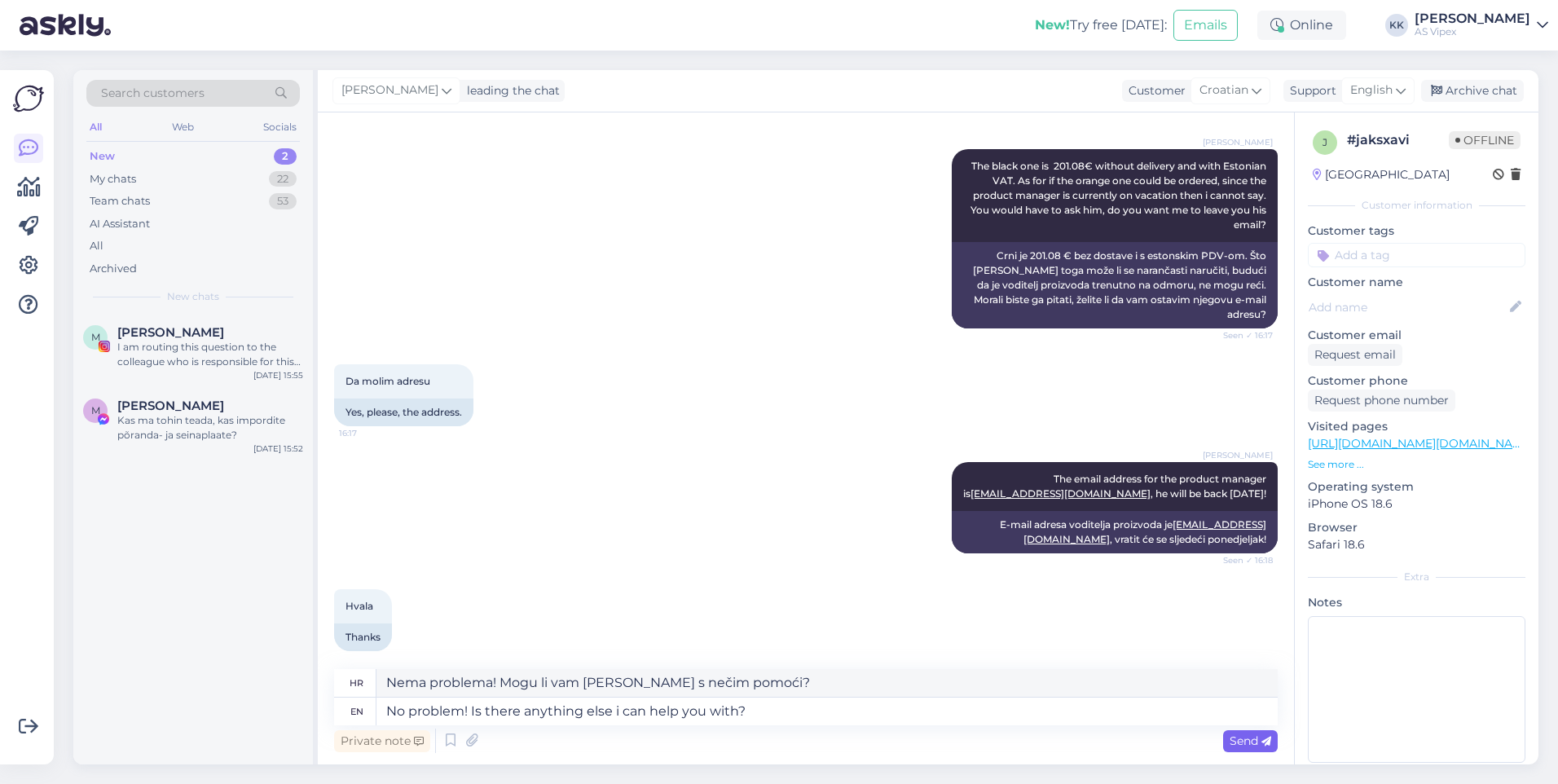
click at [1242, 734] on span "Send" at bounding box center [1250, 740] width 42 height 15
